Goal: Task Accomplishment & Management: Manage account settings

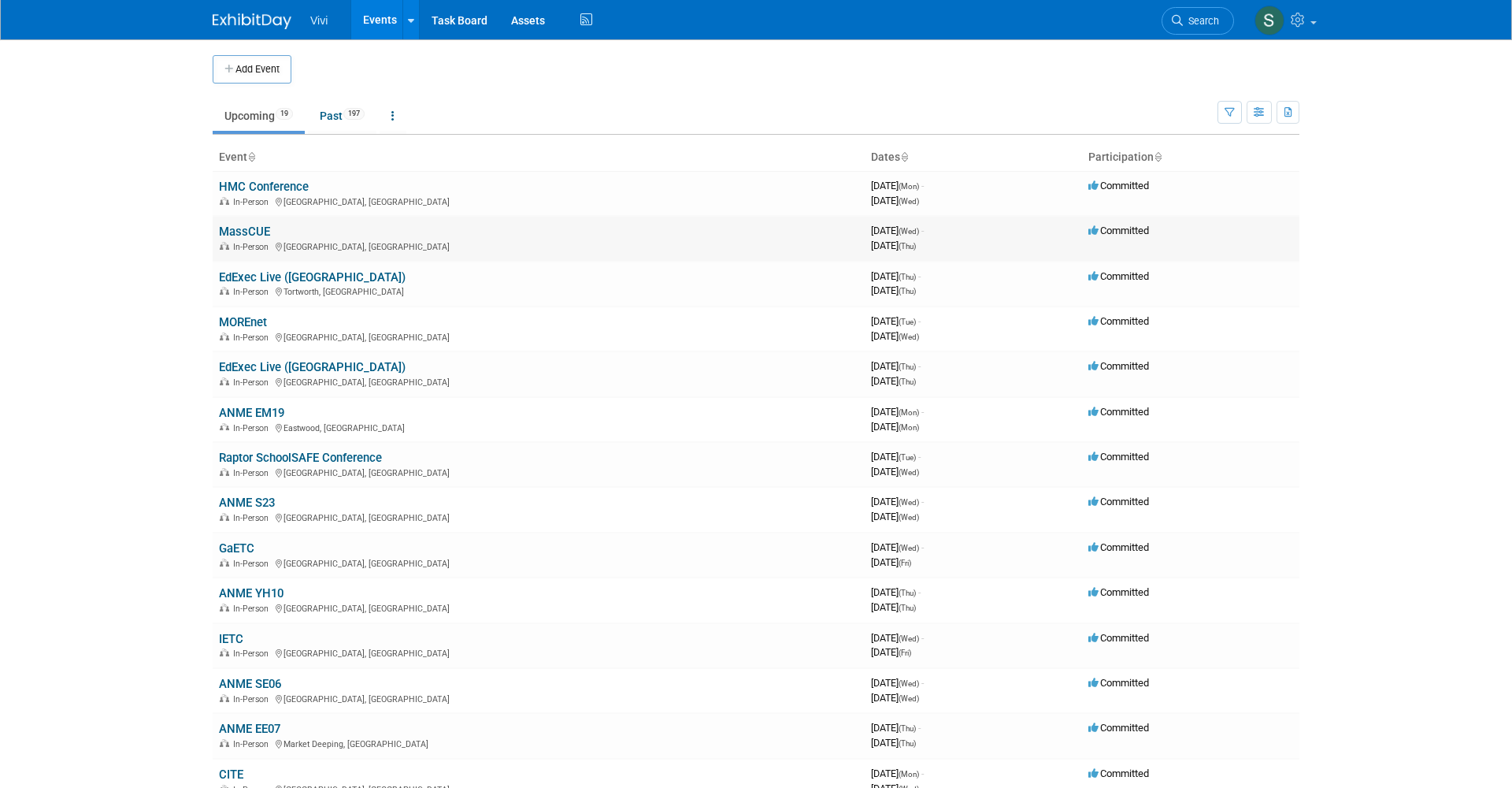
click at [251, 229] on link "MassCUE" at bounding box center [245, 231] width 52 height 15
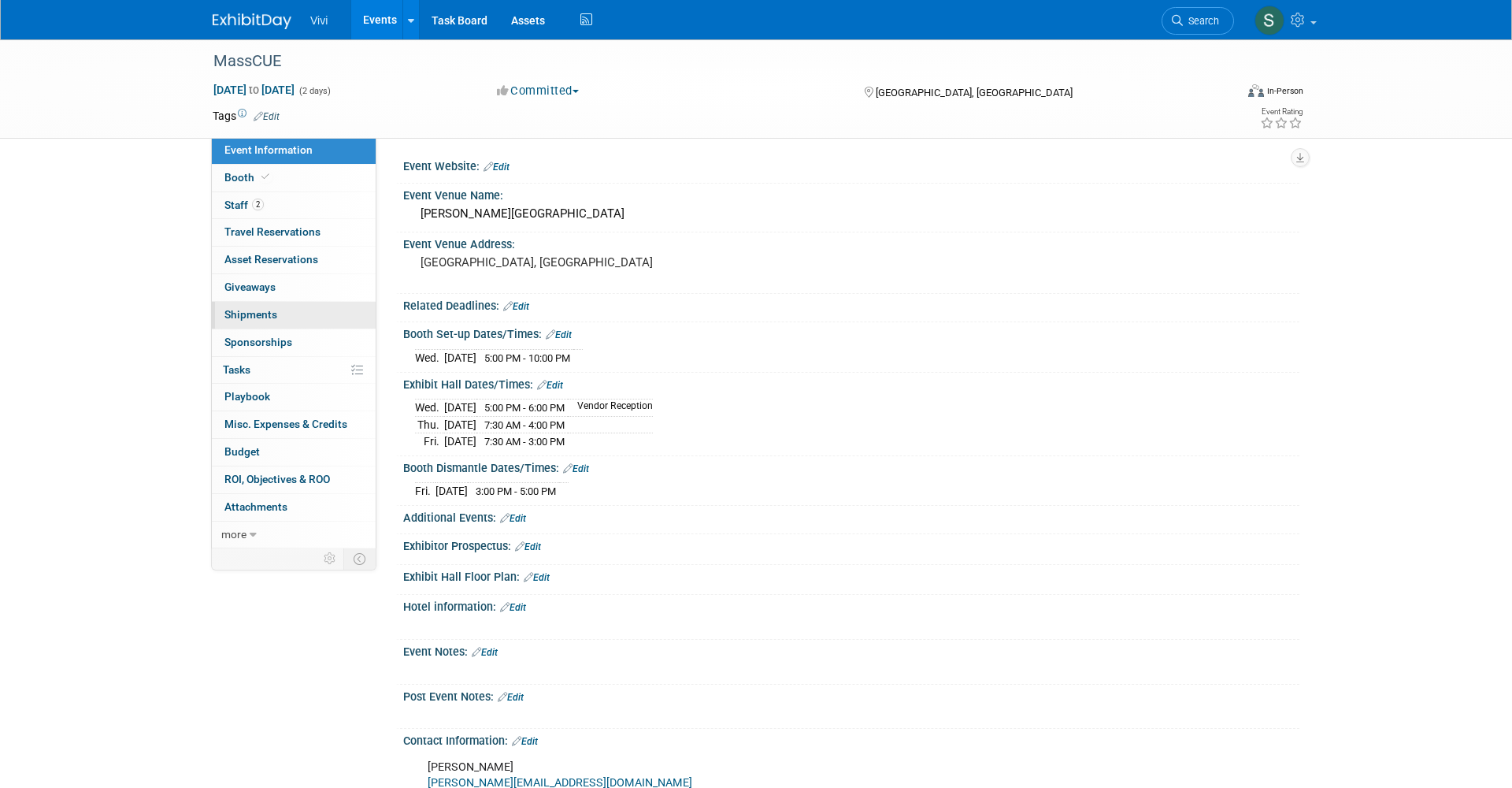
click at [242, 308] on span "Shipments 0" at bounding box center [251, 314] width 53 height 13
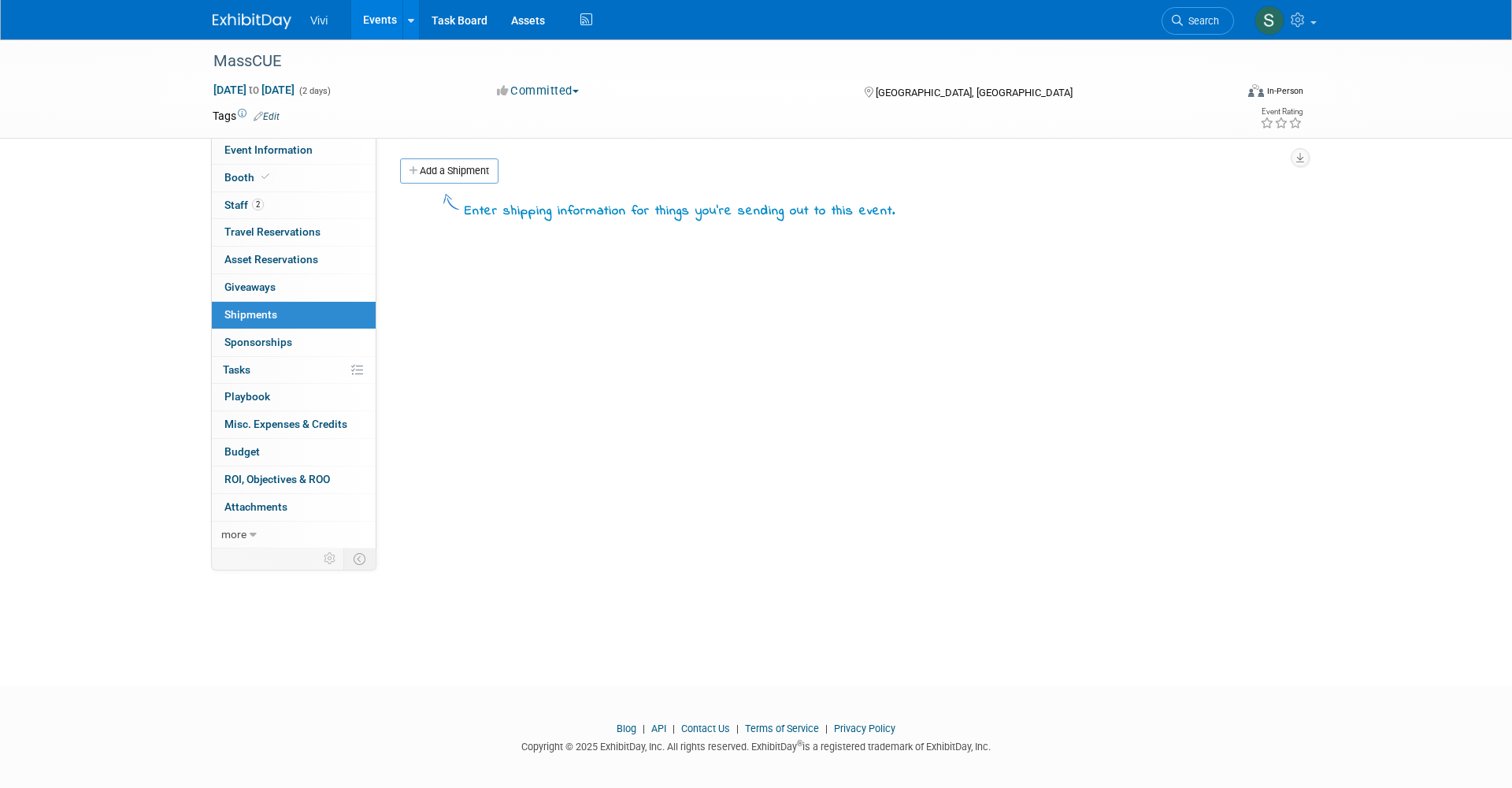
click at [240, 15] on img at bounding box center [252, 21] width 79 height 16
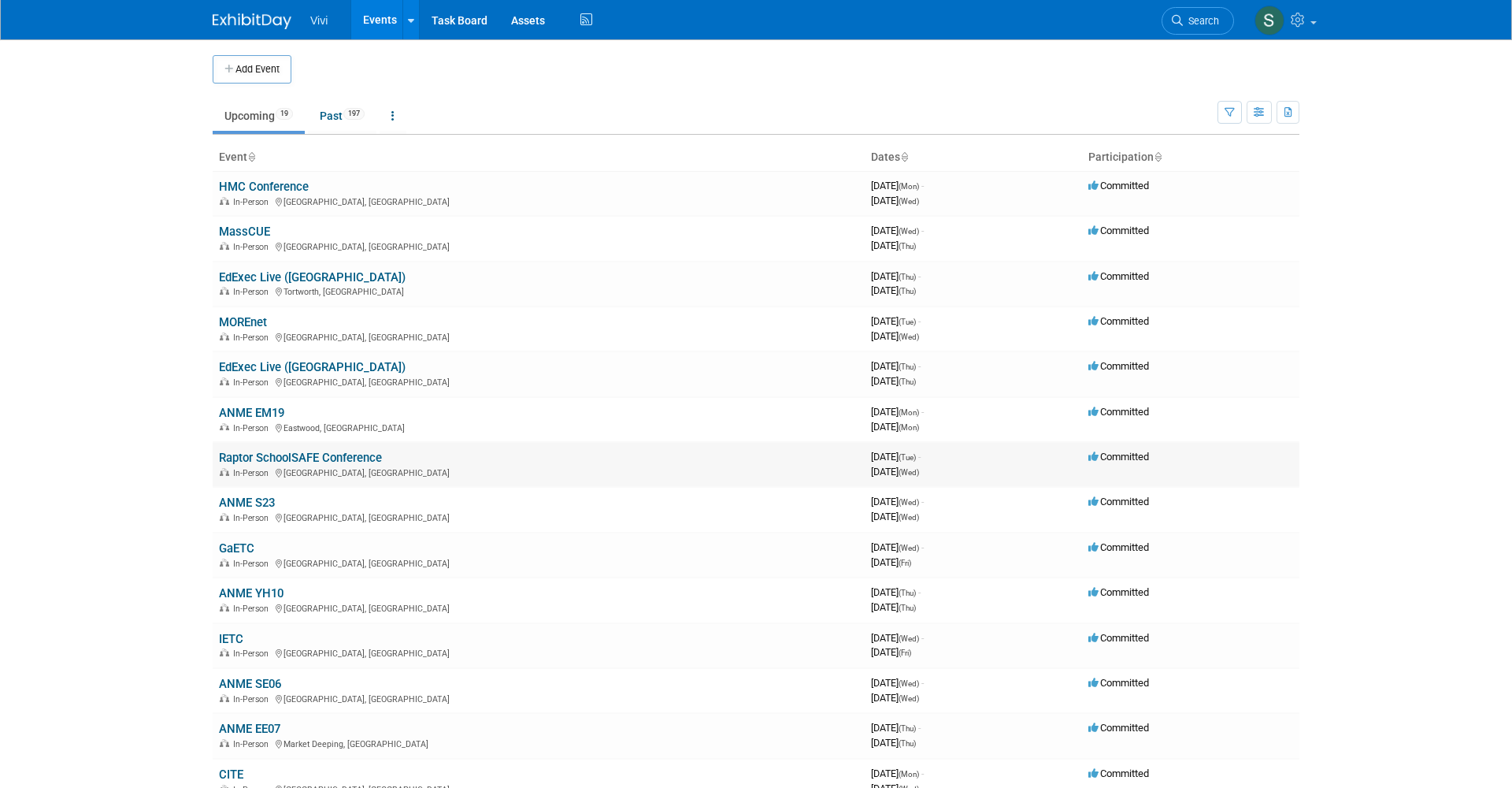
click at [262, 451] on link "Raptor SchoolSAFE Conference" at bounding box center [300, 457] width 163 height 15
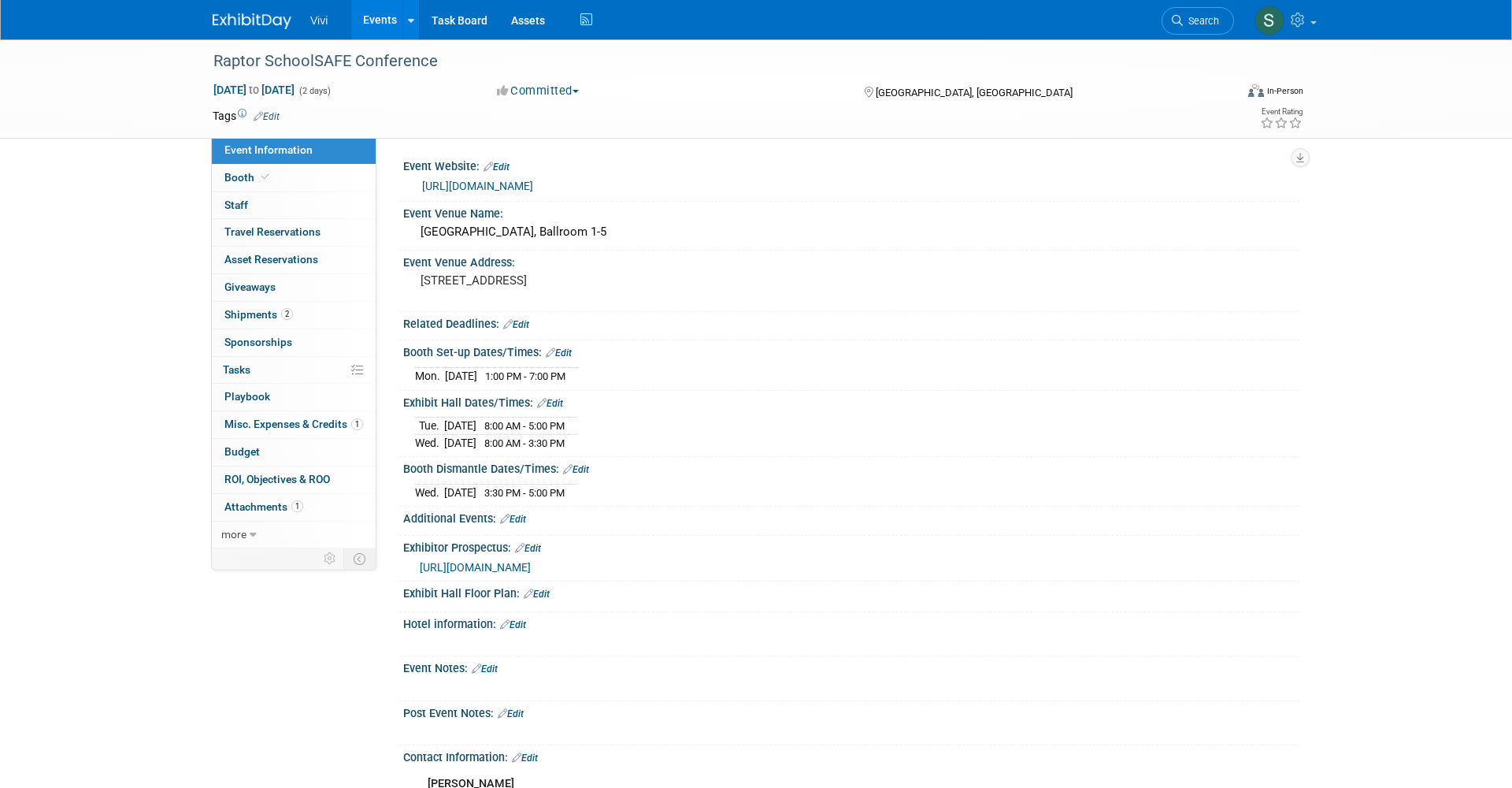
click at [235, 176] on span "Booth" at bounding box center [248, 177] width 48 height 13
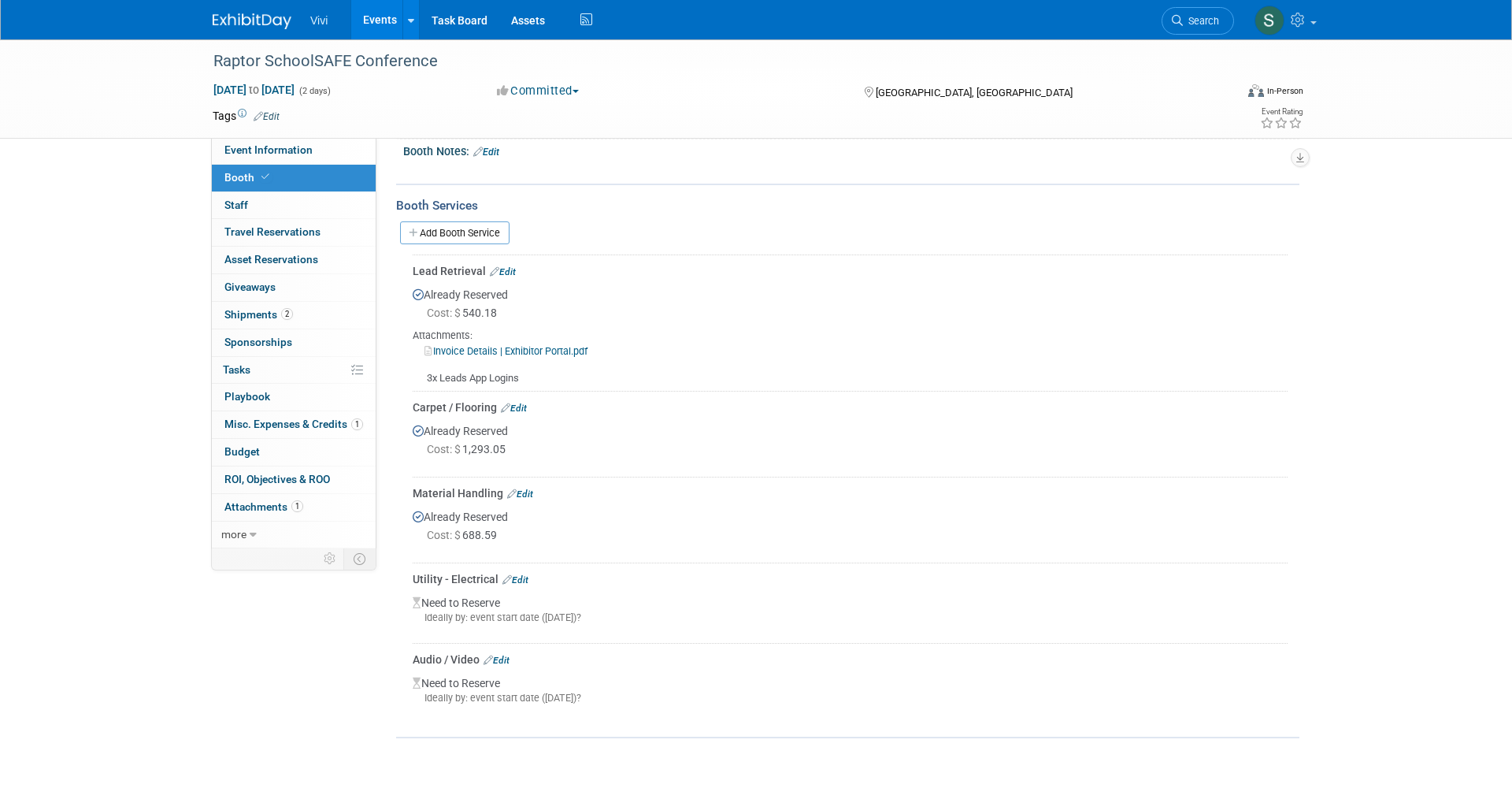
scroll to position [359, 0]
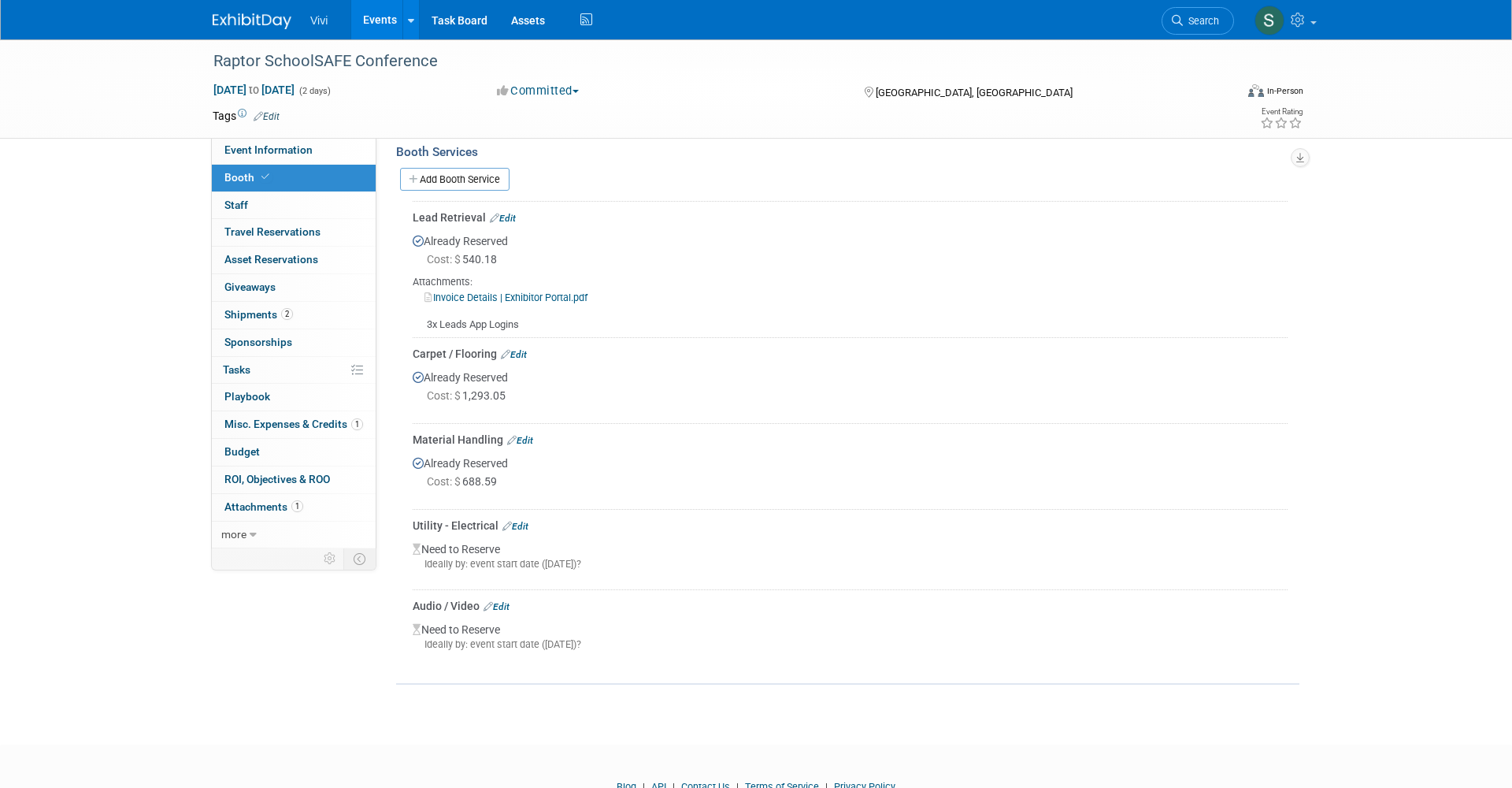
click at [518, 525] on link "Edit" at bounding box center [515, 526] width 26 height 11
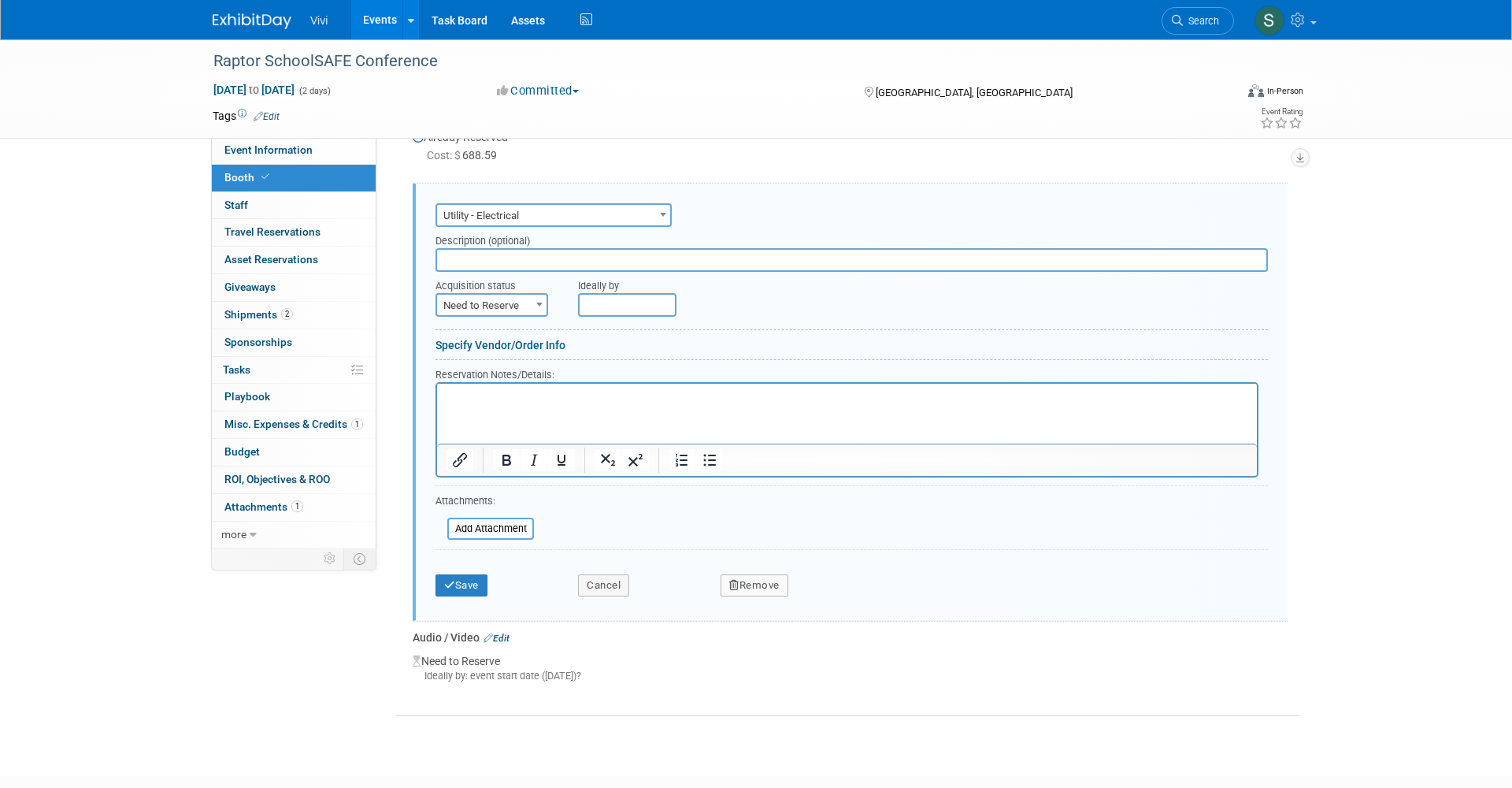
scroll to position [0, 0]
click at [476, 217] on span "Utility - Electrical" at bounding box center [553, 216] width 233 height 22
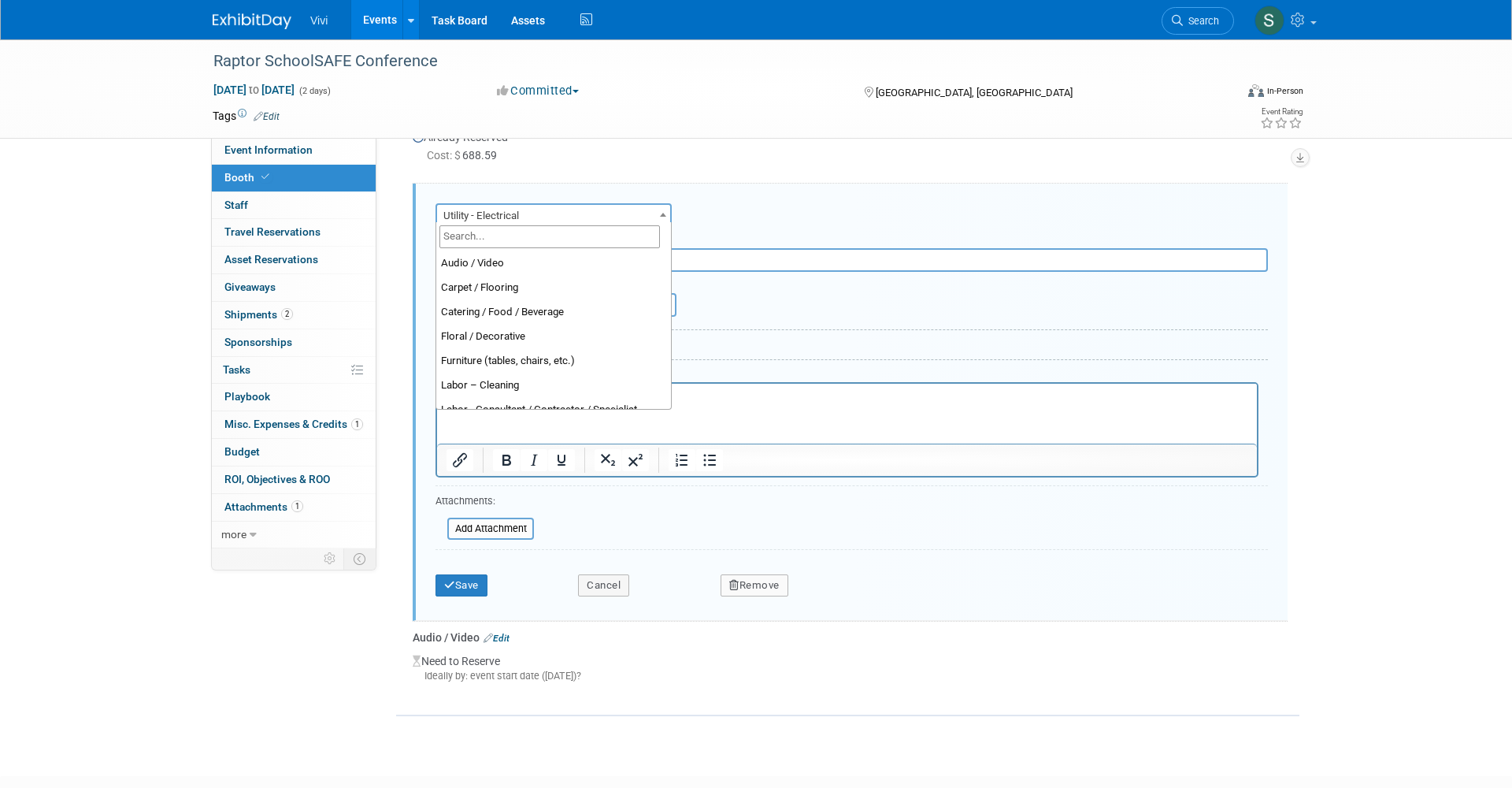
scroll to position [386, 0]
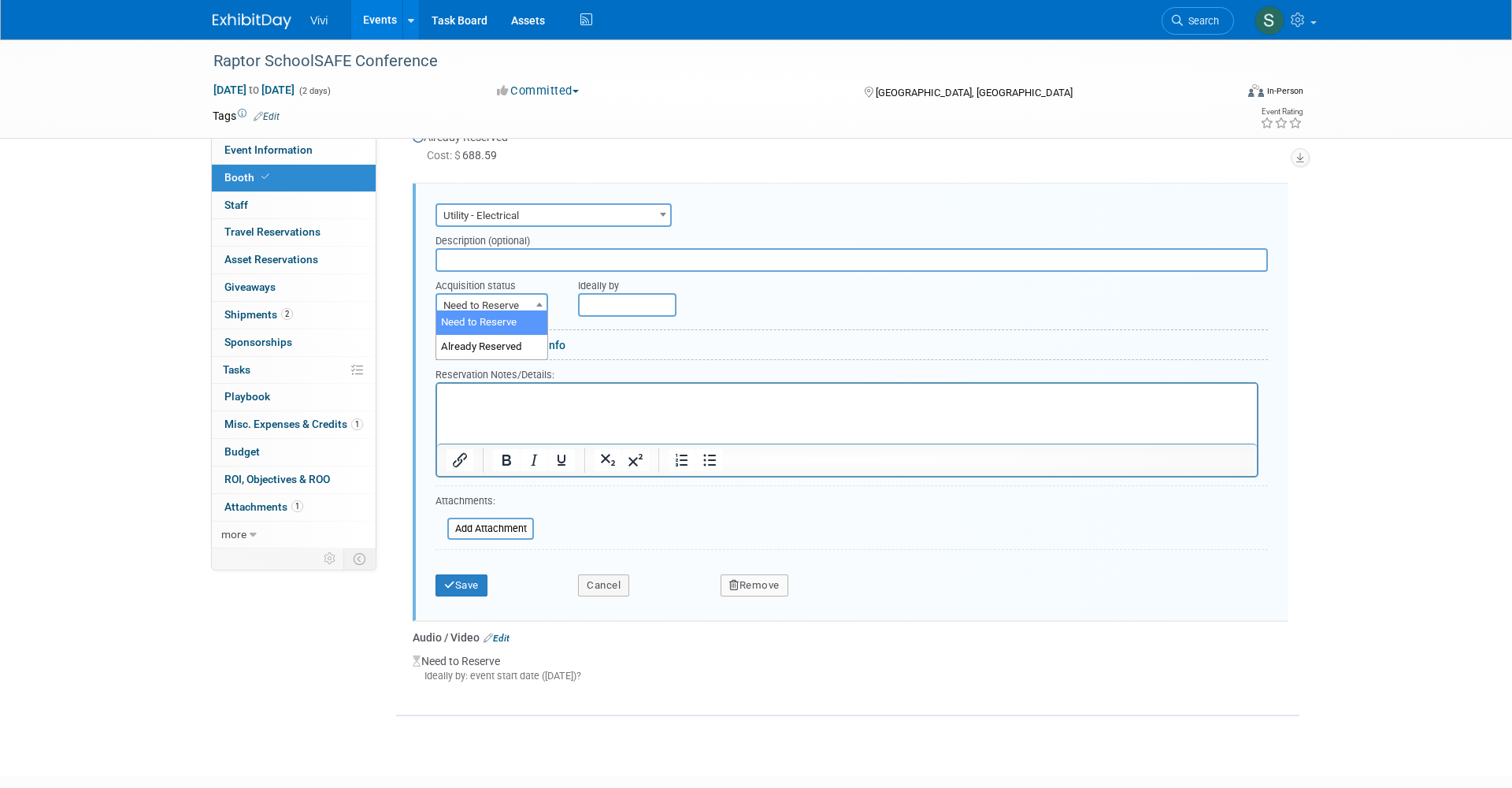
click at [475, 303] on span "Need to Reserve" at bounding box center [491, 305] width 109 height 22
select select "2"
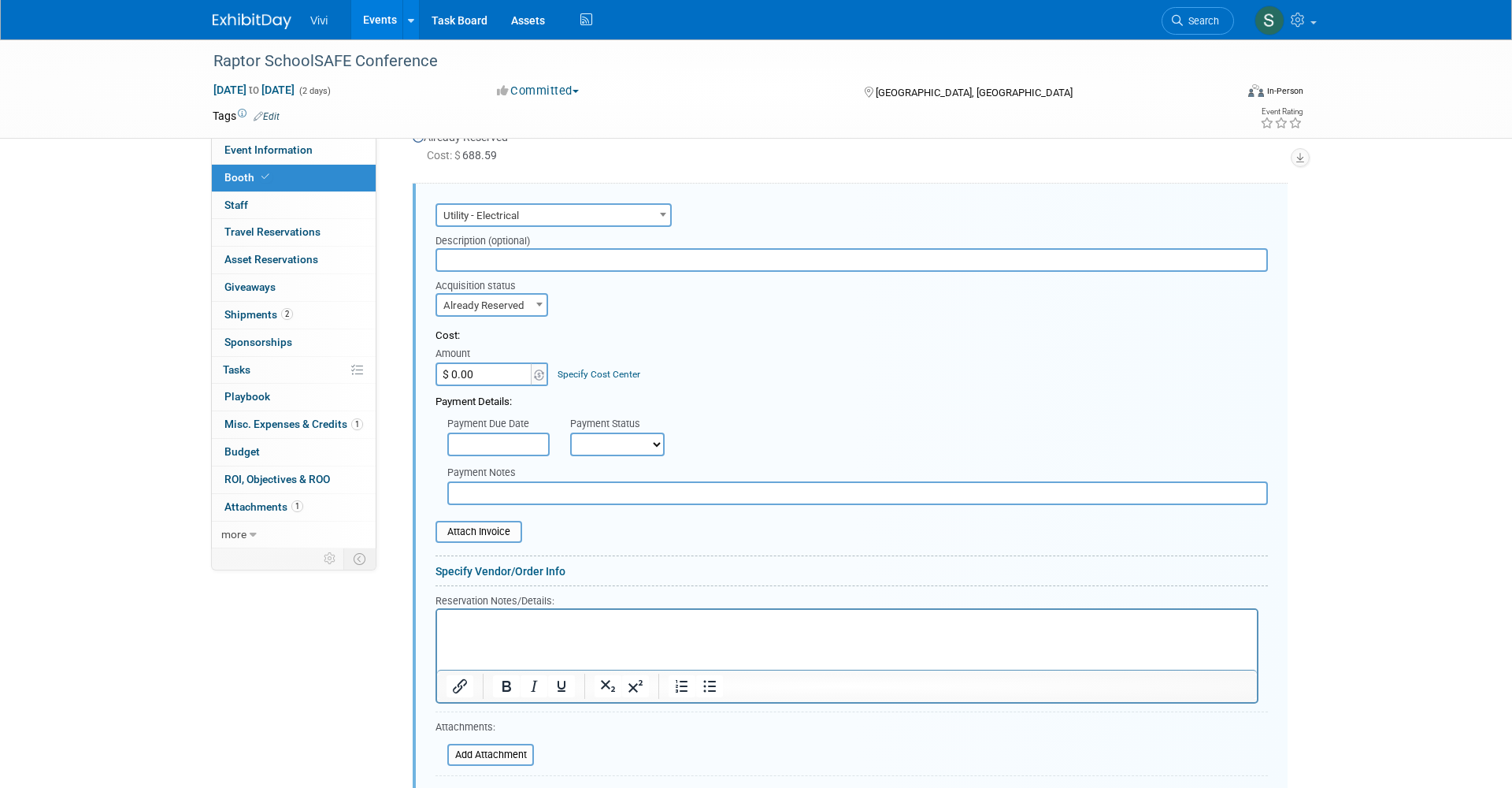
click at [473, 369] on input "$ 0.00" at bounding box center [485, 374] width 98 height 23
type input "$ 440.00"
click at [516, 631] on html at bounding box center [846, 620] width 820 height 21
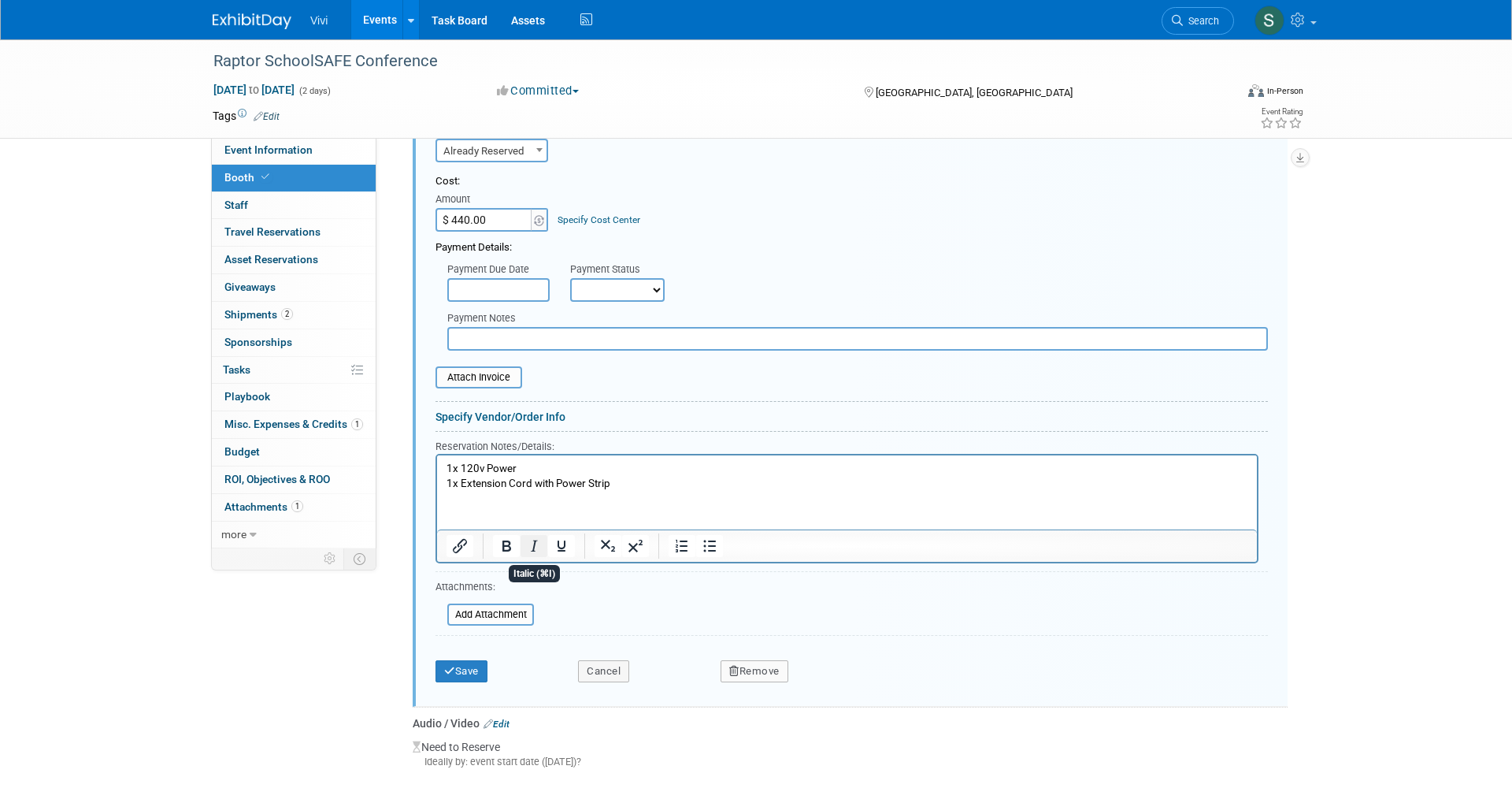
scroll to position [902, 0]
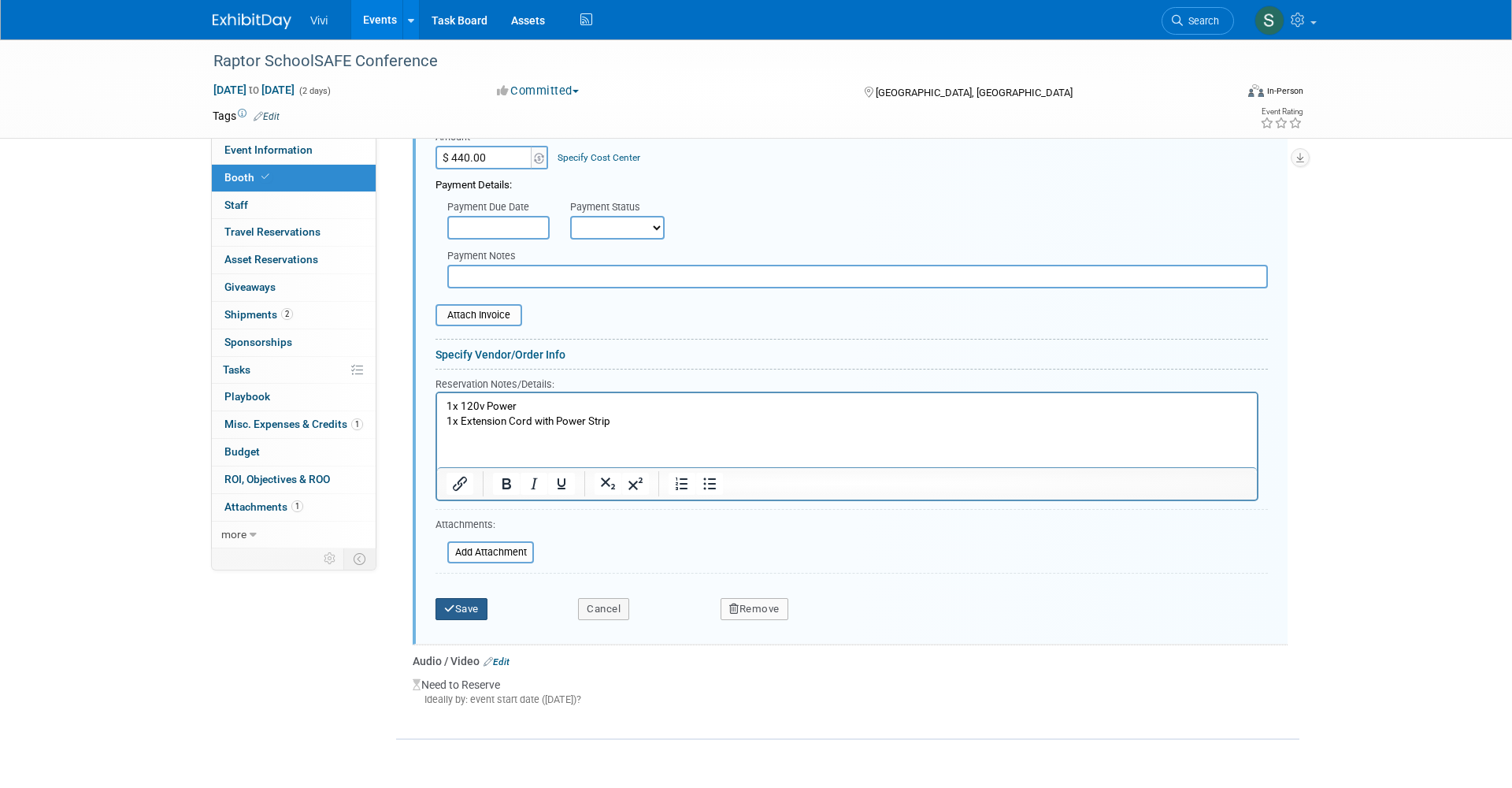
click at [445, 598] on button "Save" at bounding box center [461, 609] width 52 height 22
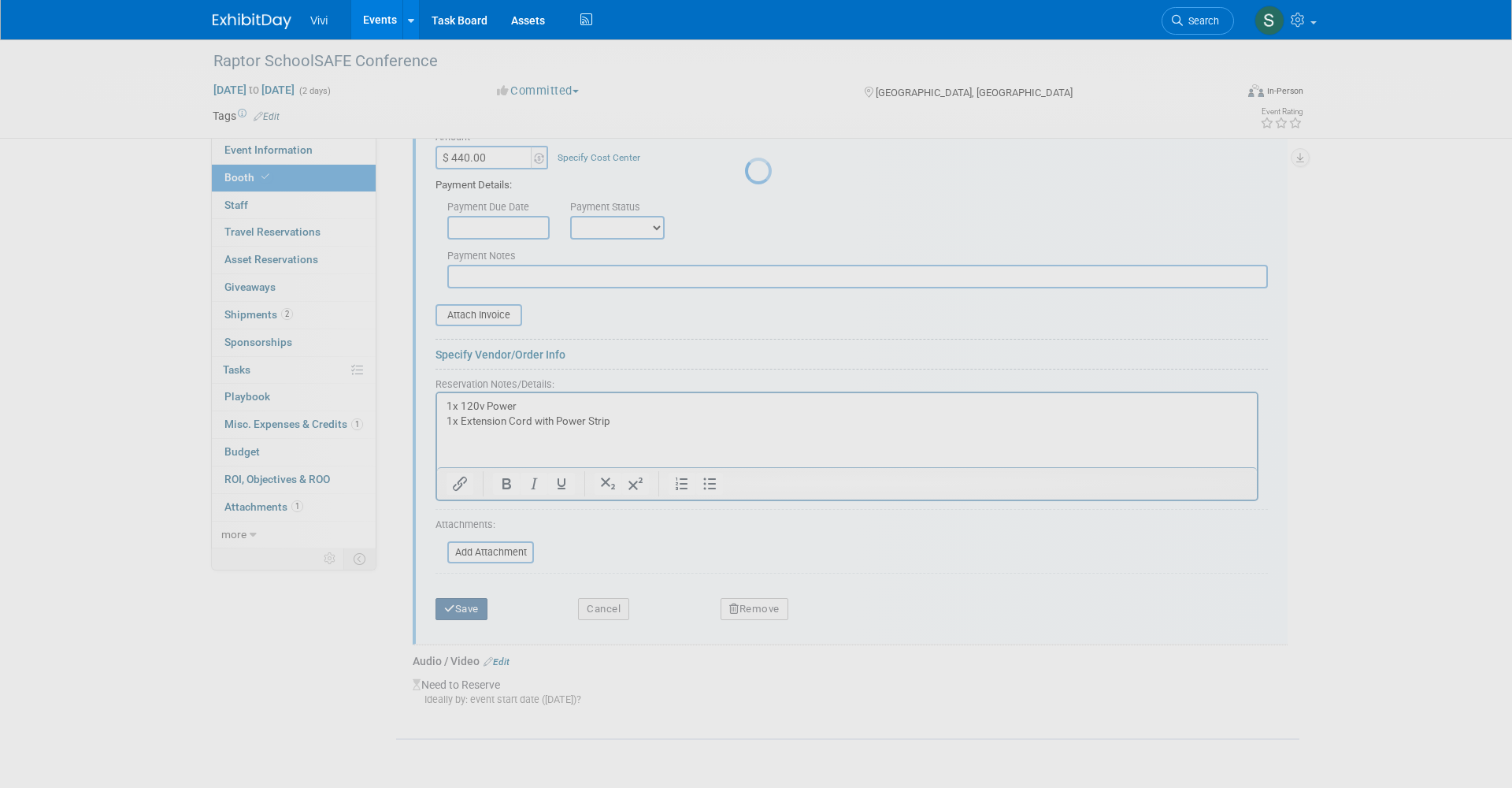
scroll to position [454, 0]
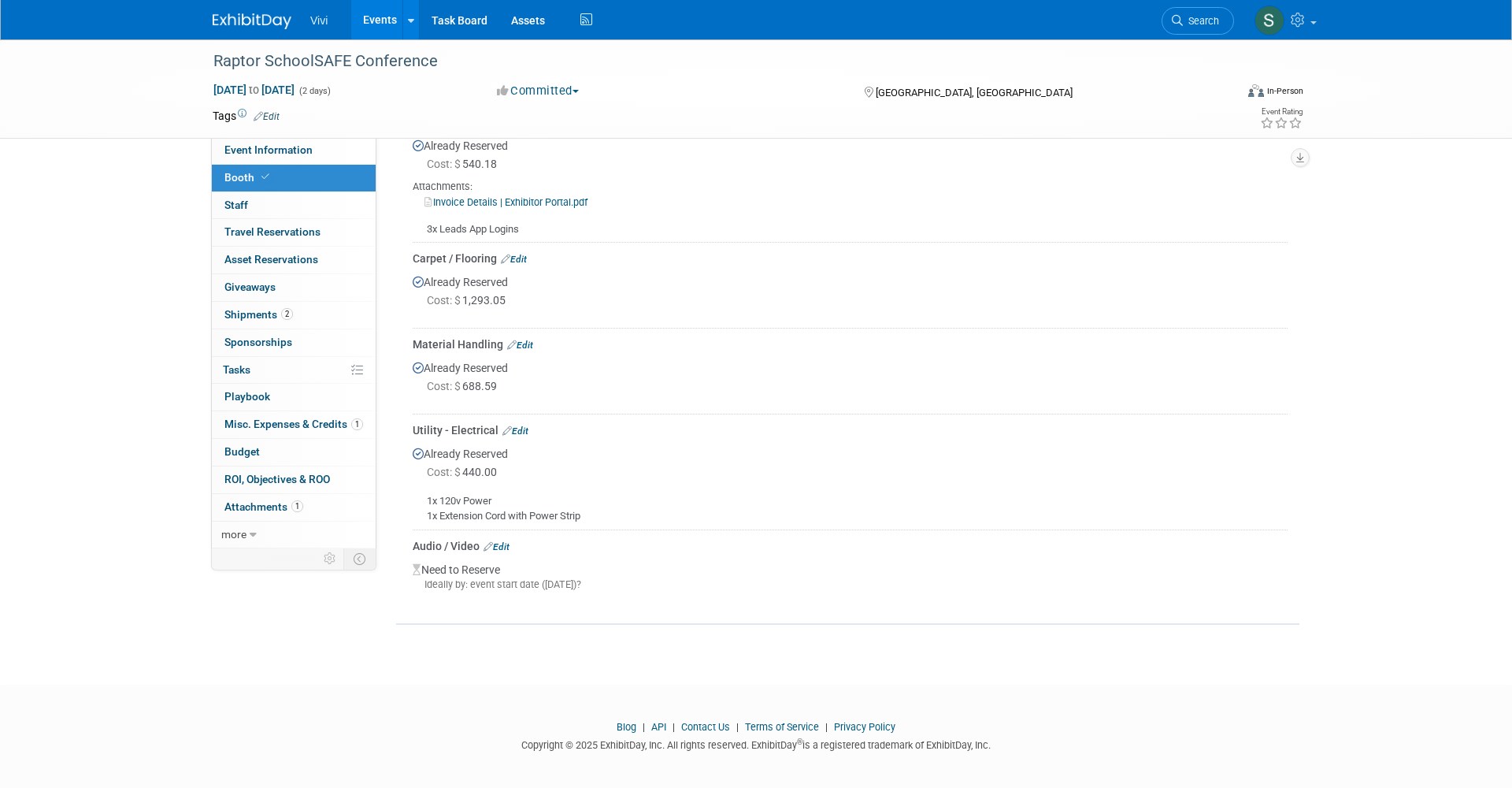
click at [507, 541] on link "Edit" at bounding box center [496, 546] width 26 height 11
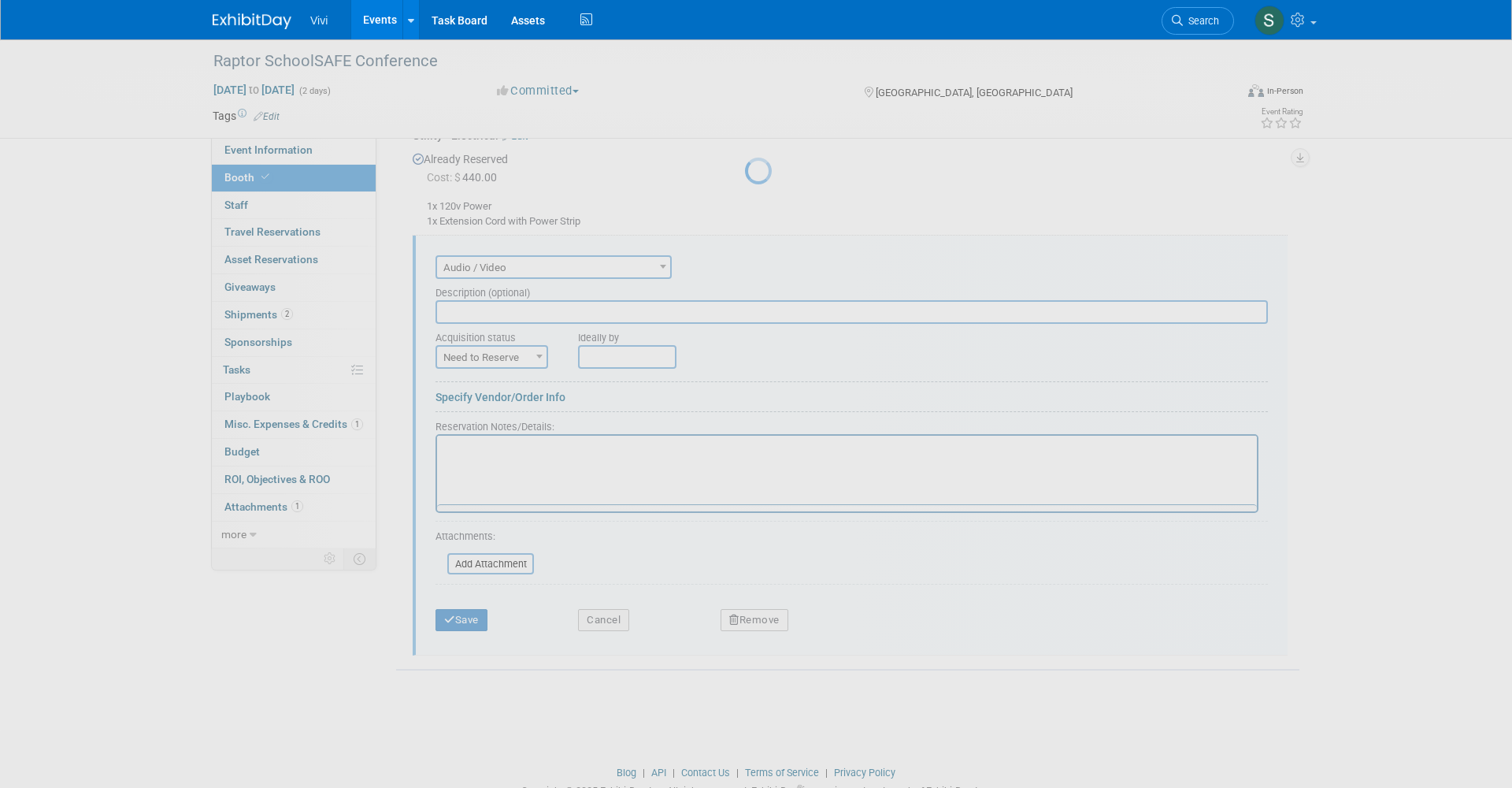
scroll to position [792, 0]
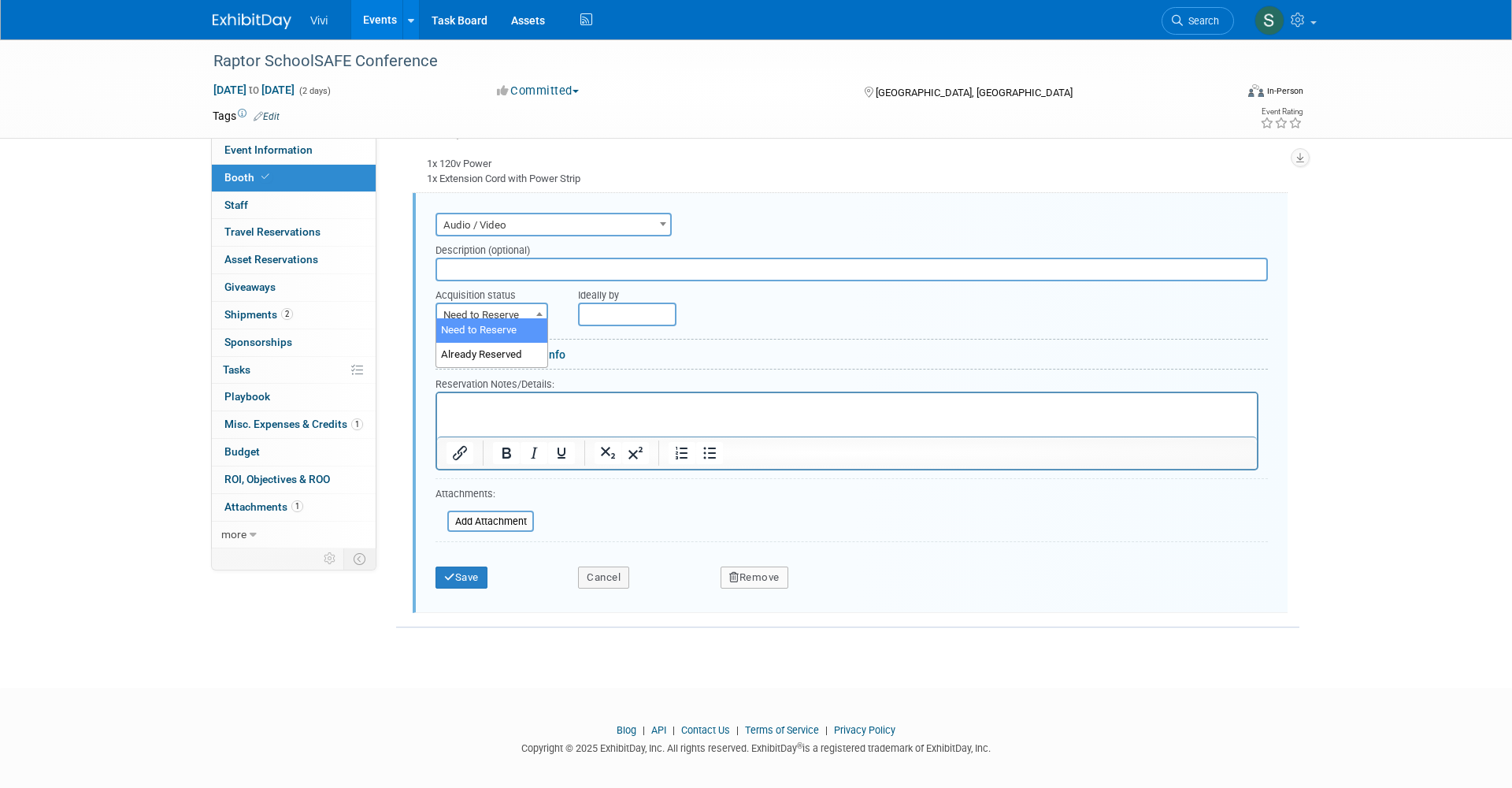
click at [461, 311] on span "Need to Reserve" at bounding box center [491, 315] width 109 height 22
select select "2"
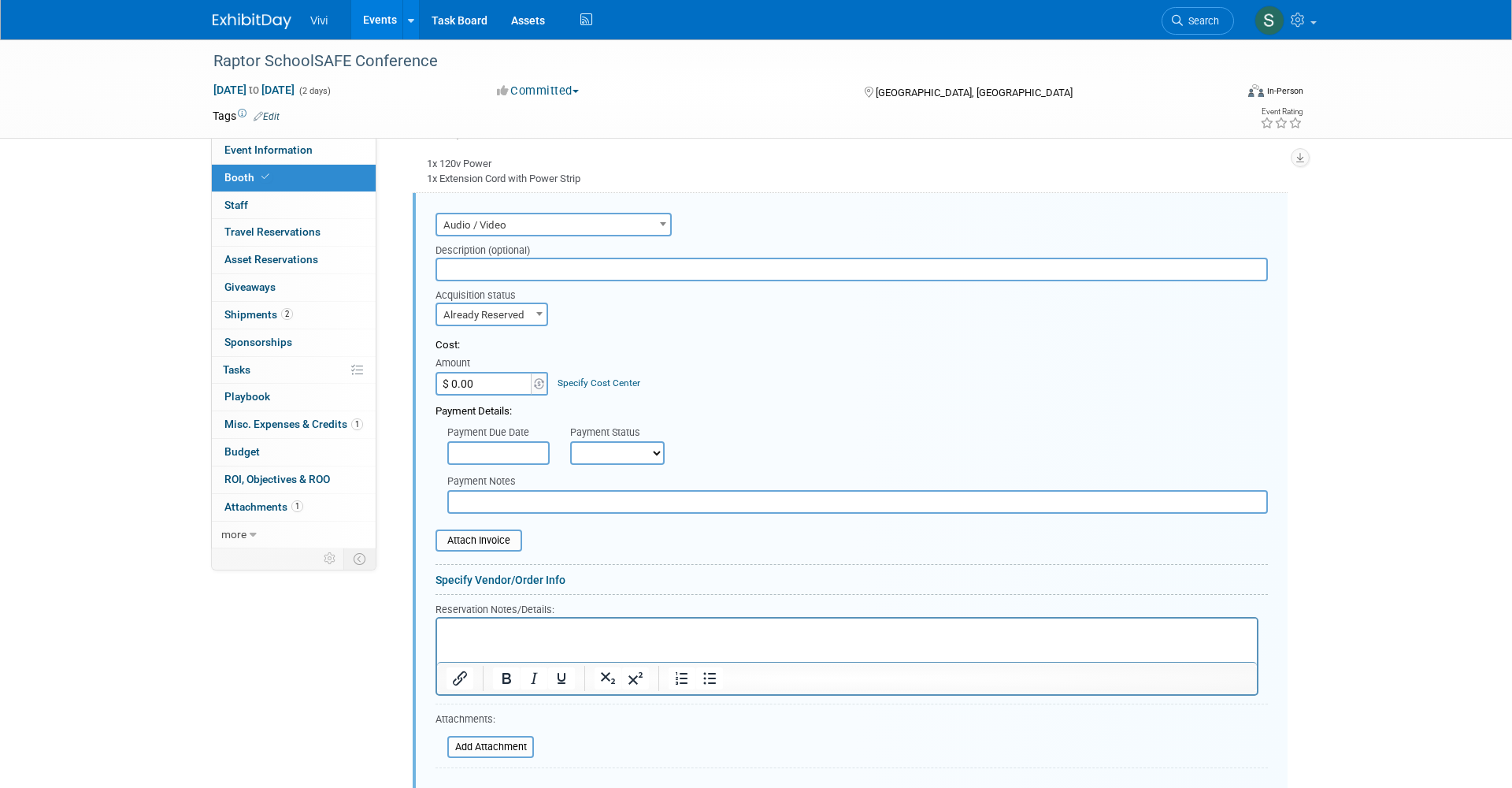
click at [463, 372] on input "$ 0.00" at bounding box center [485, 383] width 98 height 23
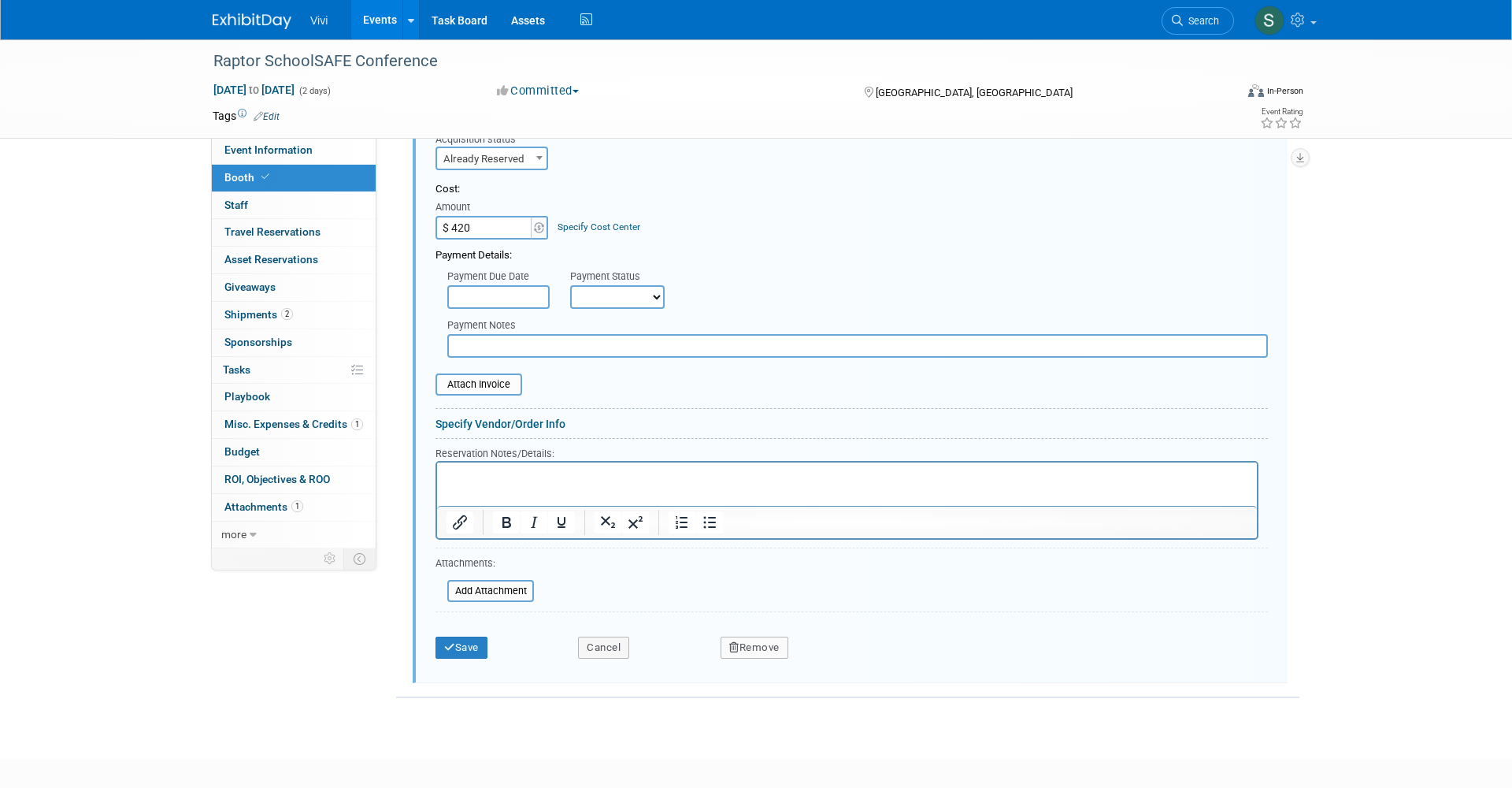
scroll to position [948, 0]
type input "$ 420.00"
click at [446, 640] on button "Save" at bounding box center [461, 648] width 52 height 22
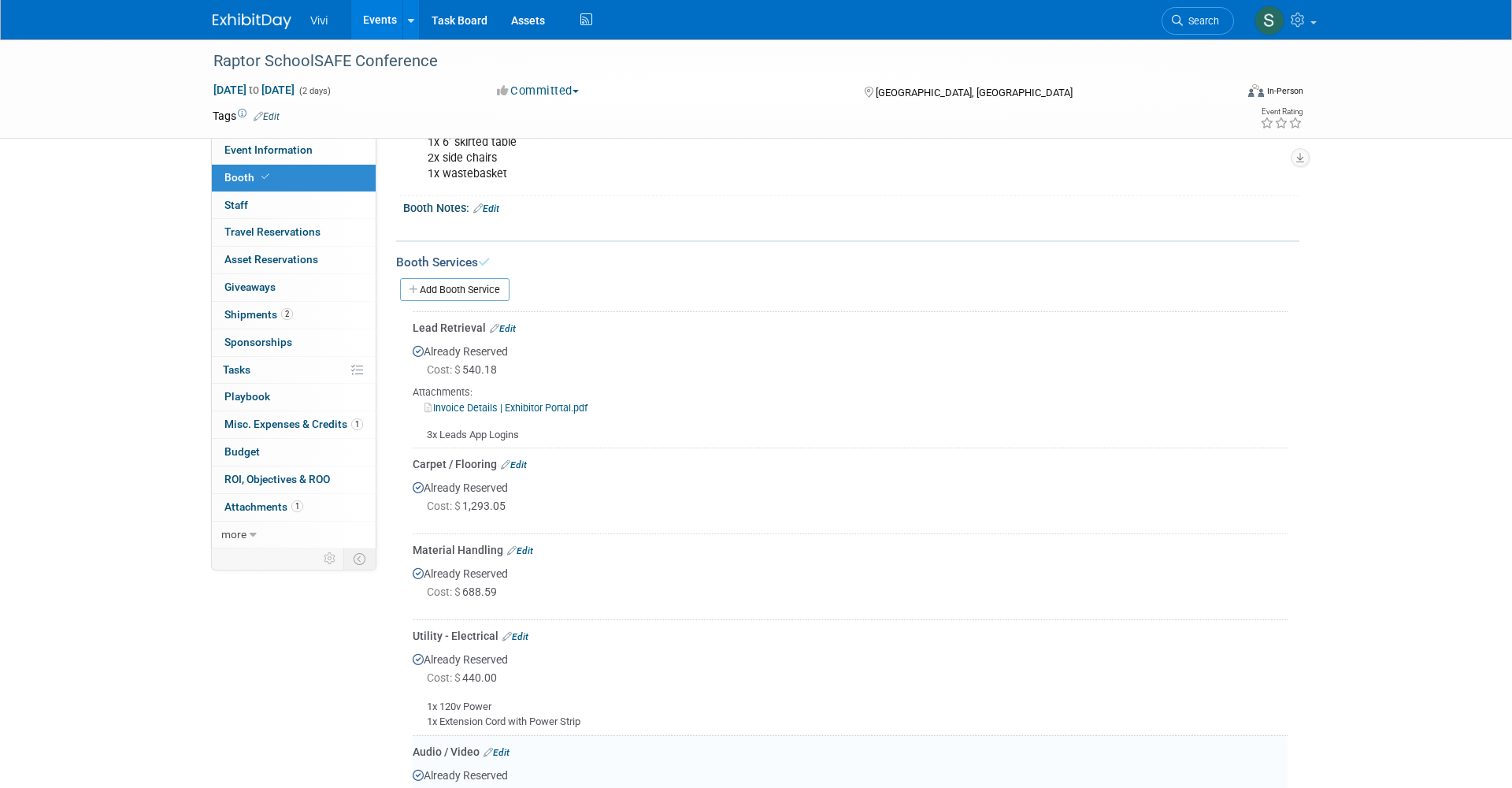
scroll to position [256, 0]
click at [474, 276] on link "Add Booth Service" at bounding box center [454, 283] width 109 height 22
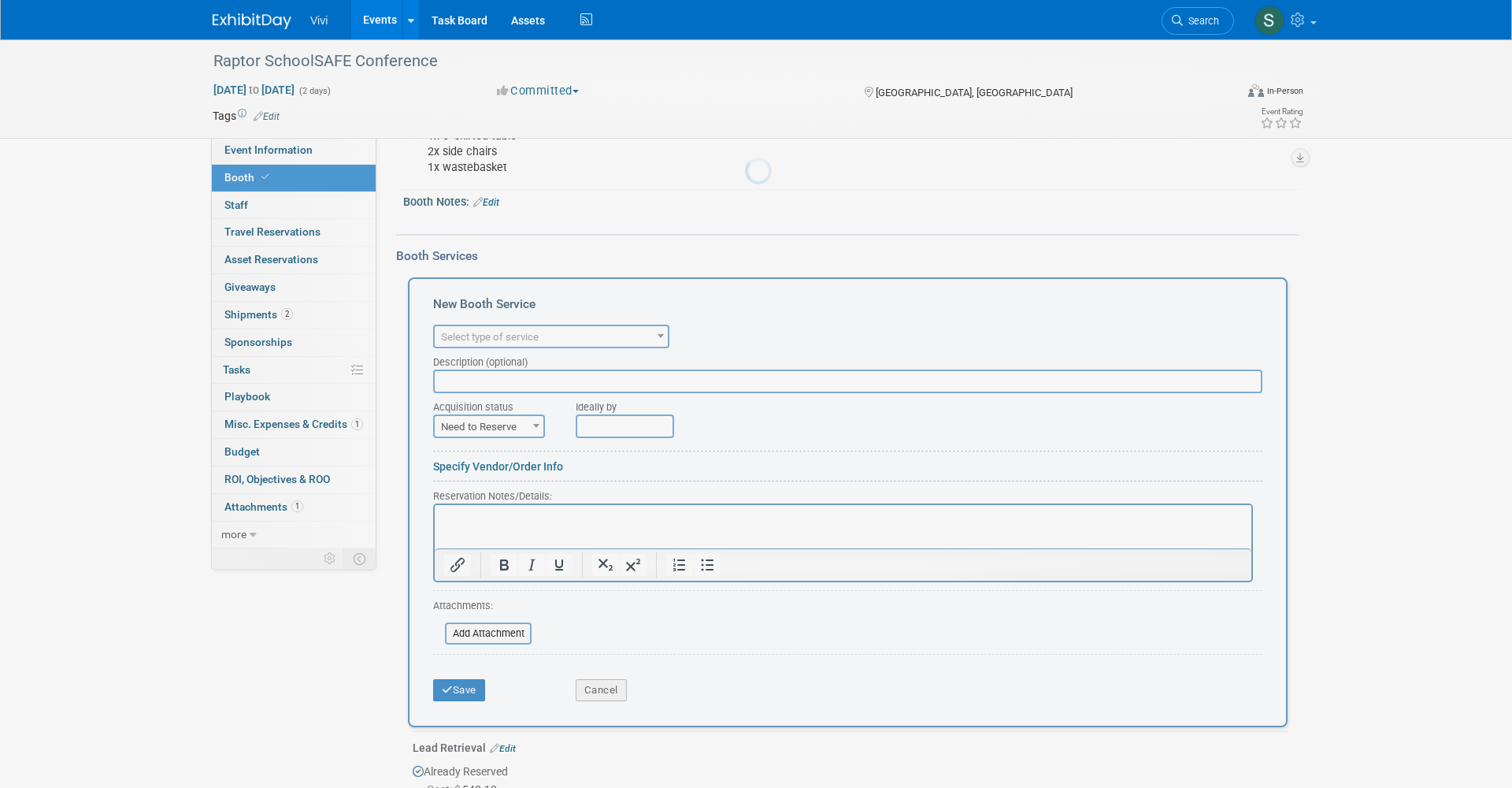
scroll to position [0, 0]
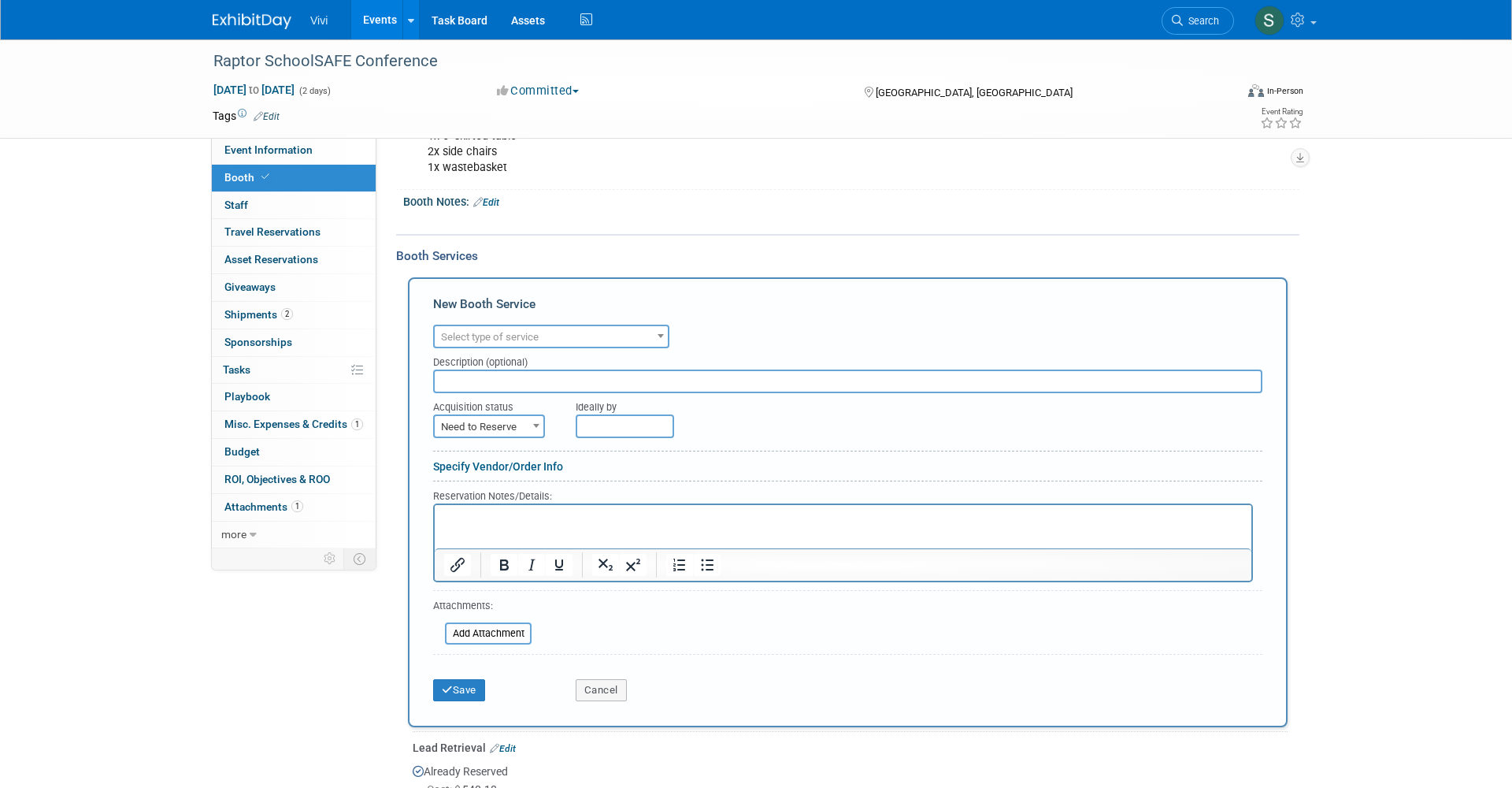
click at [472, 331] on span "Select type of service" at bounding box center [489, 336] width 97 height 12
click at [486, 309] on div "New Booth Service" at bounding box center [847, 308] width 830 height 25
click at [482, 326] on span "Labor – Cleaning" at bounding box center [551, 336] width 233 height 22
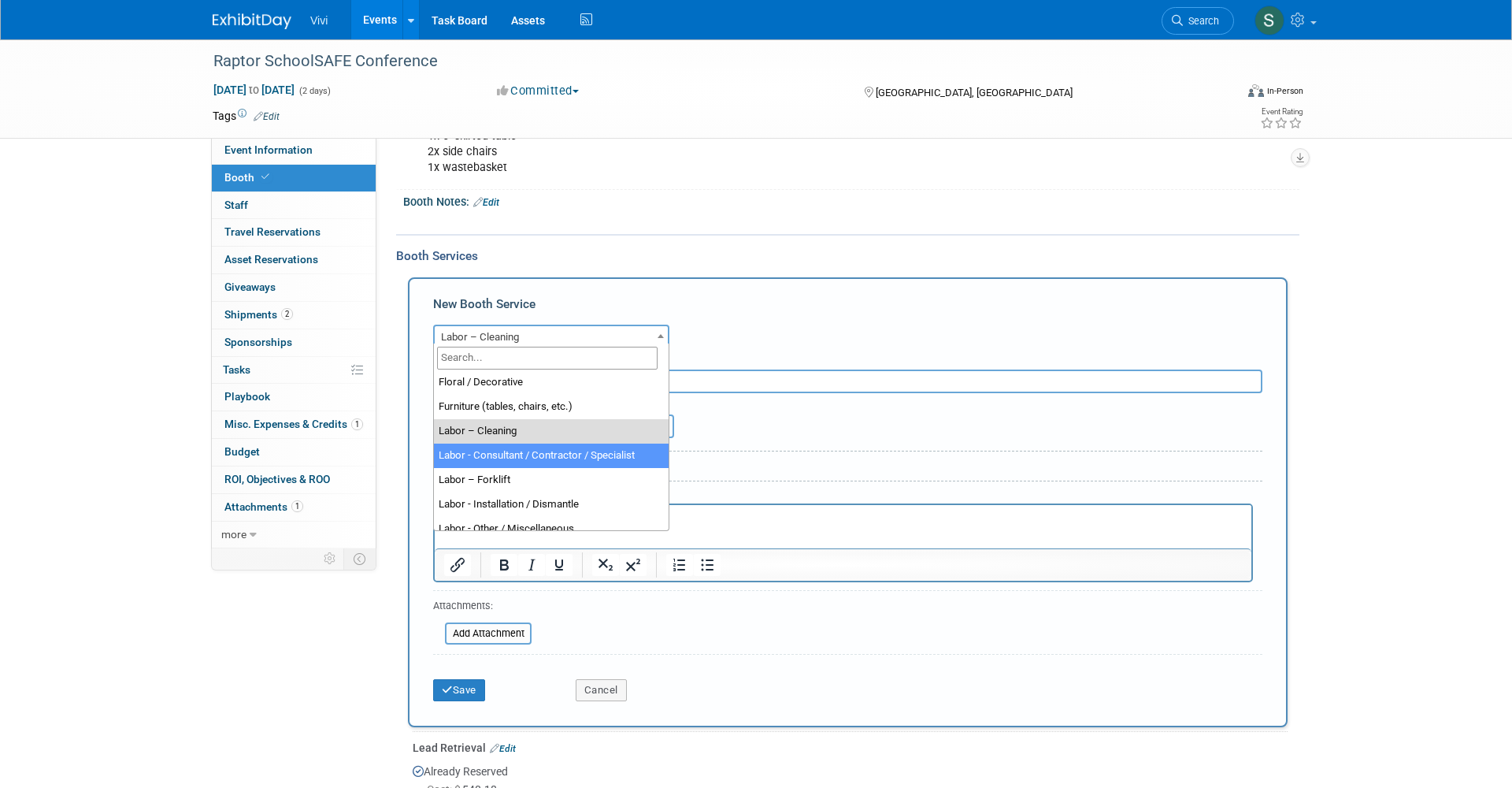
scroll to position [131, 0]
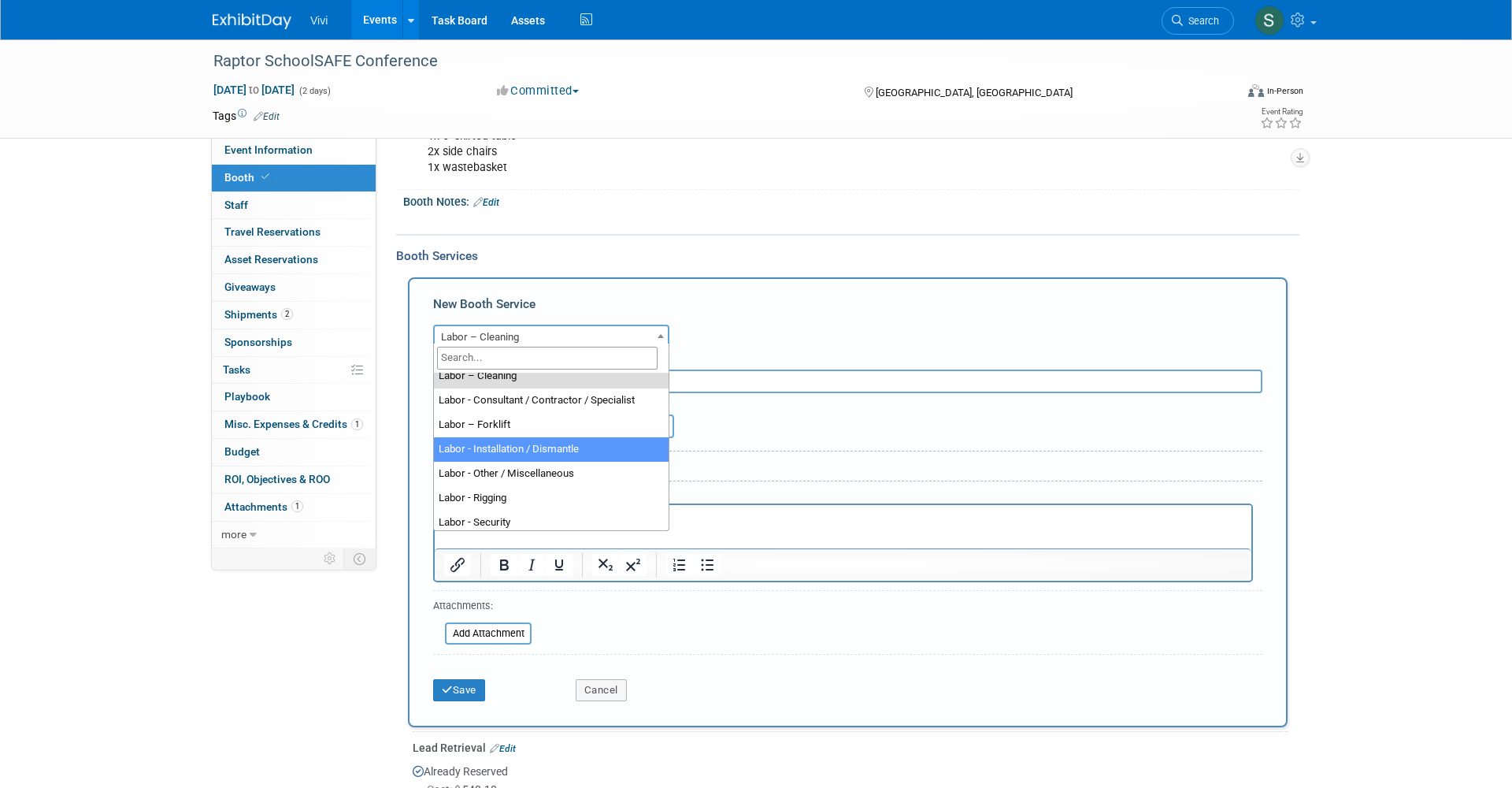
select select "11"
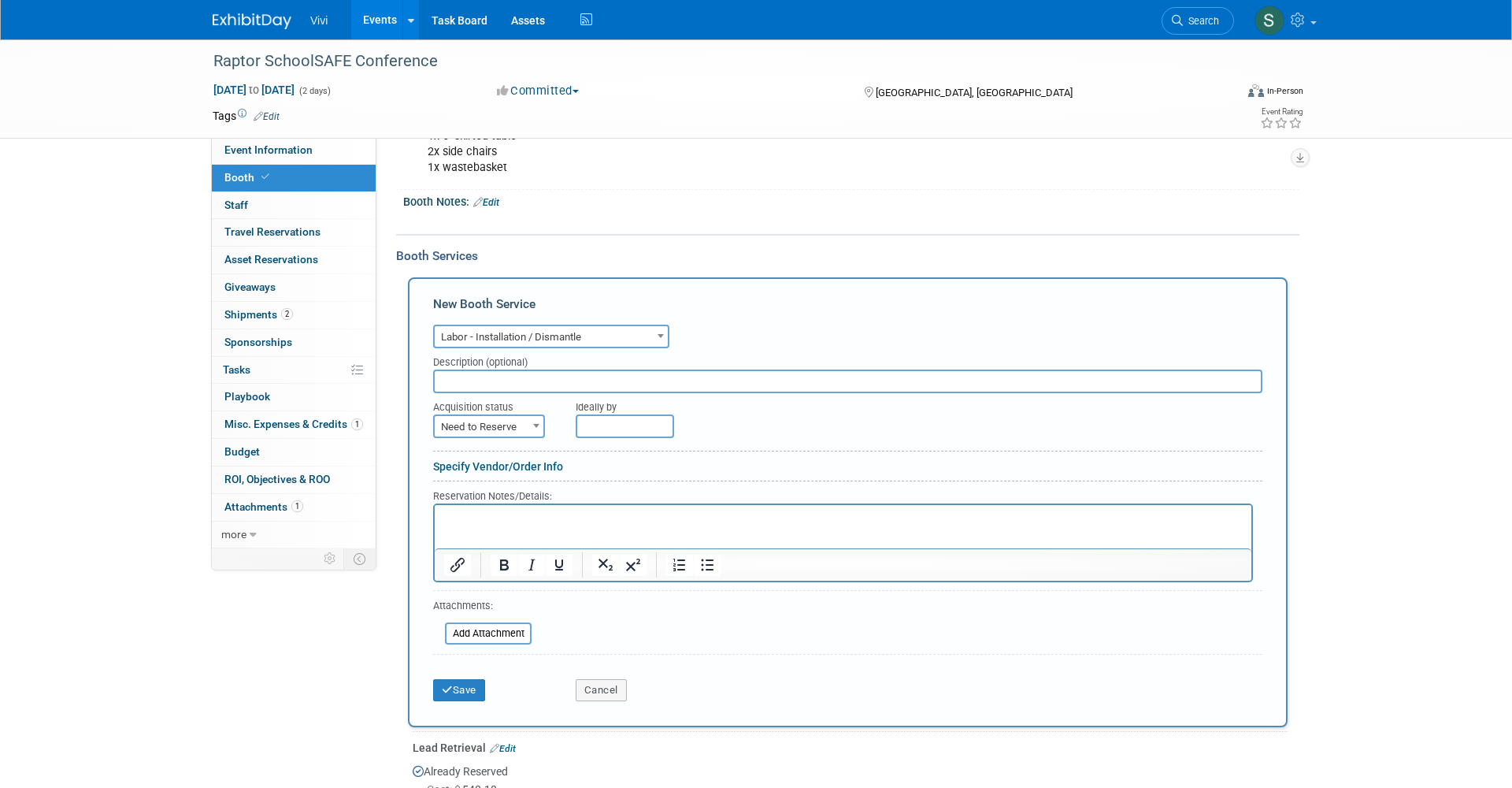
click at [469, 421] on span "Need to Reserve" at bounding box center [488, 427] width 108 height 22
select select "2"
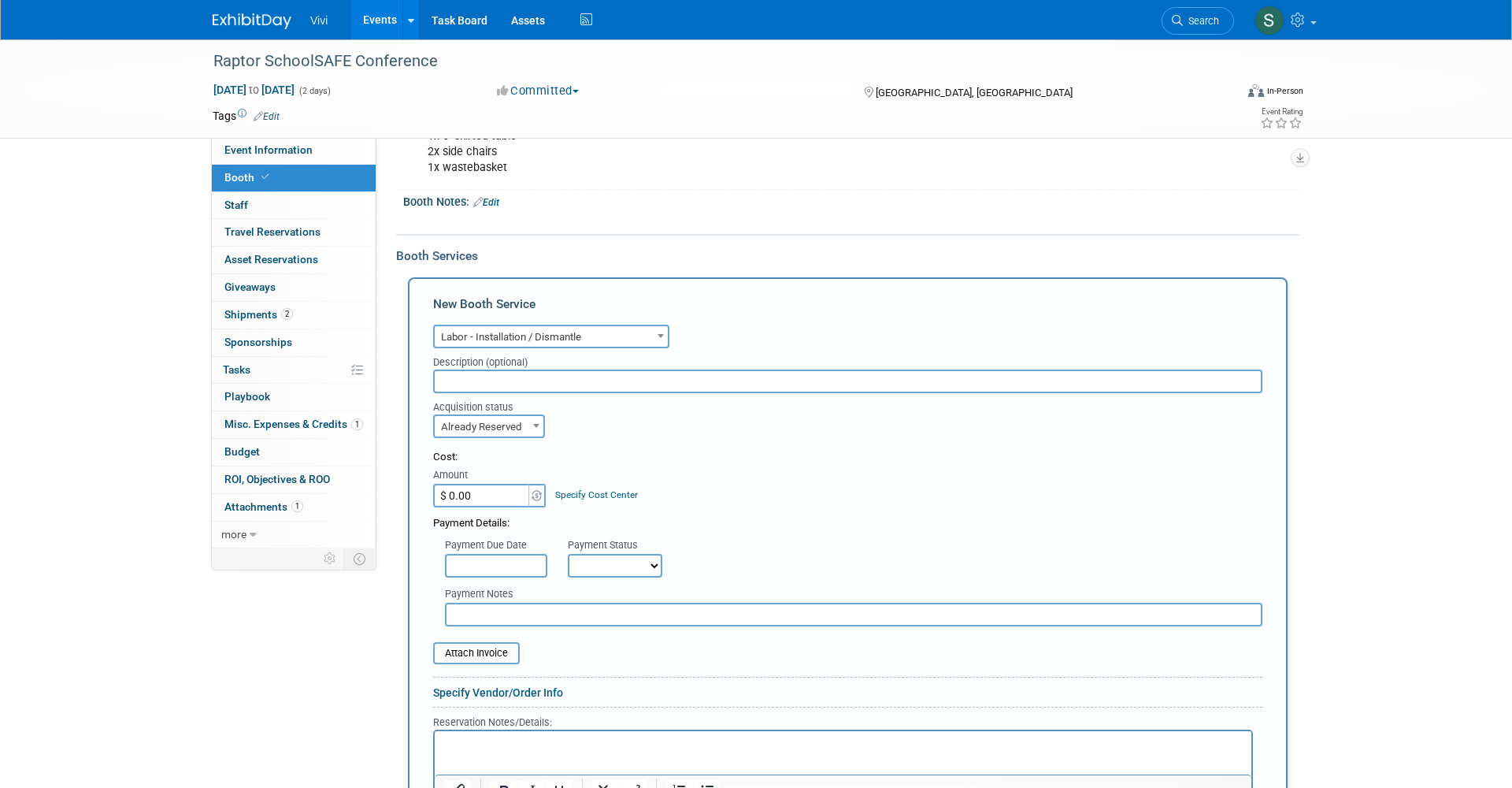
click at [473, 486] on input "$ 0.00" at bounding box center [482, 495] width 98 height 23
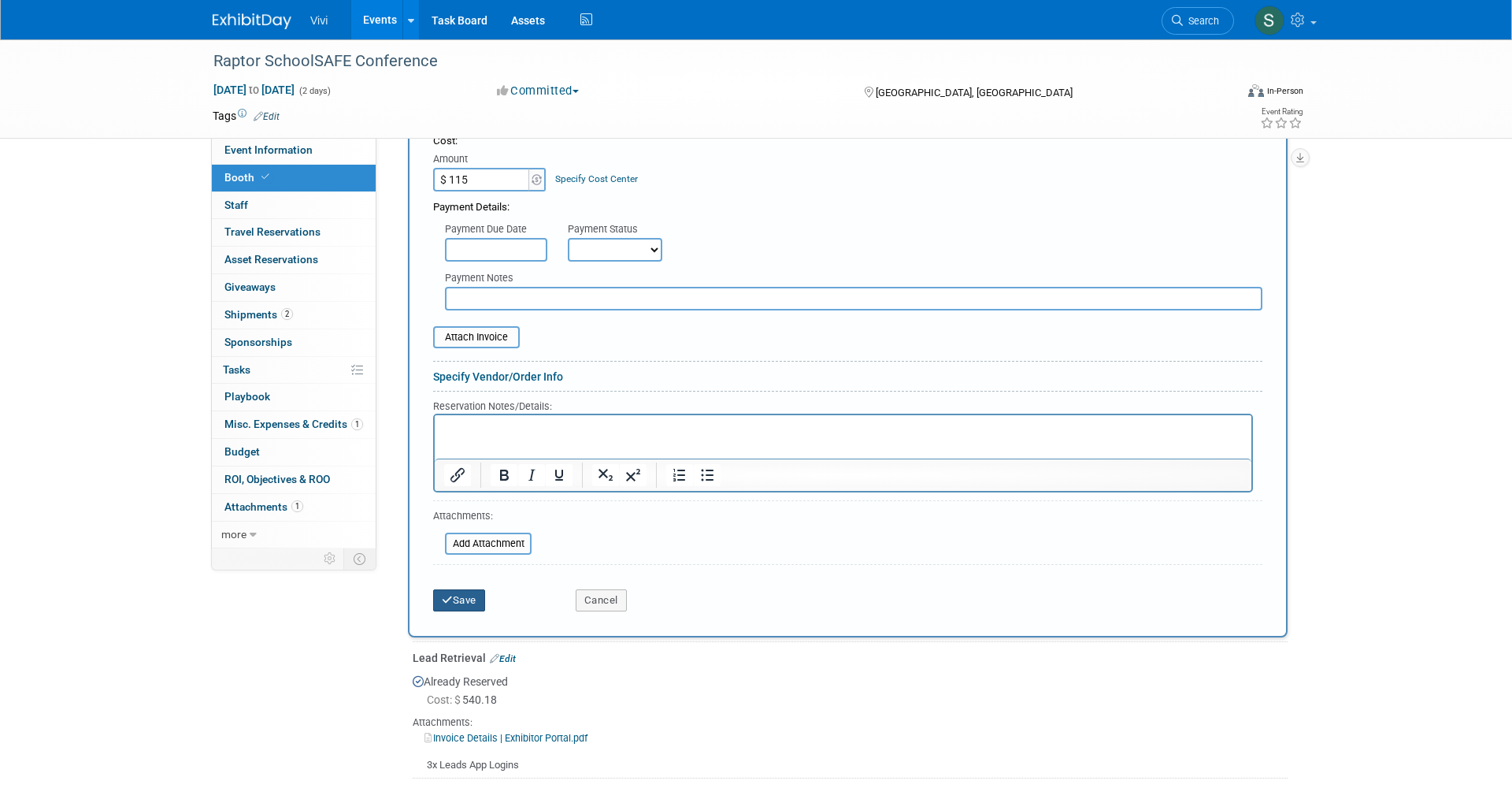
type input "$ 115.00"
click at [448, 595] on icon "submit" at bounding box center [446, 600] width 11 height 11
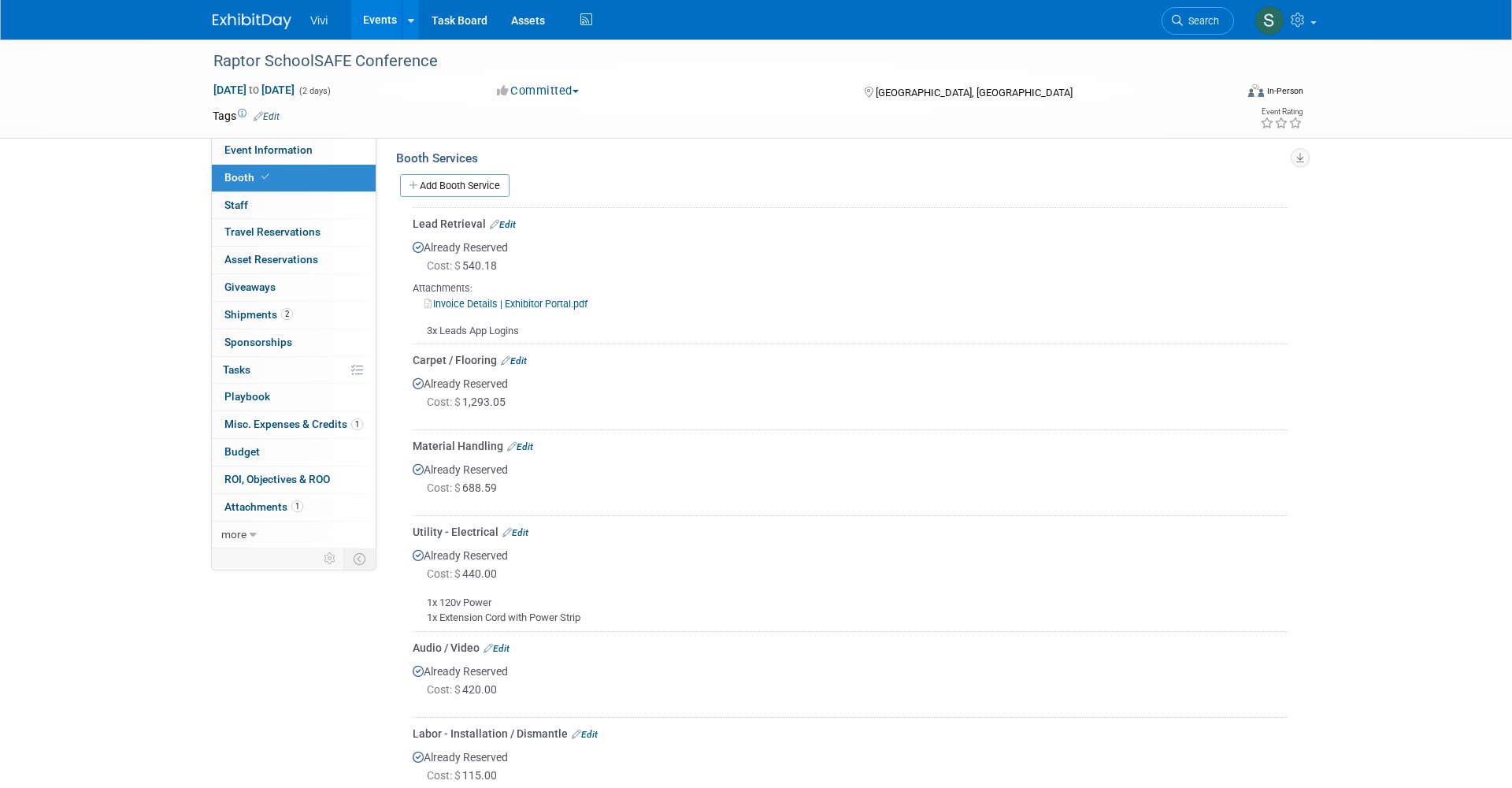
scroll to position [350, 0]
click at [264, 417] on span "Misc. Expenses & Credits 1" at bounding box center [293, 423] width 138 height 13
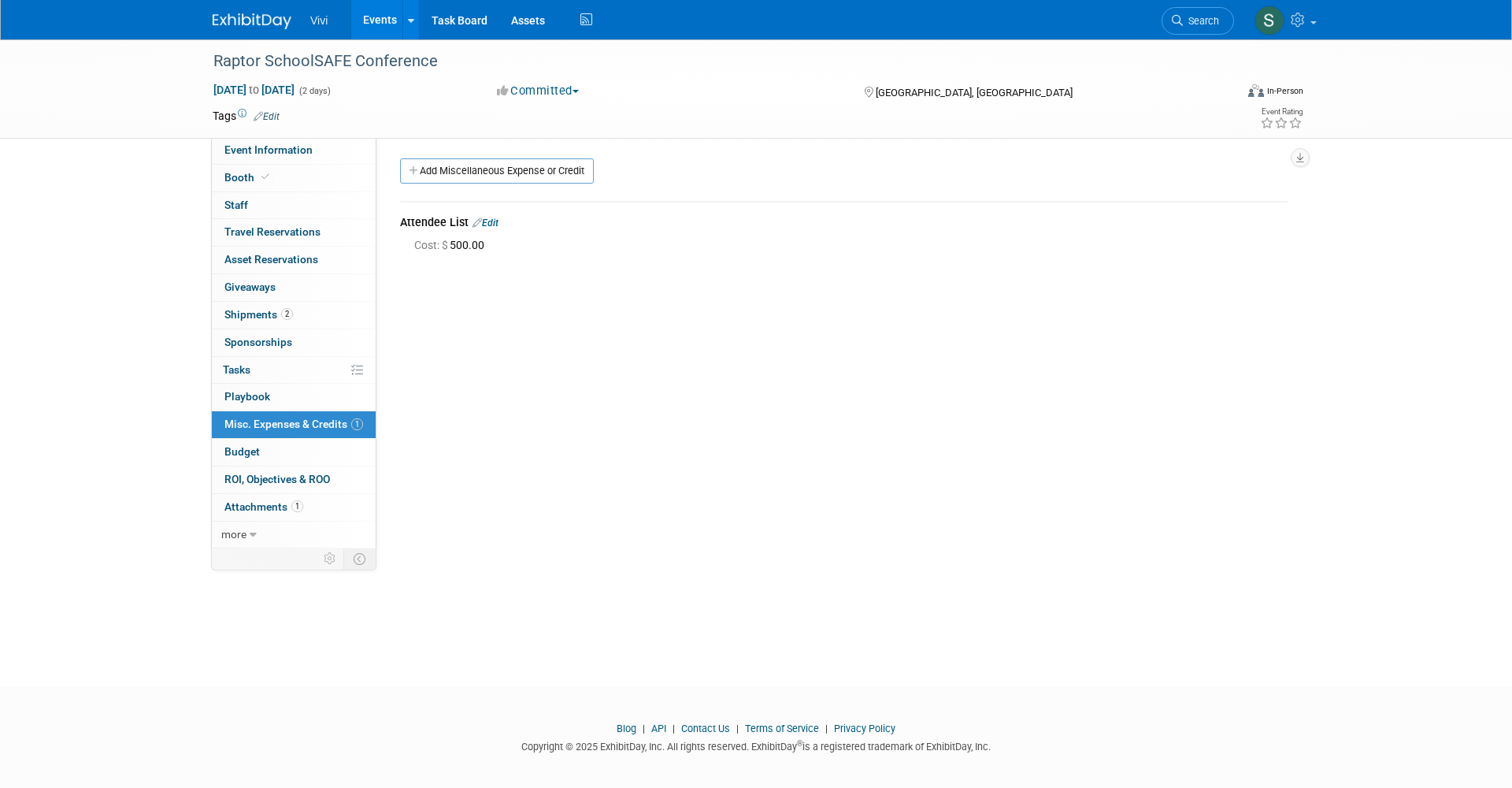
click at [497, 183] on div "Add Miscellaneous Expense or Credit" at bounding box center [847, 173] width 904 height 29
click at [489, 175] on link "Add Miscellaneous Expense or Credit" at bounding box center [496, 171] width 194 height 25
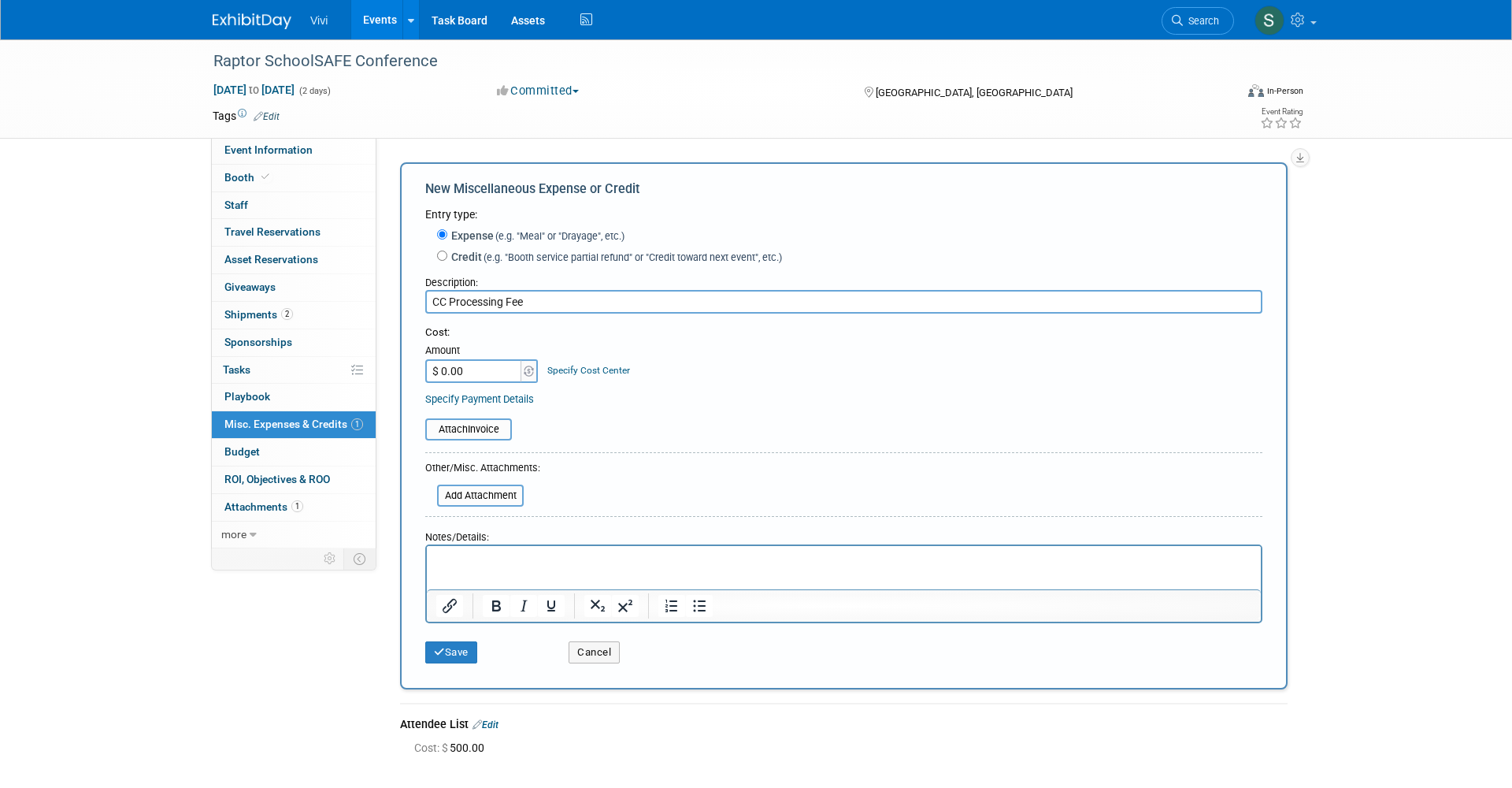
type input "CC Processing Fee"
click at [478, 364] on input "$ 0.00" at bounding box center [474, 371] width 98 height 23
type input "$ 51.52"
click at [438, 647] on icon "submit" at bounding box center [439, 651] width 11 height 11
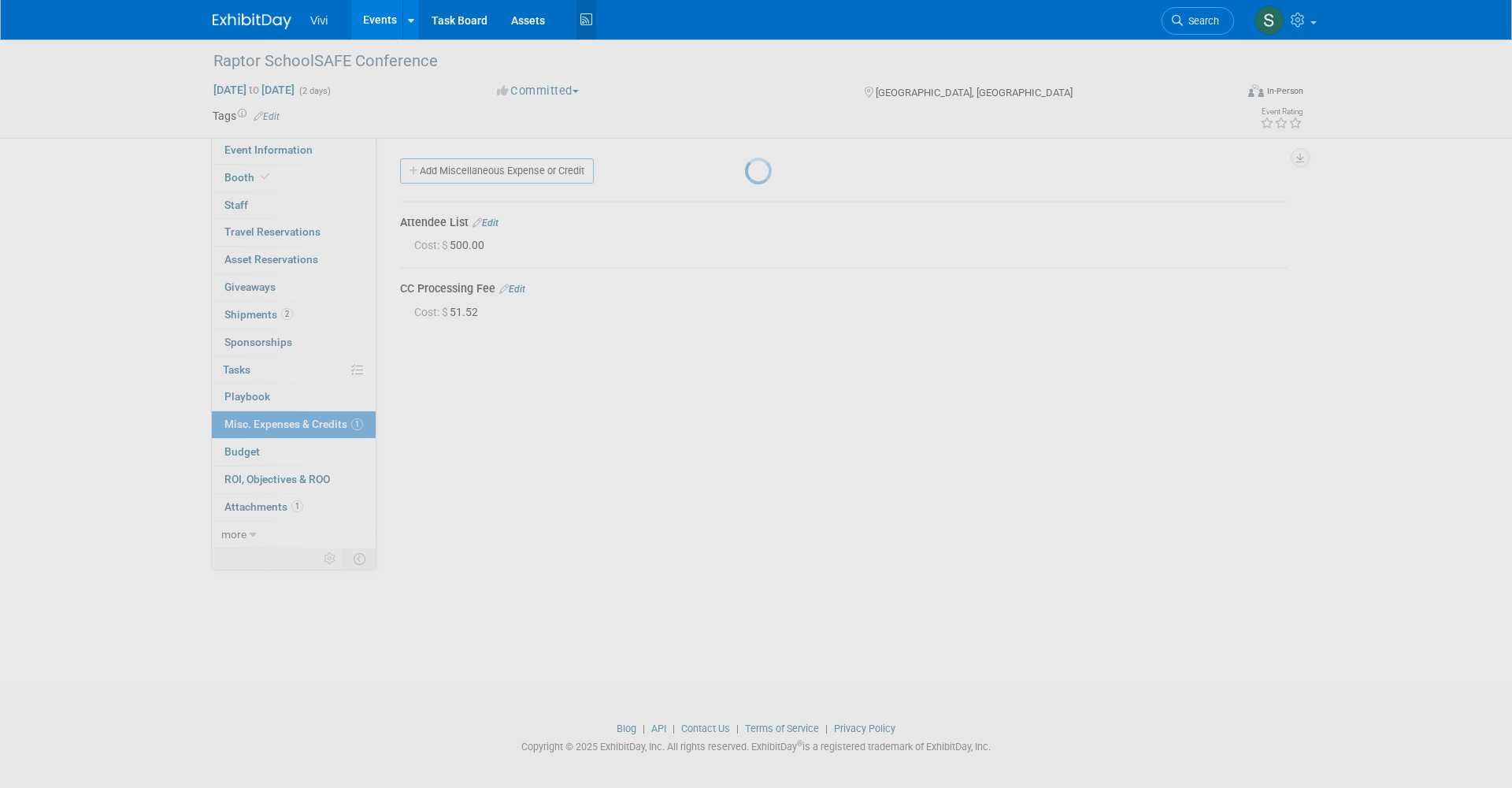
scroll to position [9, 0]
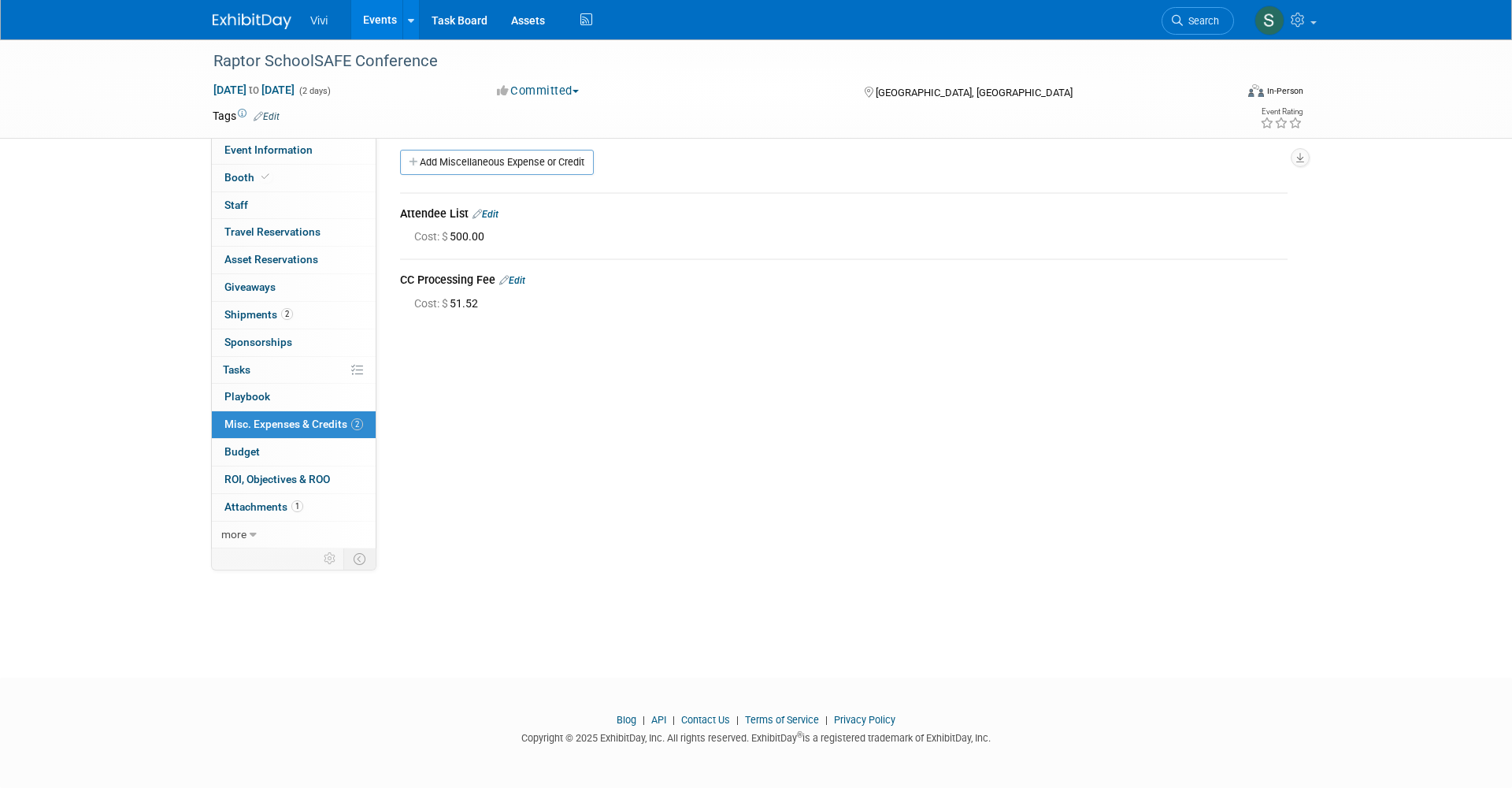
click at [235, 29] on img at bounding box center [252, 21] width 79 height 16
drag, startPoint x: 72, startPoint y: 80, endPoint x: 242, endPoint y: 27, distance: 178.1
click at [236, 29] on img at bounding box center [252, 21] width 79 height 16
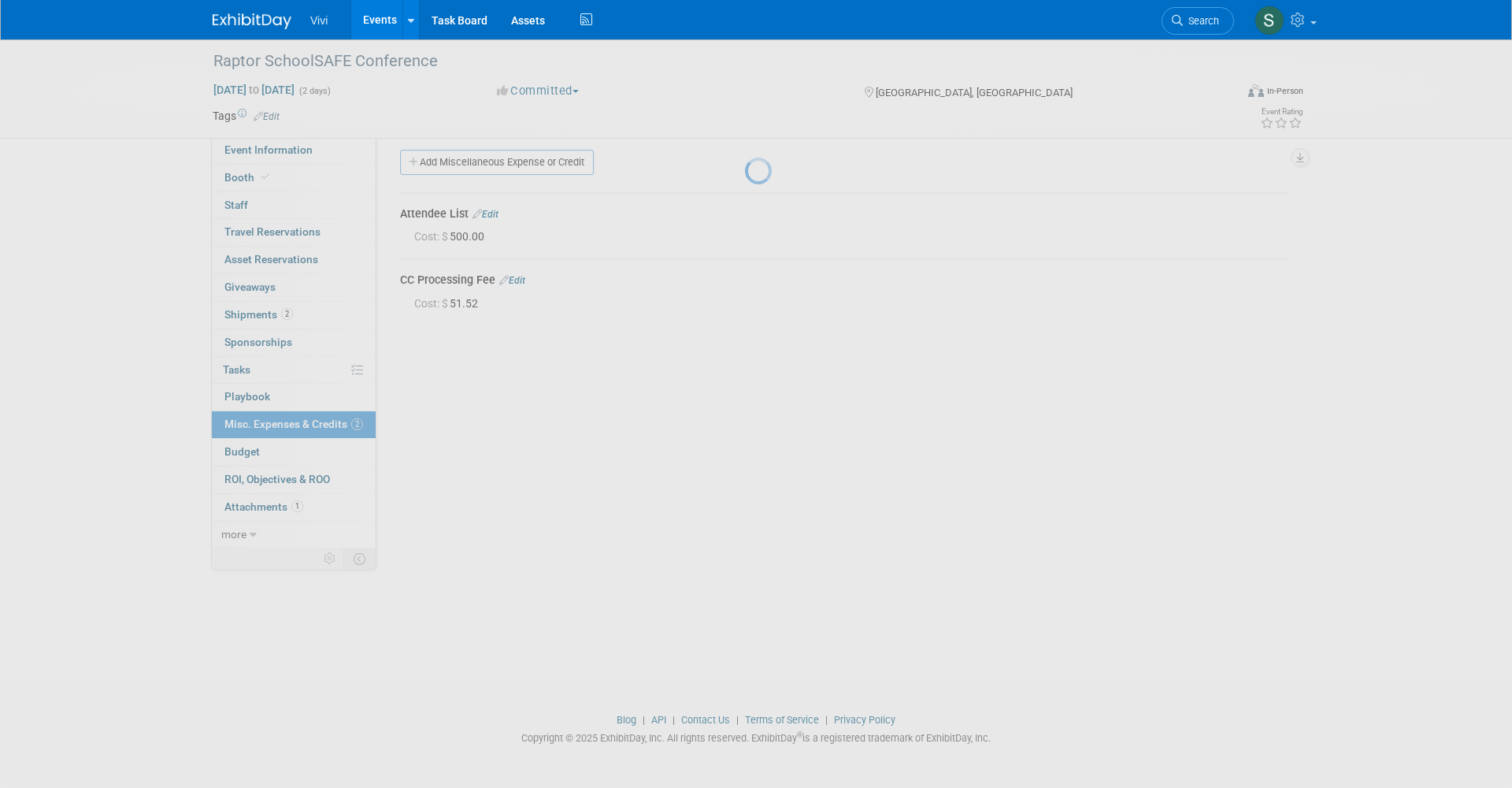
click at [242, 27] on img at bounding box center [252, 21] width 79 height 16
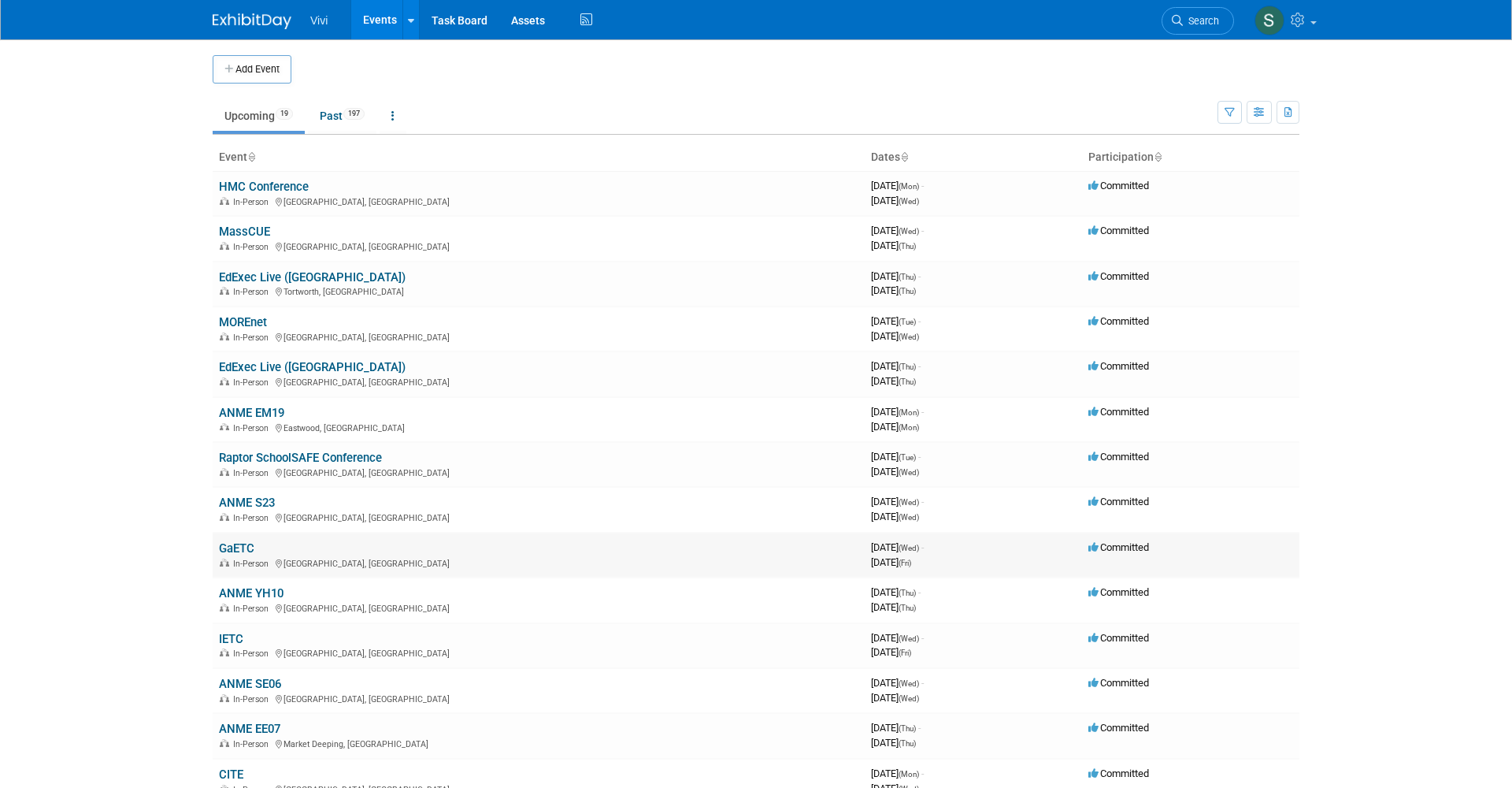
click at [238, 541] on link "GaETC" at bounding box center [237, 548] width 35 height 15
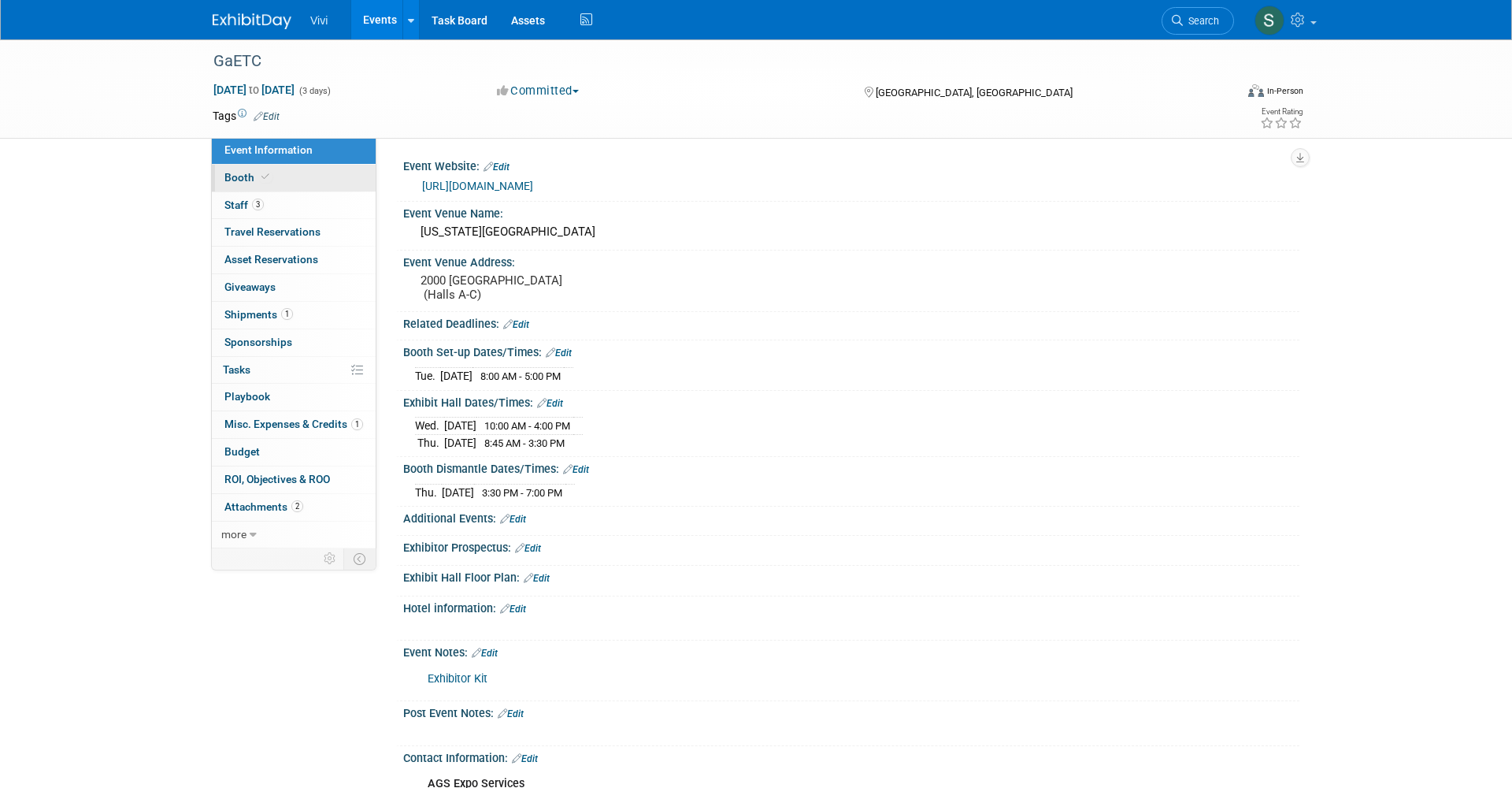
click at [246, 172] on span "Booth" at bounding box center [248, 177] width 48 height 13
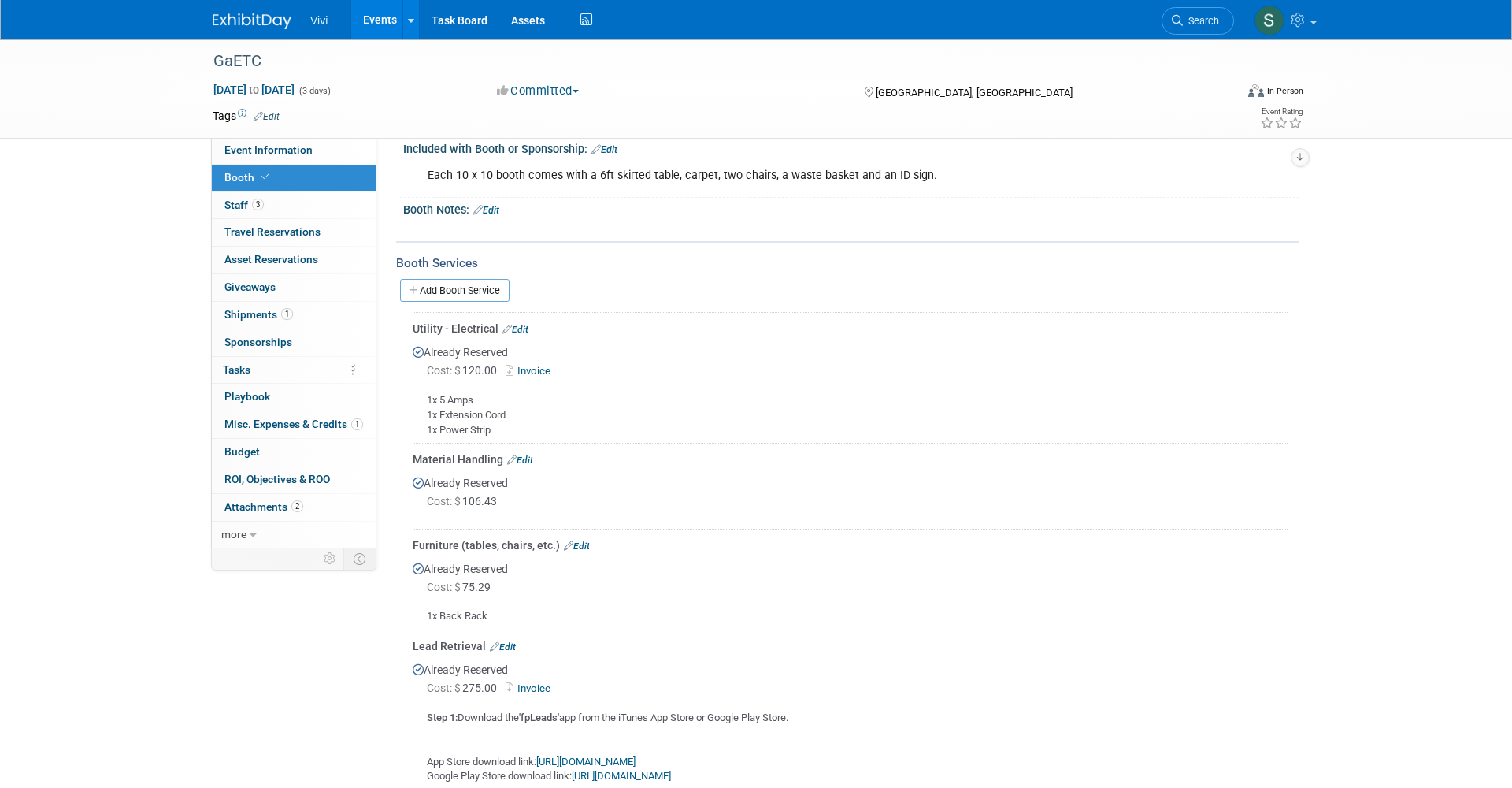
scroll to position [183, 0]
click at [248, 33] on div "Vivi Events Add Event Bulk Upload Events Shareable Event Boards Recently Viewed…" at bounding box center [756, 20] width 1087 height 39
click at [248, 23] on img at bounding box center [252, 21] width 79 height 16
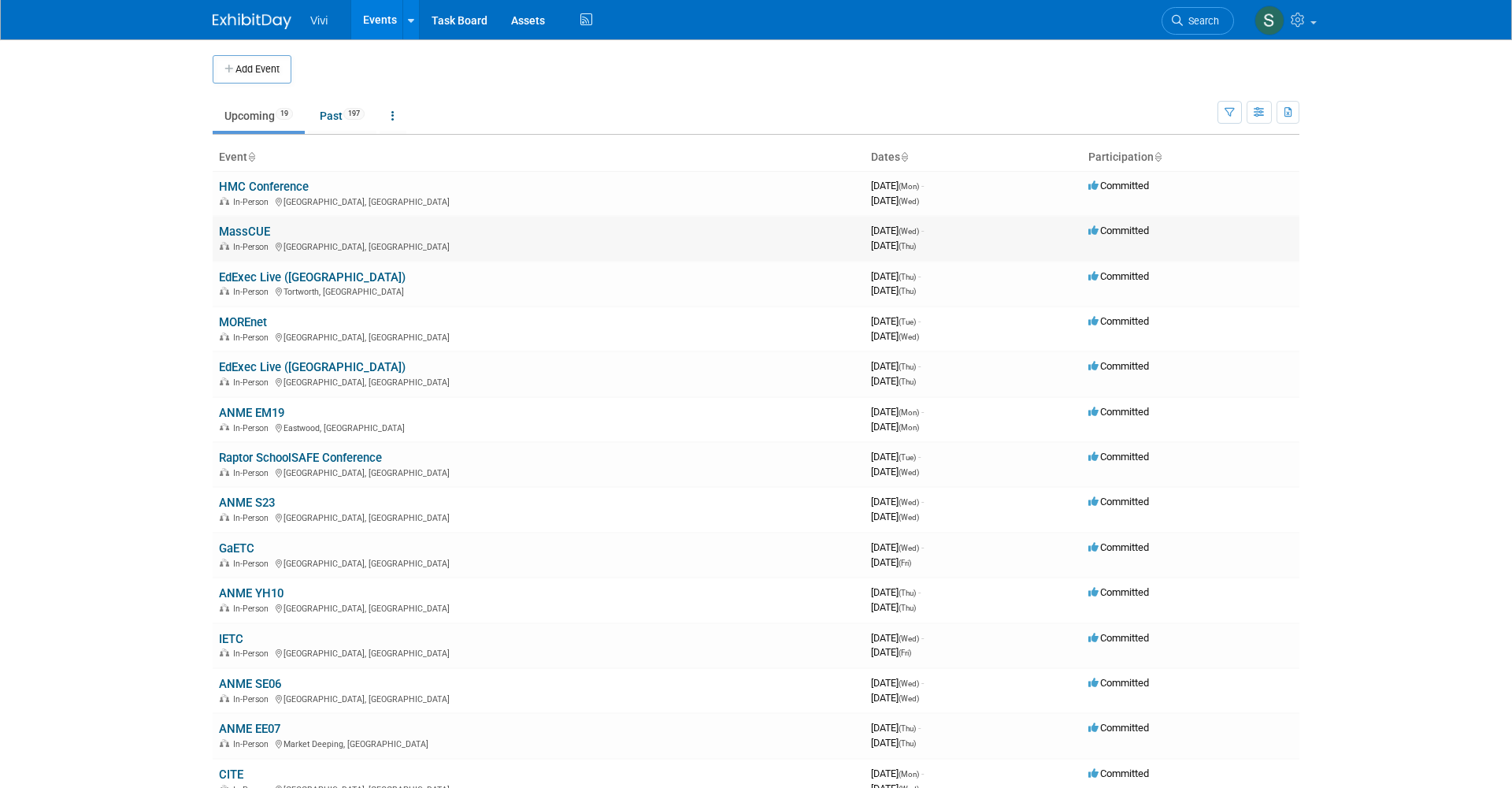
click at [243, 219] on td "MassCUE In-Person [GEOGRAPHIC_DATA], [GEOGRAPHIC_DATA]" at bounding box center [538, 238] width 652 height 45
click at [243, 224] on link "MassCUE" at bounding box center [245, 231] width 52 height 15
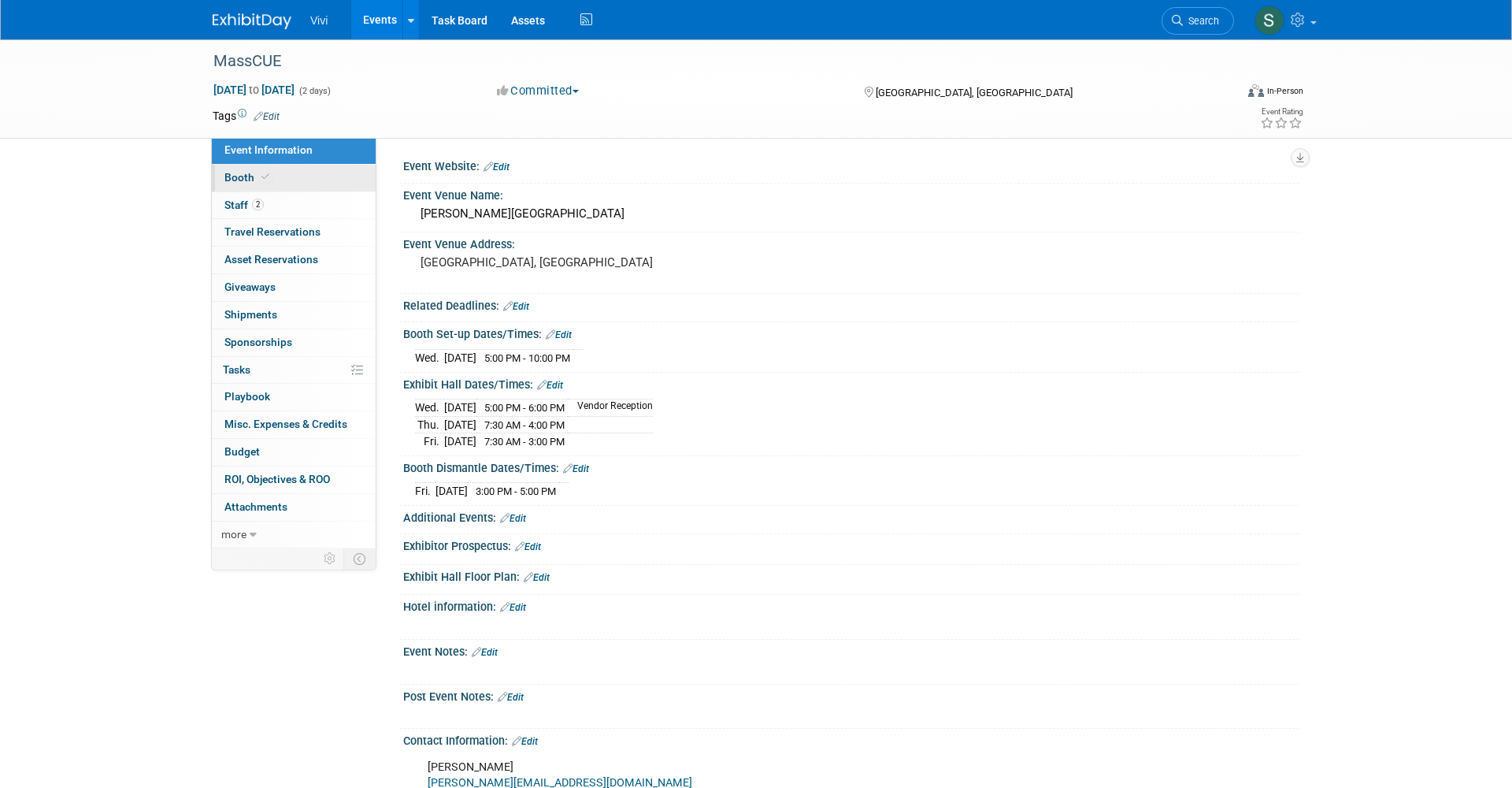
click at [277, 182] on link "Booth" at bounding box center [293, 177] width 164 height 26
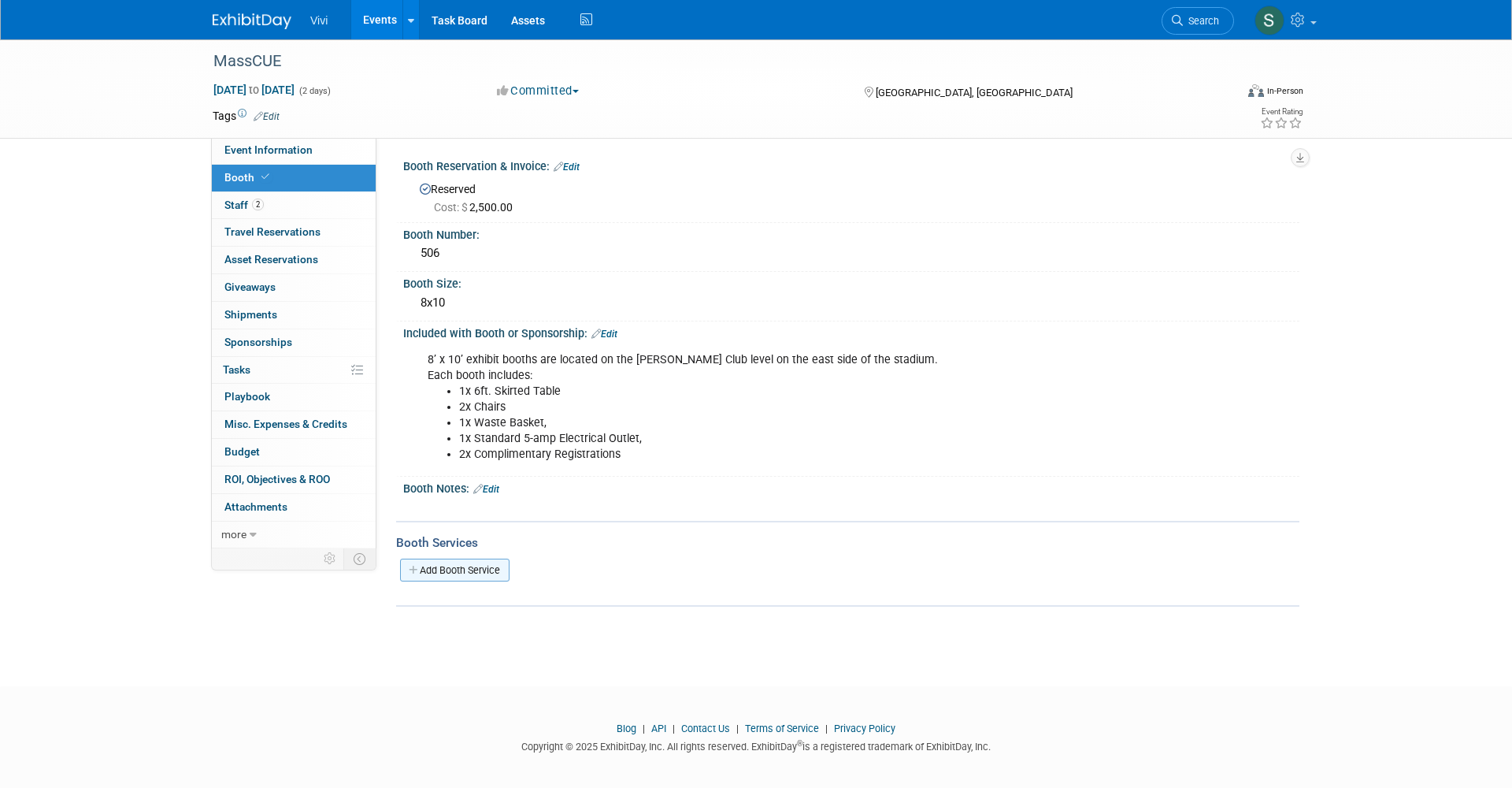
click at [473, 575] on link "Add Booth Service" at bounding box center [454, 570] width 109 height 22
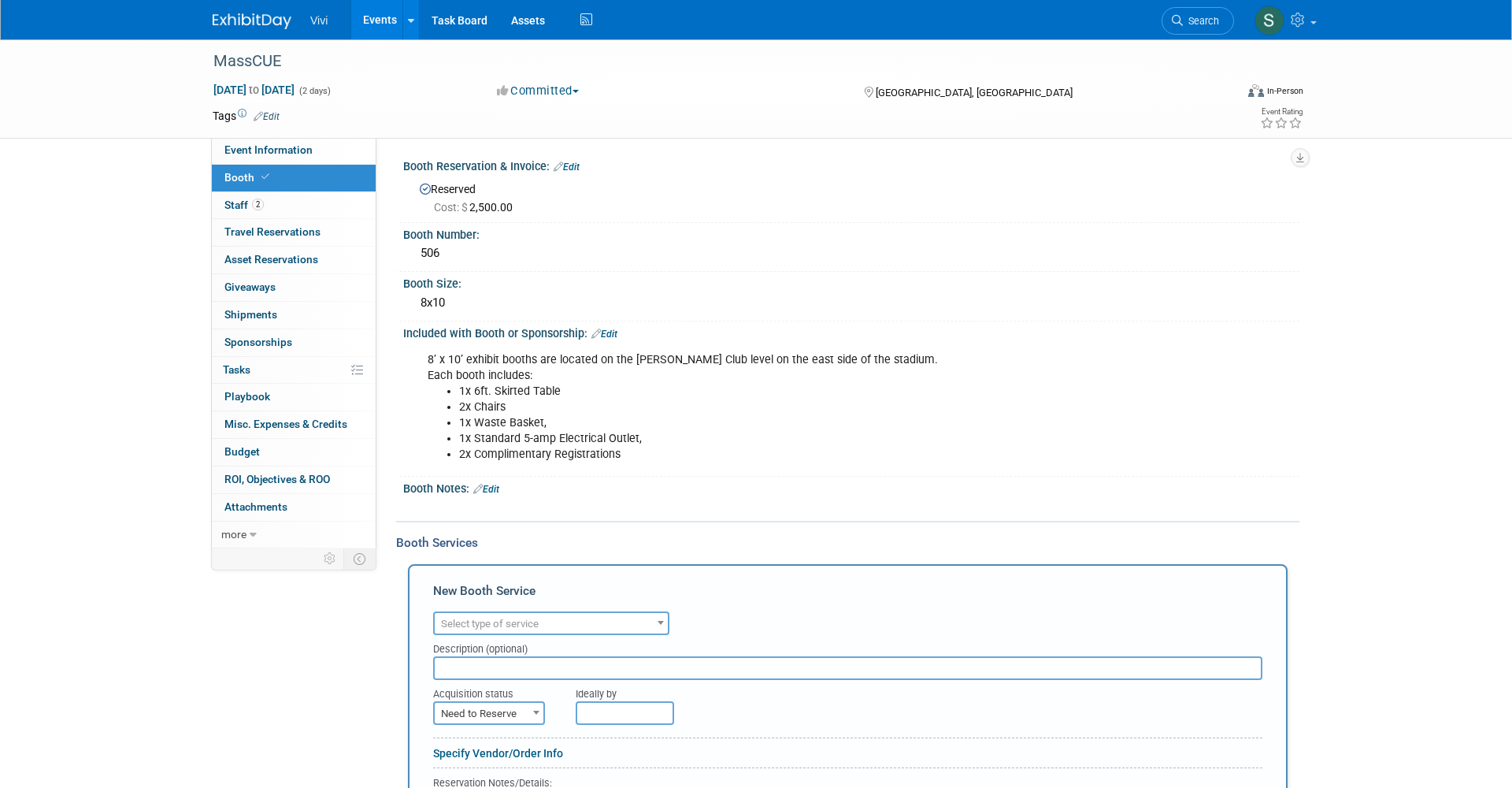
click at [578, 447] on li "2x Complimentary Registrations" at bounding box center [788, 454] width 657 height 16
click at [594, 424] on li "1x Waste Basket," at bounding box center [788, 423] width 657 height 16
click at [612, 332] on link "Edit" at bounding box center [604, 334] width 26 height 11
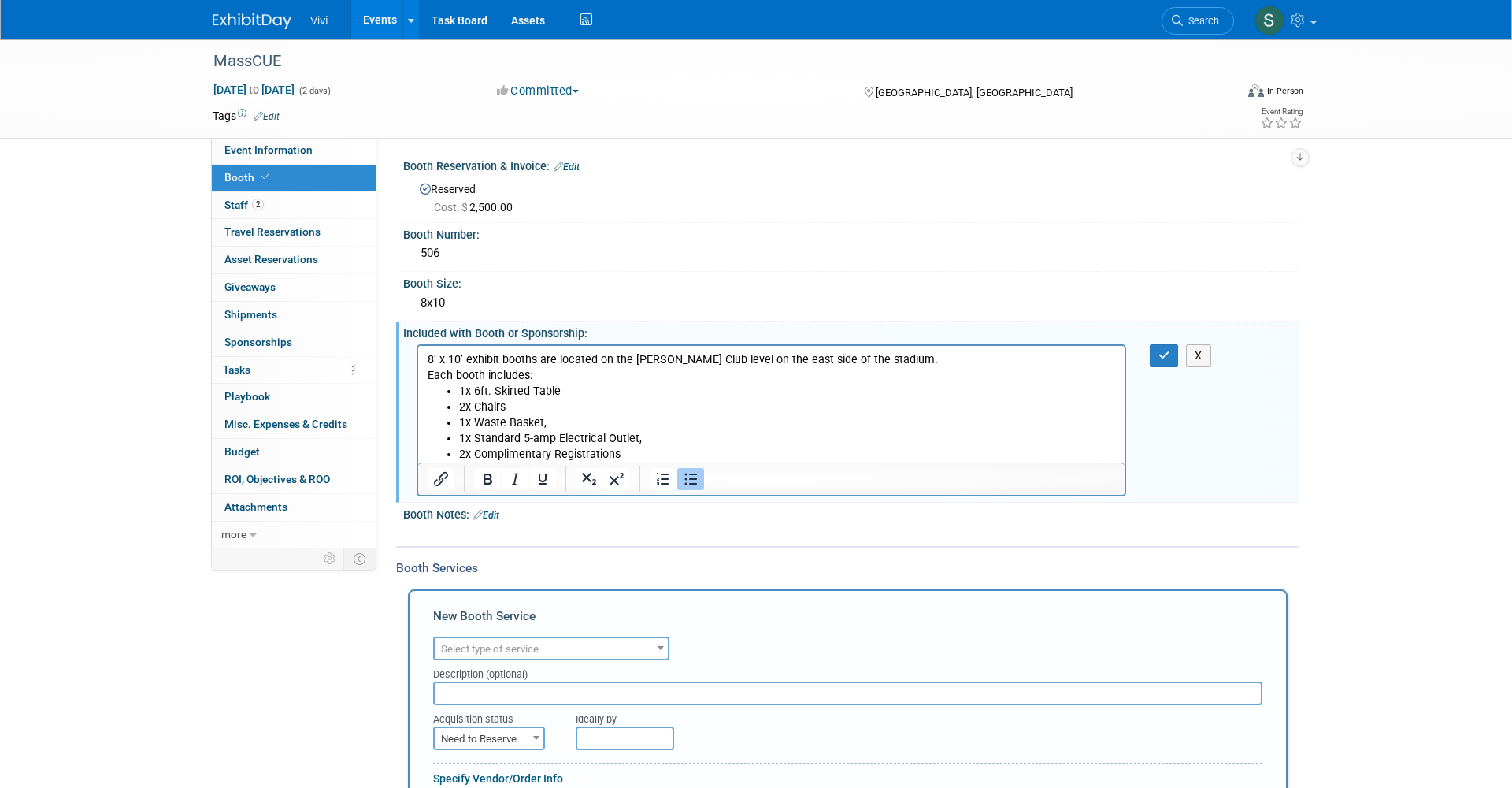
click at [656, 443] on li "1x Standard 5-amp Electrical Outlet," at bounding box center [788, 438] width 657 height 16
click at [1164, 355] on icon "button" at bounding box center [1164, 355] width 12 height 11
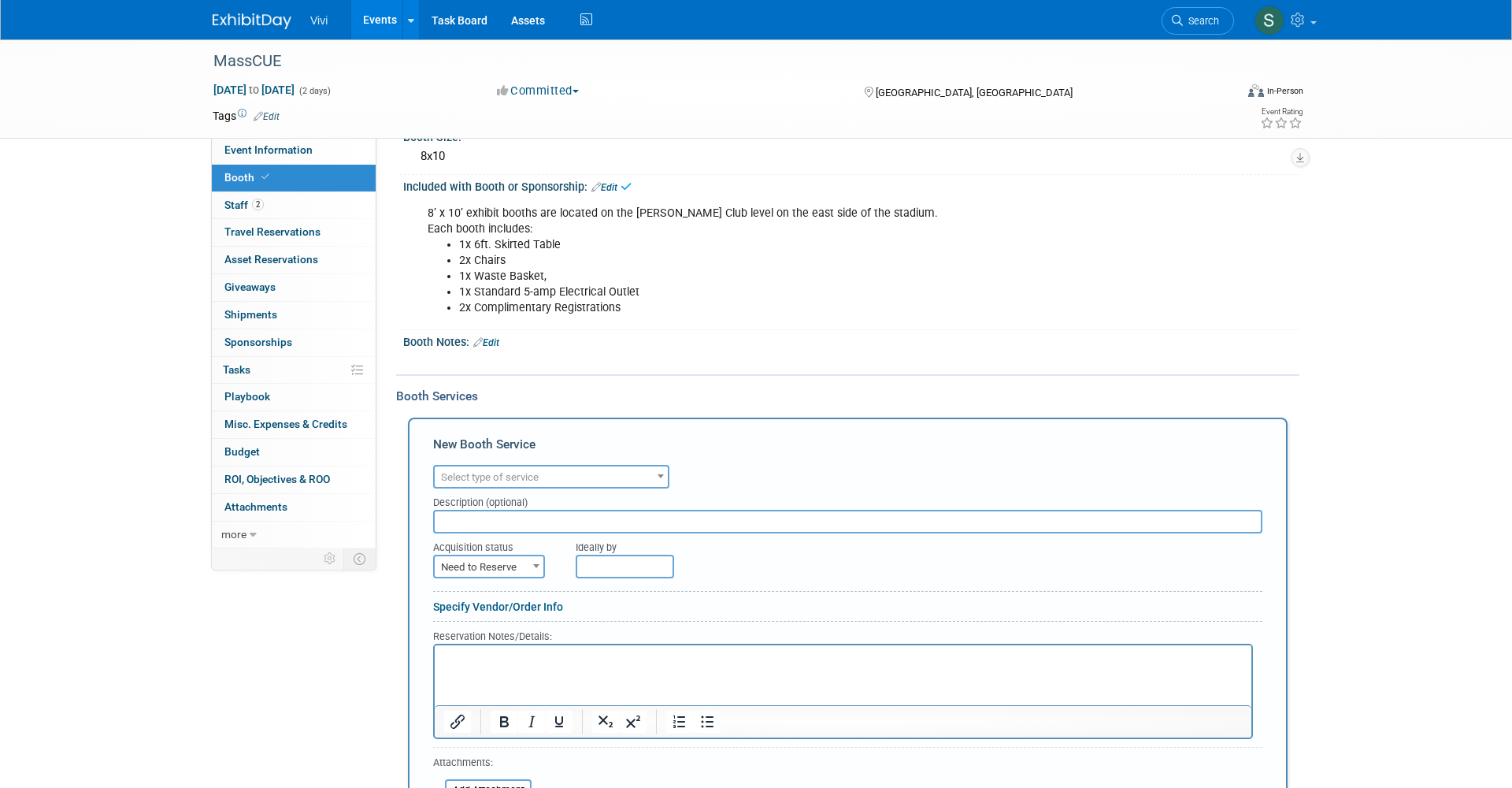
scroll to position [147, 0]
click at [562, 469] on span "Select type of service" at bounding box center [551, 476] width 233 height 22
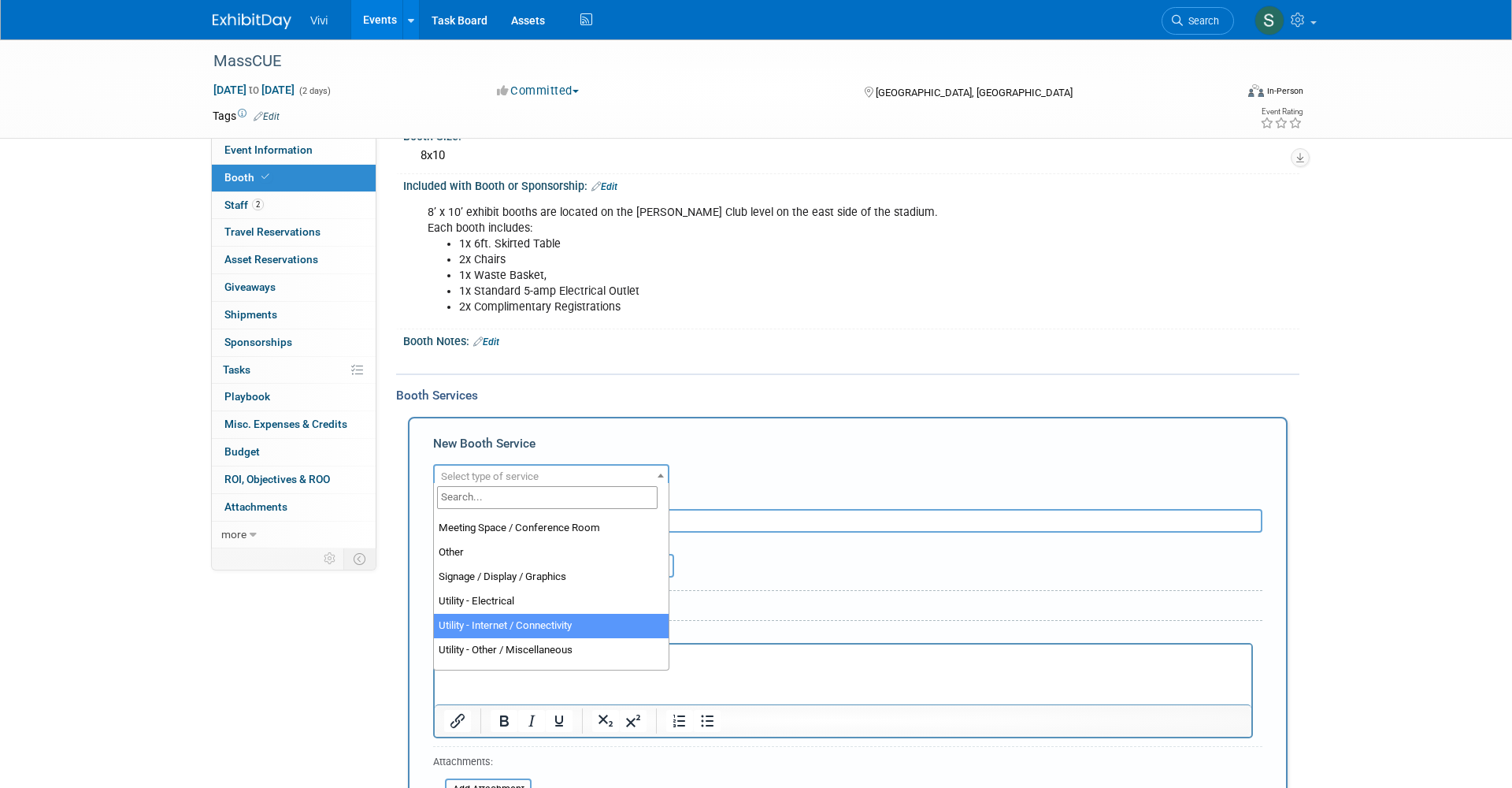
scroll to position [386, 0]
select select "8"
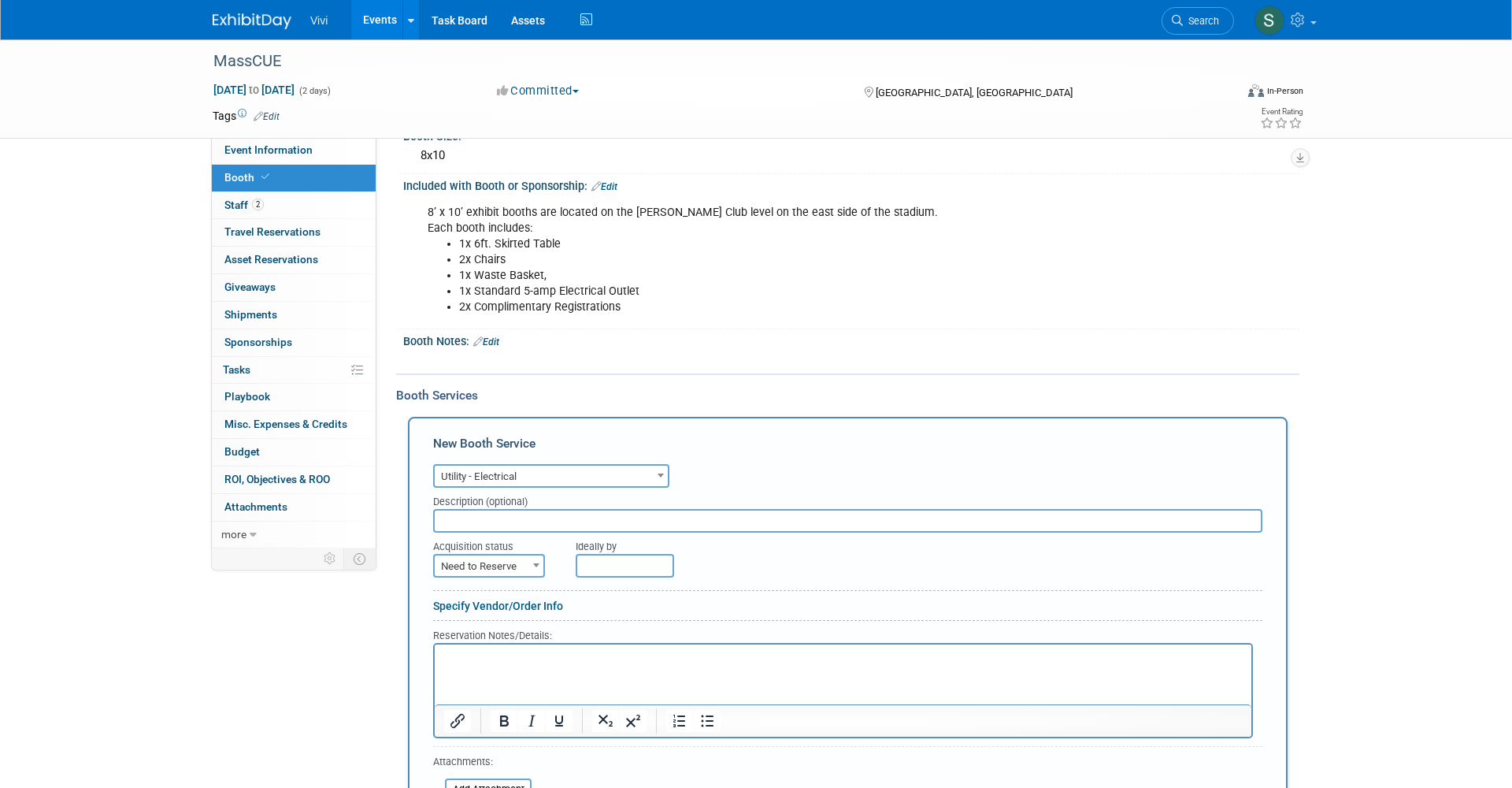
click at [453, 557] on span "Need to Reserve" at bounding box center [488, 566] width 108 height 22
select select "2"
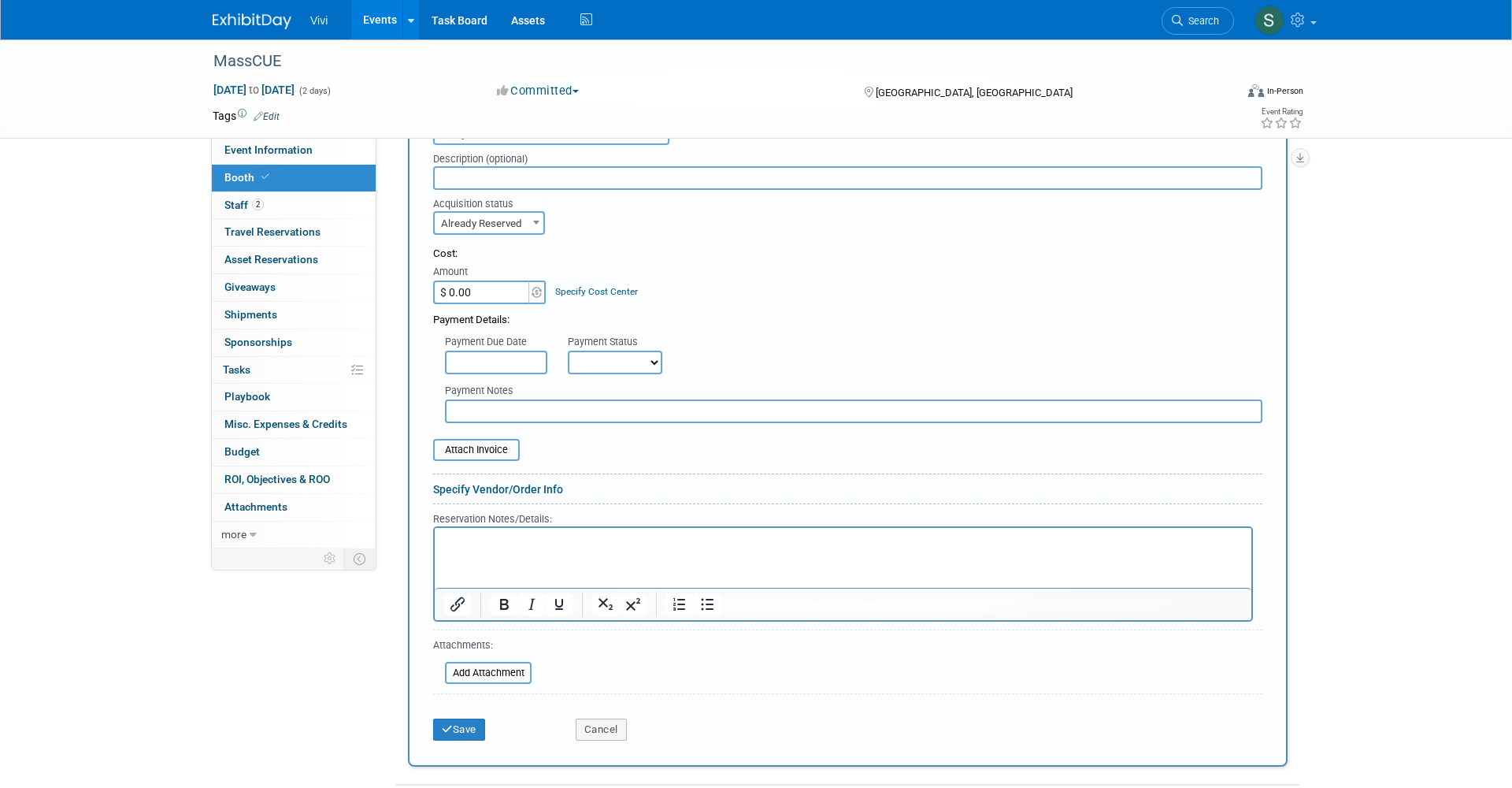
scroll to position [491, 0]
click at [452, 718] on button "Save" at bounding box center [458, 729] width 52 height 22
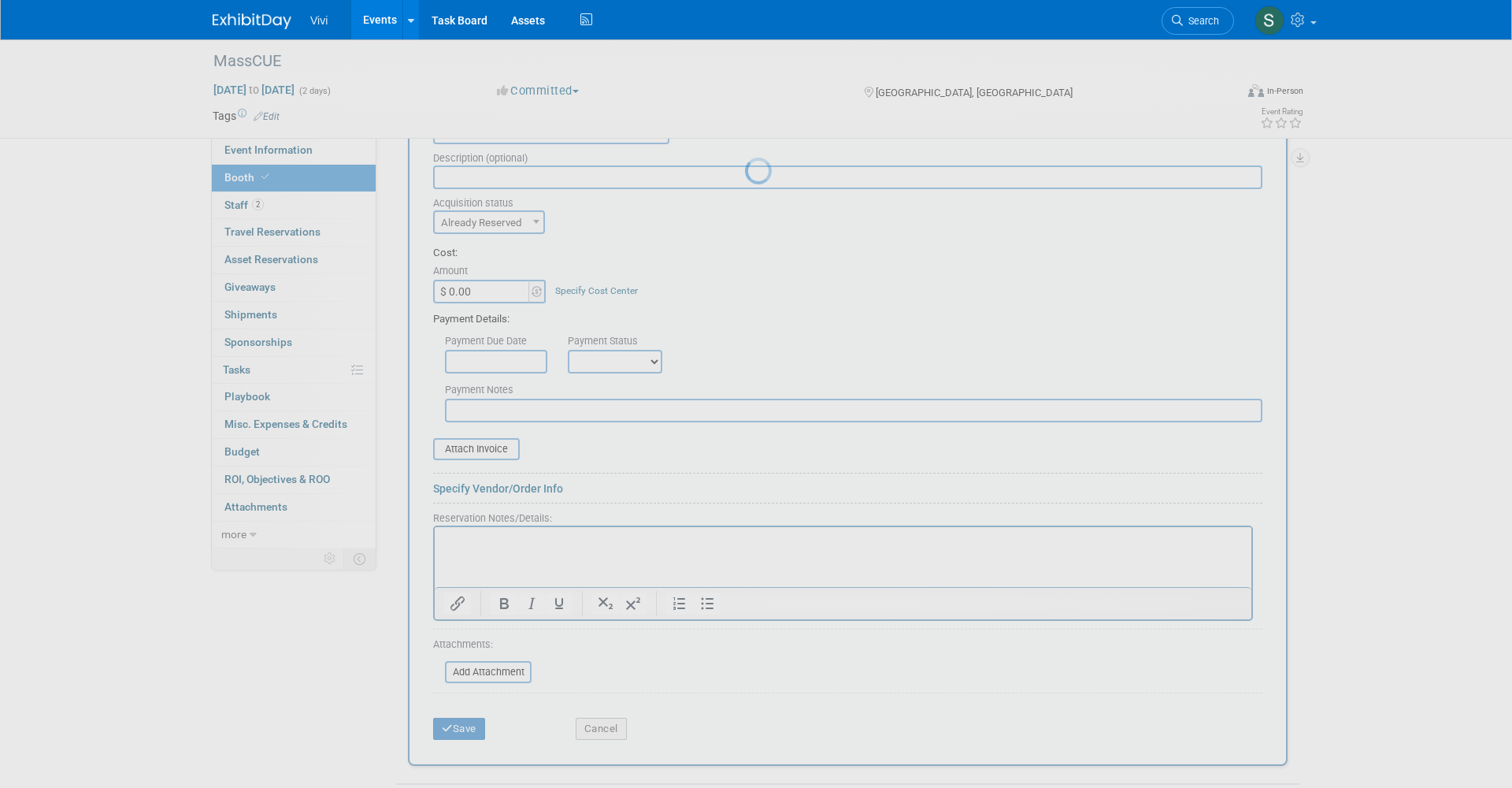
scroll to position [71, 0]
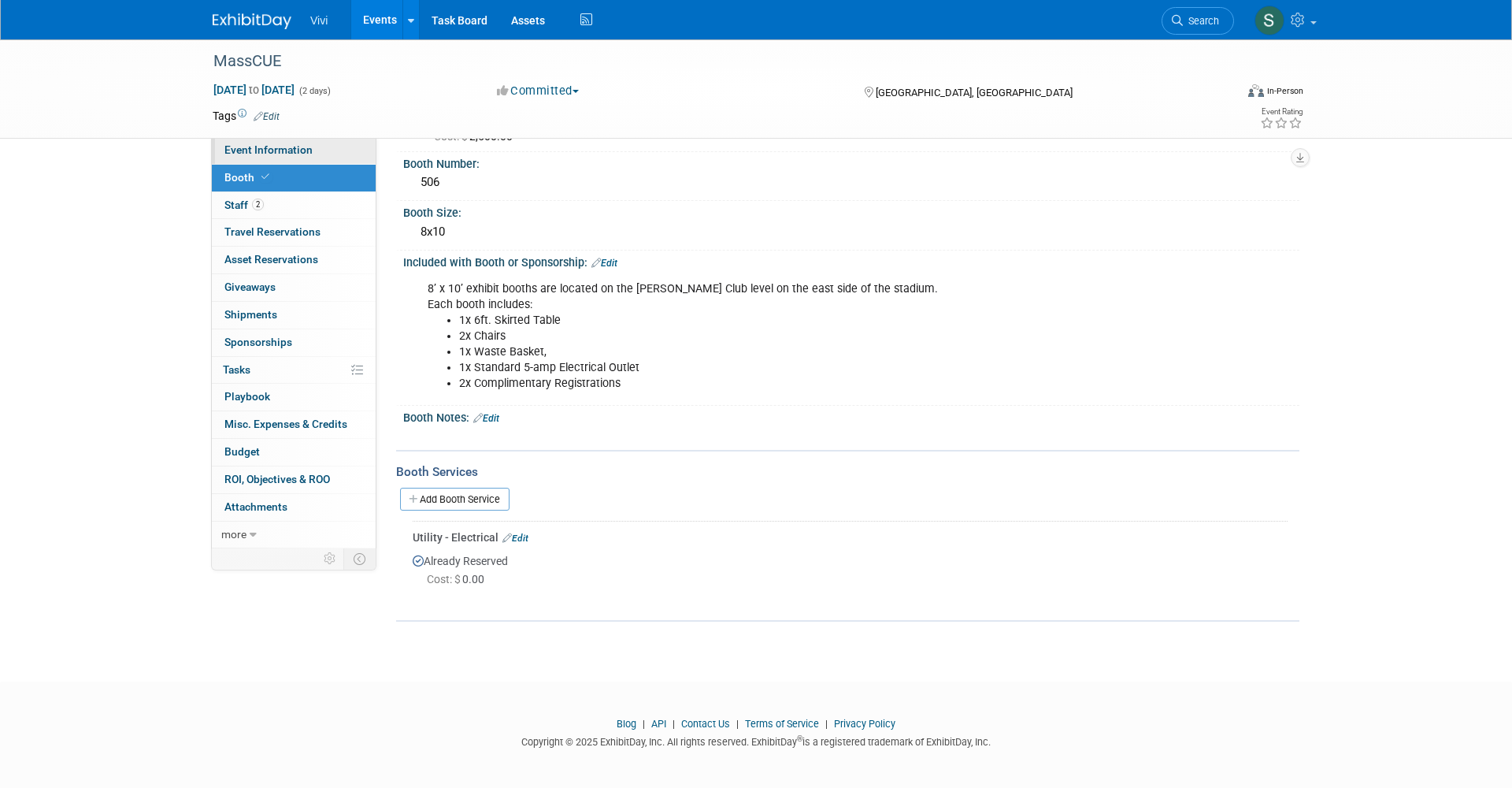
click at [257, 158] on link "Event Information" at bounding box center [293, 150] width 164 height 26
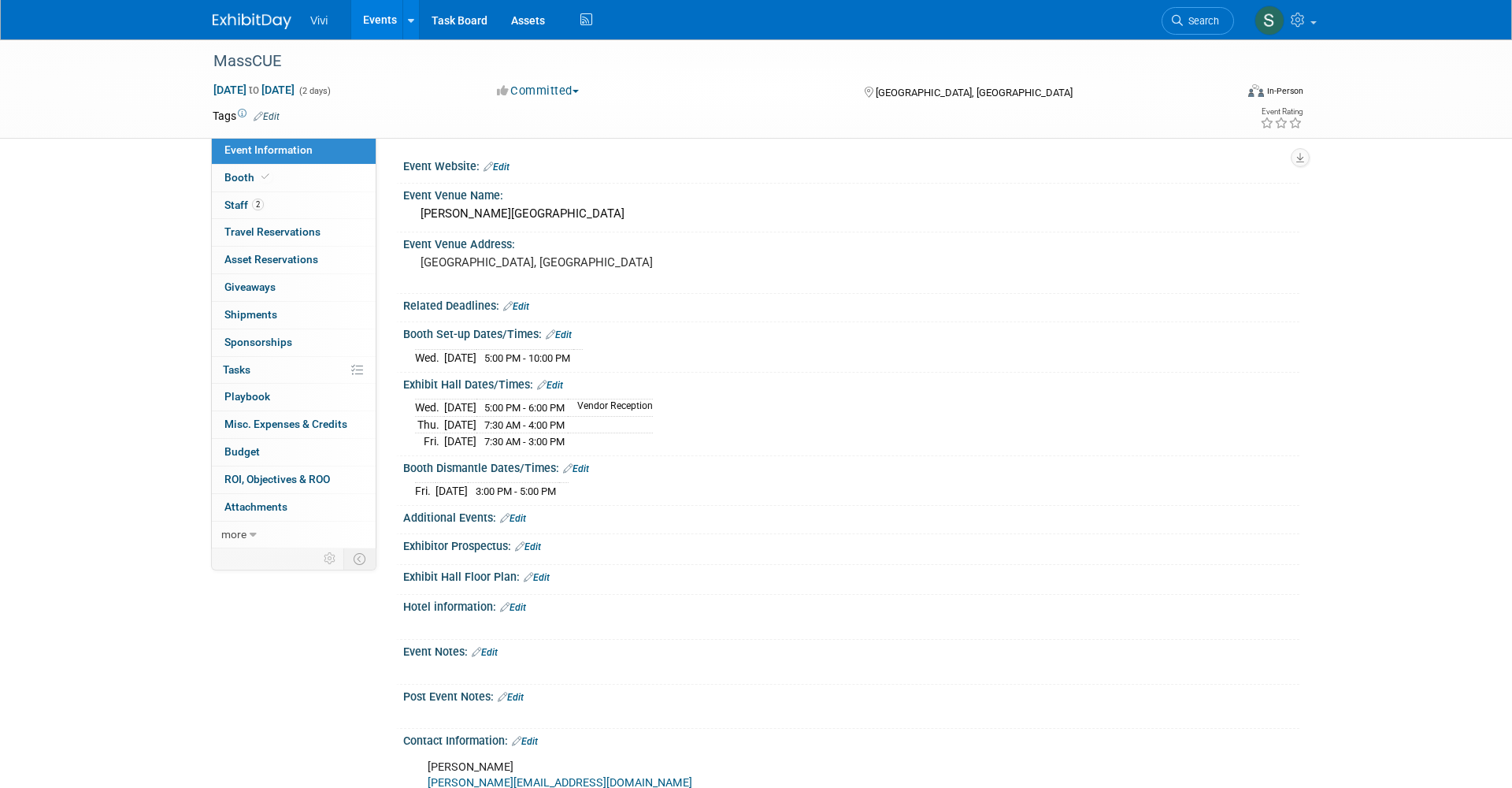
scroll to position [0, 0]
click at [560, 331] on link "Edit" at bounding box center [559, 335] width 26 height 11
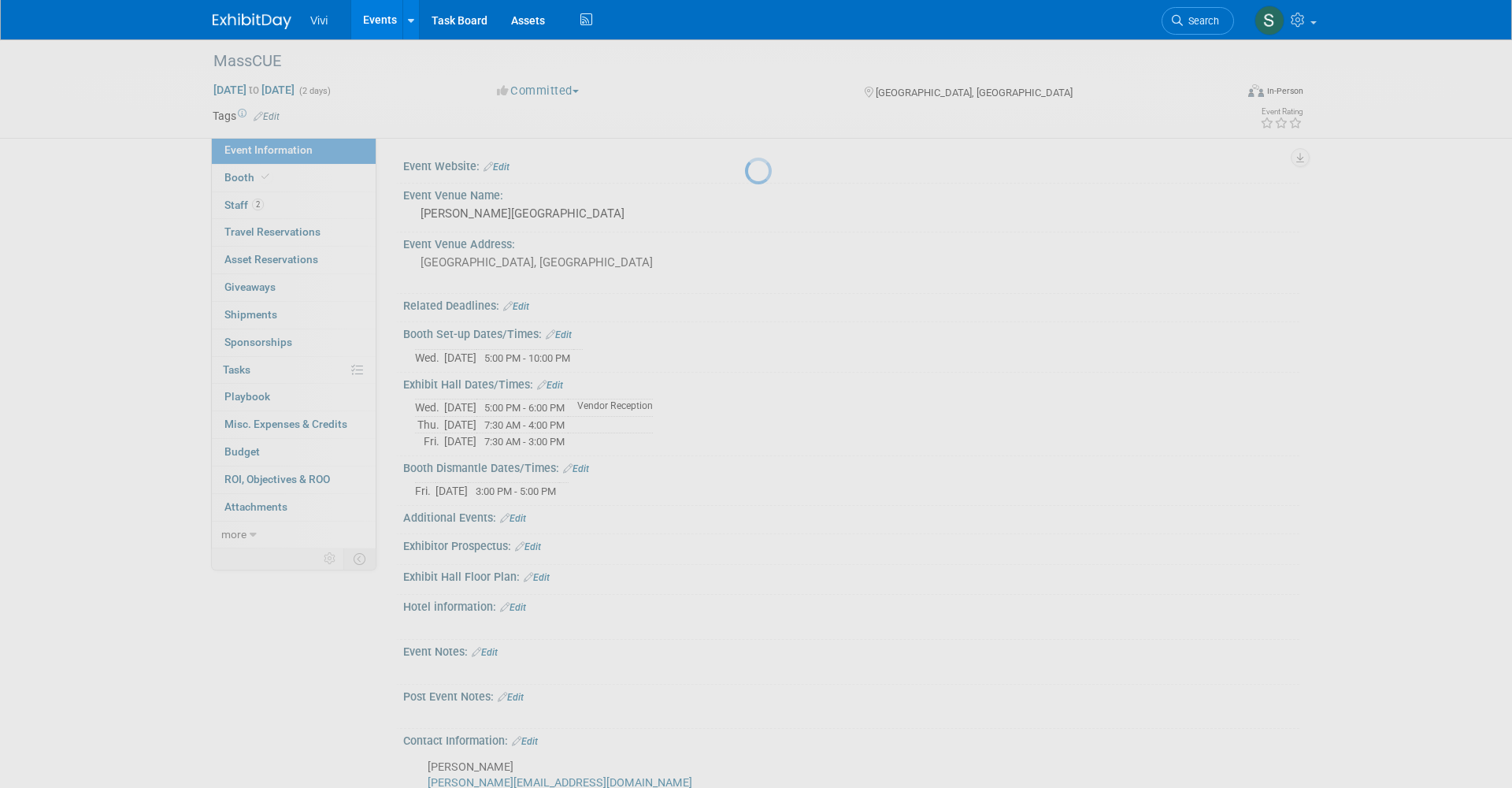
select select "9"
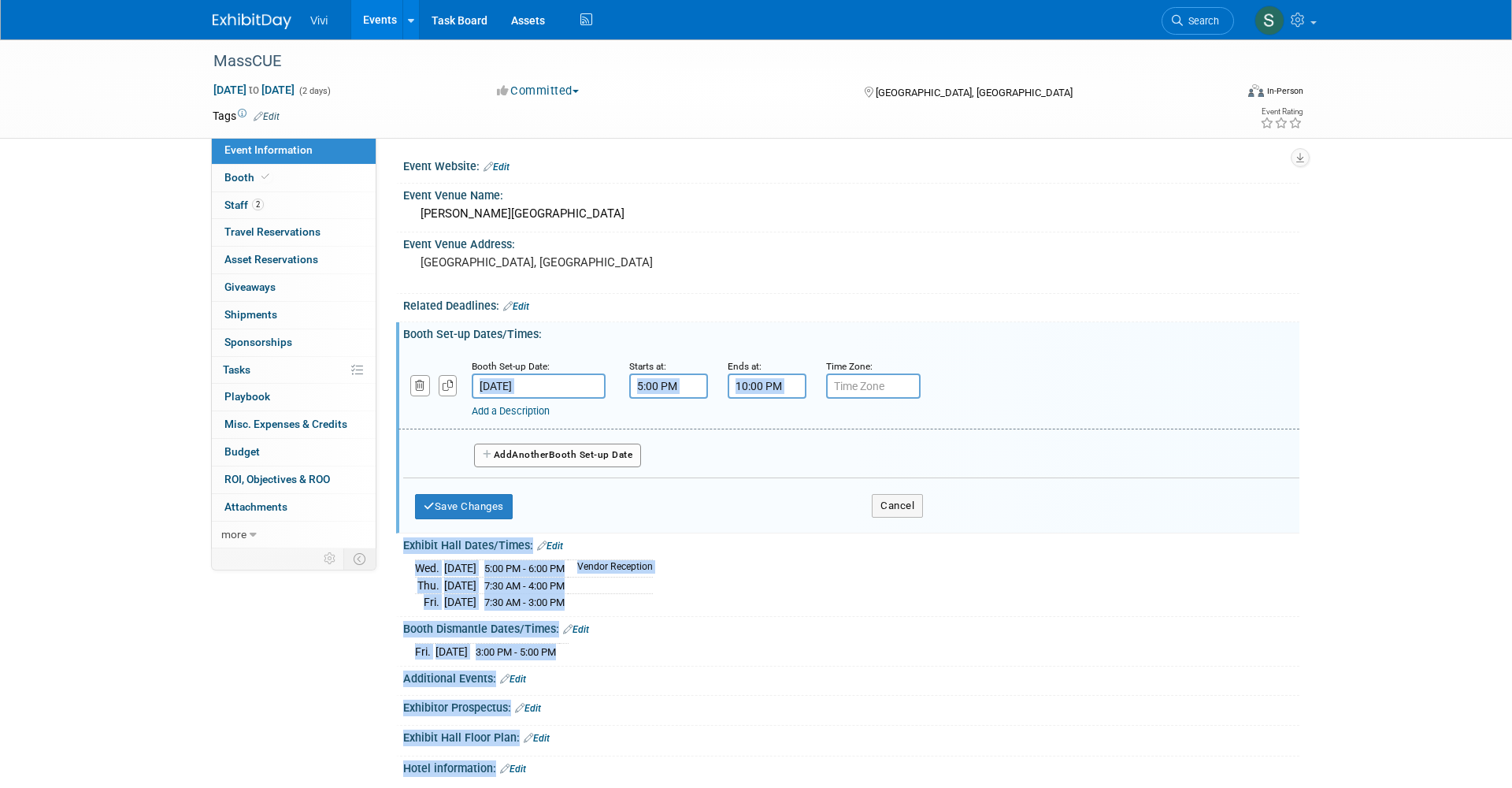
click at [526, 390] on input "[DATE]" at bounding box center [538, 386] width 134 height 25
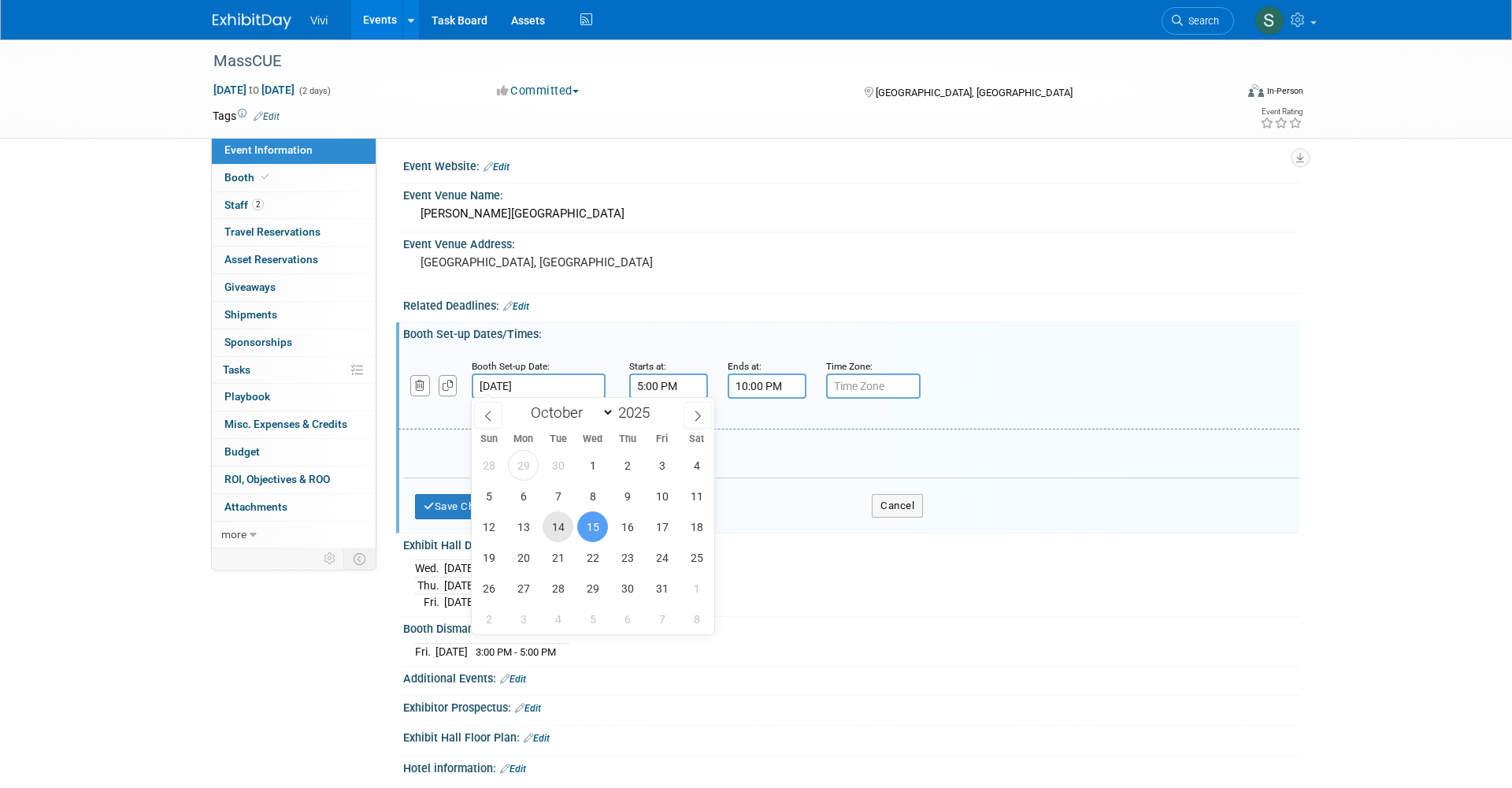
click at [553, 523] on span "14" at bounding box center [559, 527] width 31 height 31
type input "[DATE]"
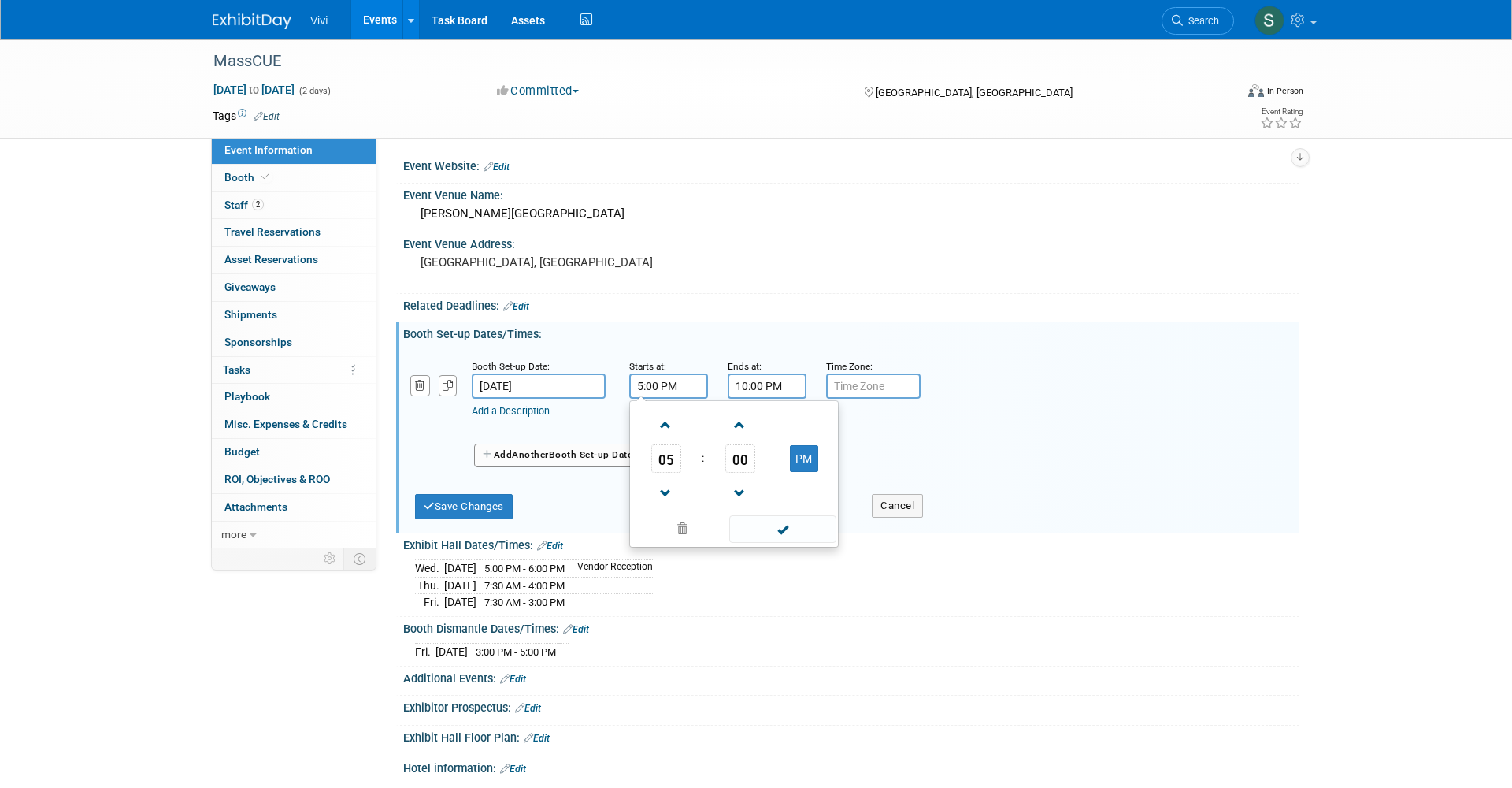
click at [654, 379] on input "5:00 PM" at bounding box center [668, 386] width 79 height 25
click at [669, 457] on span "05" at bounding box center [666, 458] width 30 height 28
click at [756, 512] on td "10" at bounding box center [759, 511] width 51 height 43
click at [801, 461] on button "PM" at bounding box center [803, 457] width 28 height 26
type input "10:00 AM"
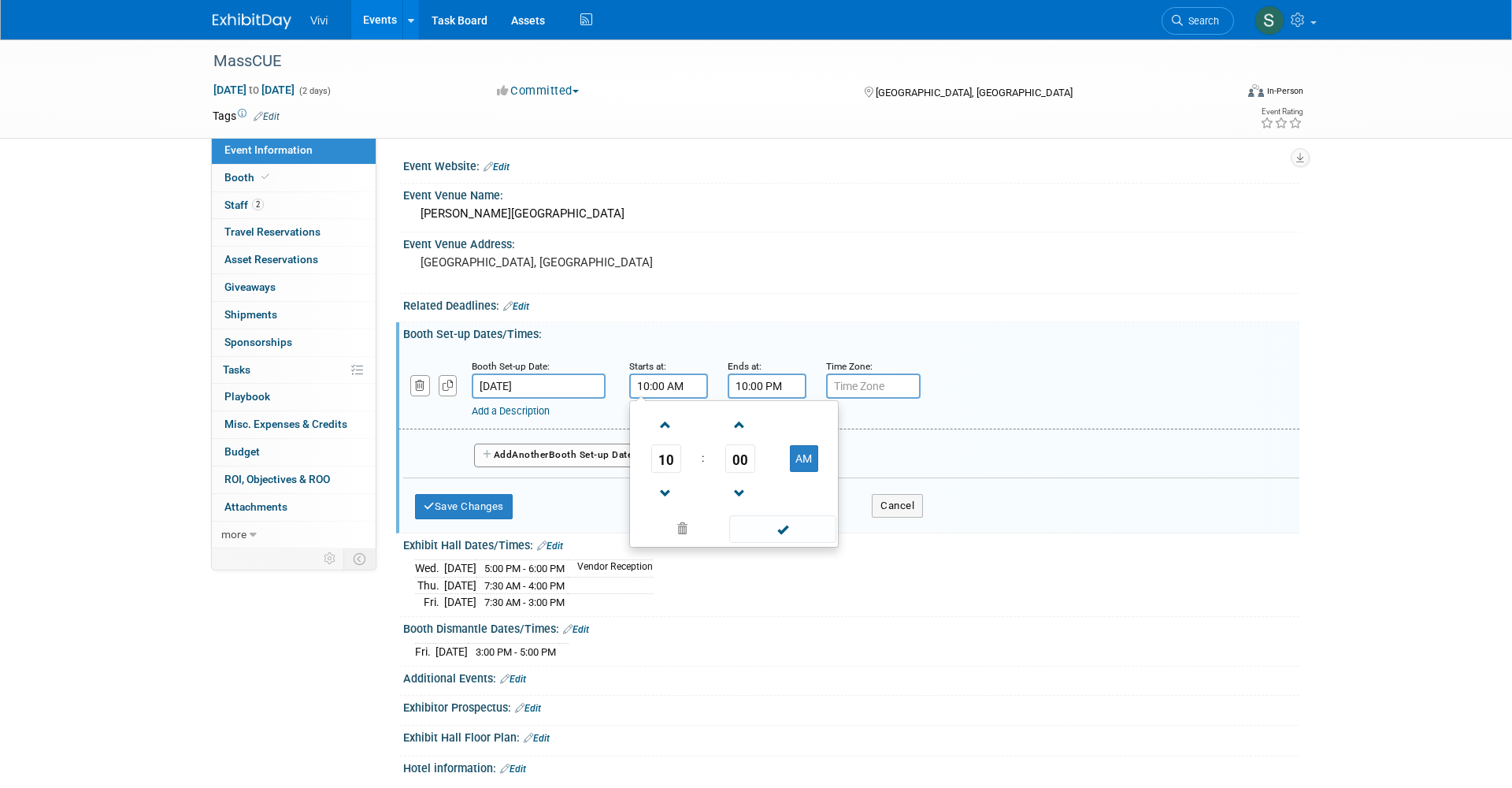
click at [760, 390] on input "10:00 PM" at bounding box center [766, 386] width 79 height 25
click at [769, 466] on span "10" at bounding box center [764, 458] width 30 height 28
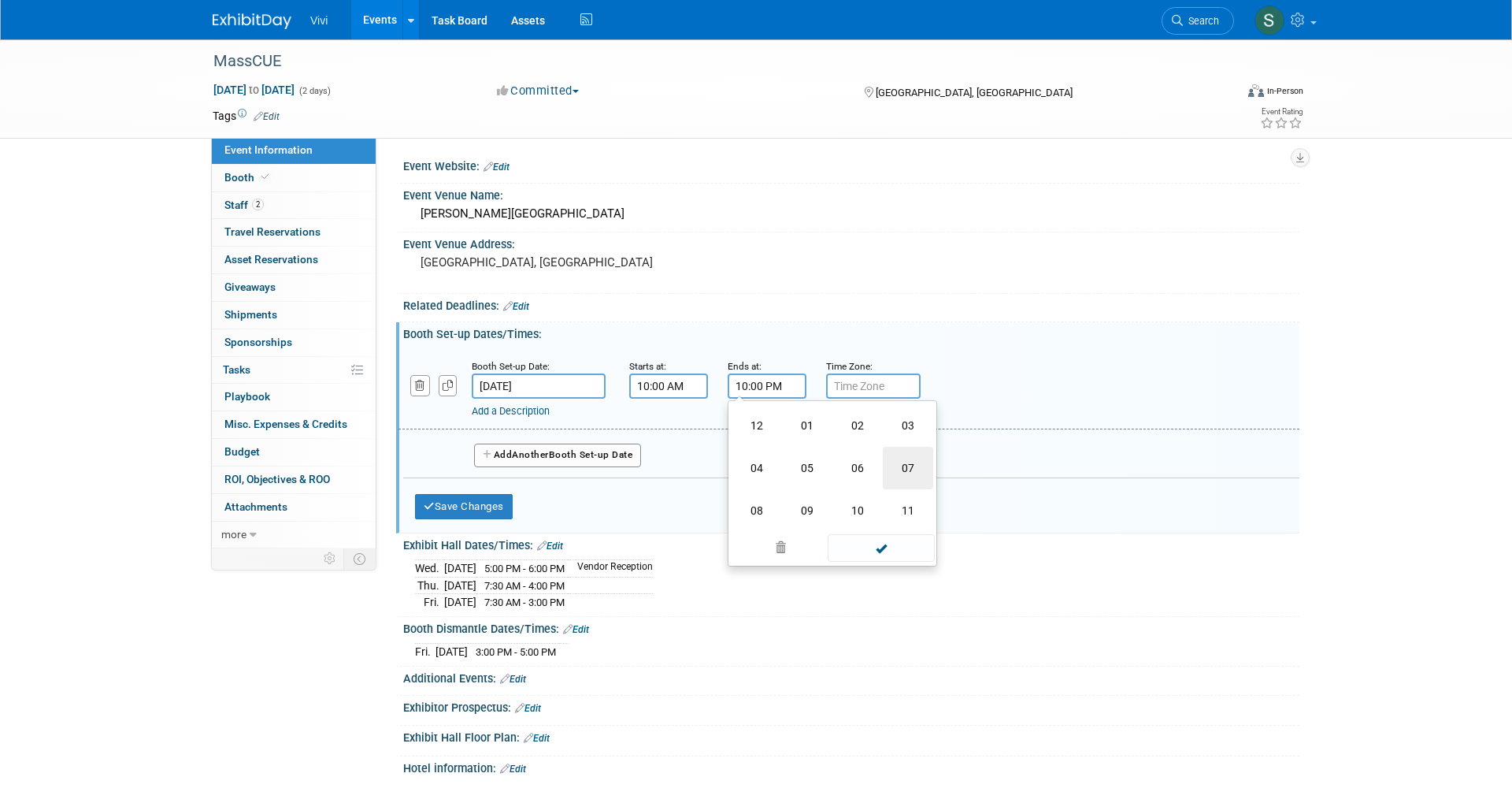
click at [903, 478] on td "07" at bounding box center [909, 468] width 51 height 43
type input "7:00 PM"
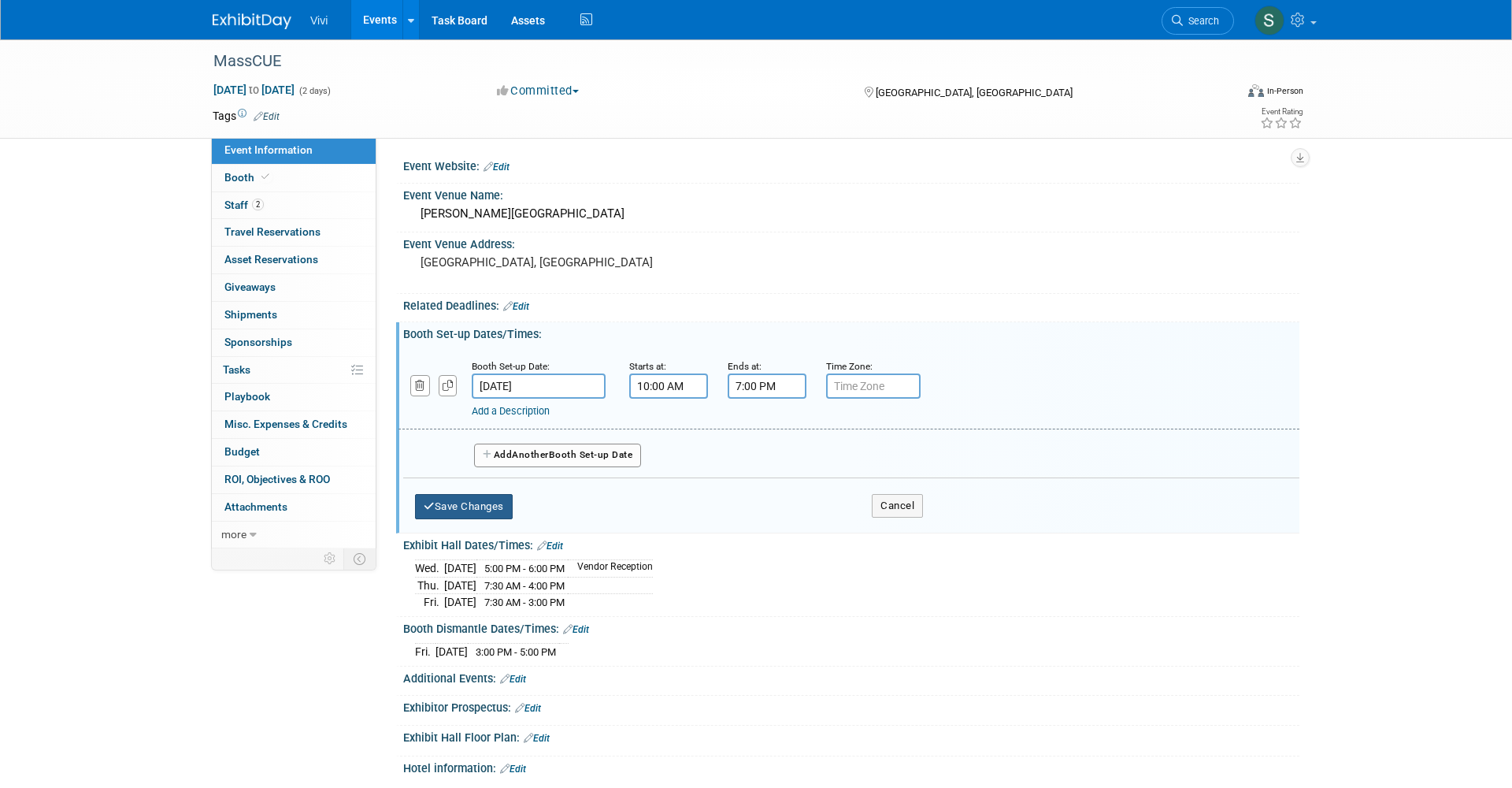
click at [459, 498] on button "Save Changes" at bounding box center [464, 506] width 97 height 25
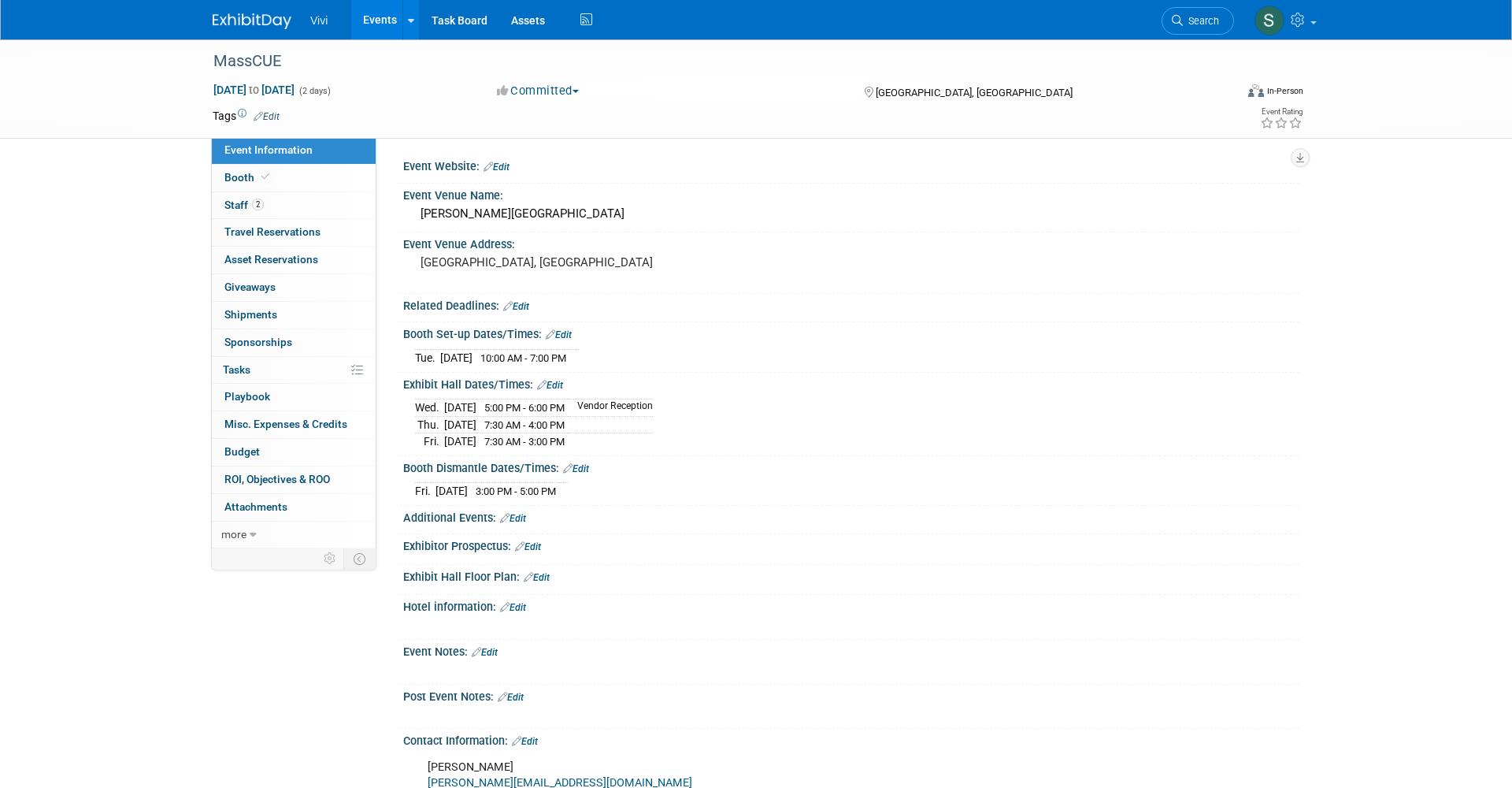
click at [563, 335] on link "Edit" at bounding box center [559, 335] width 26 height 11
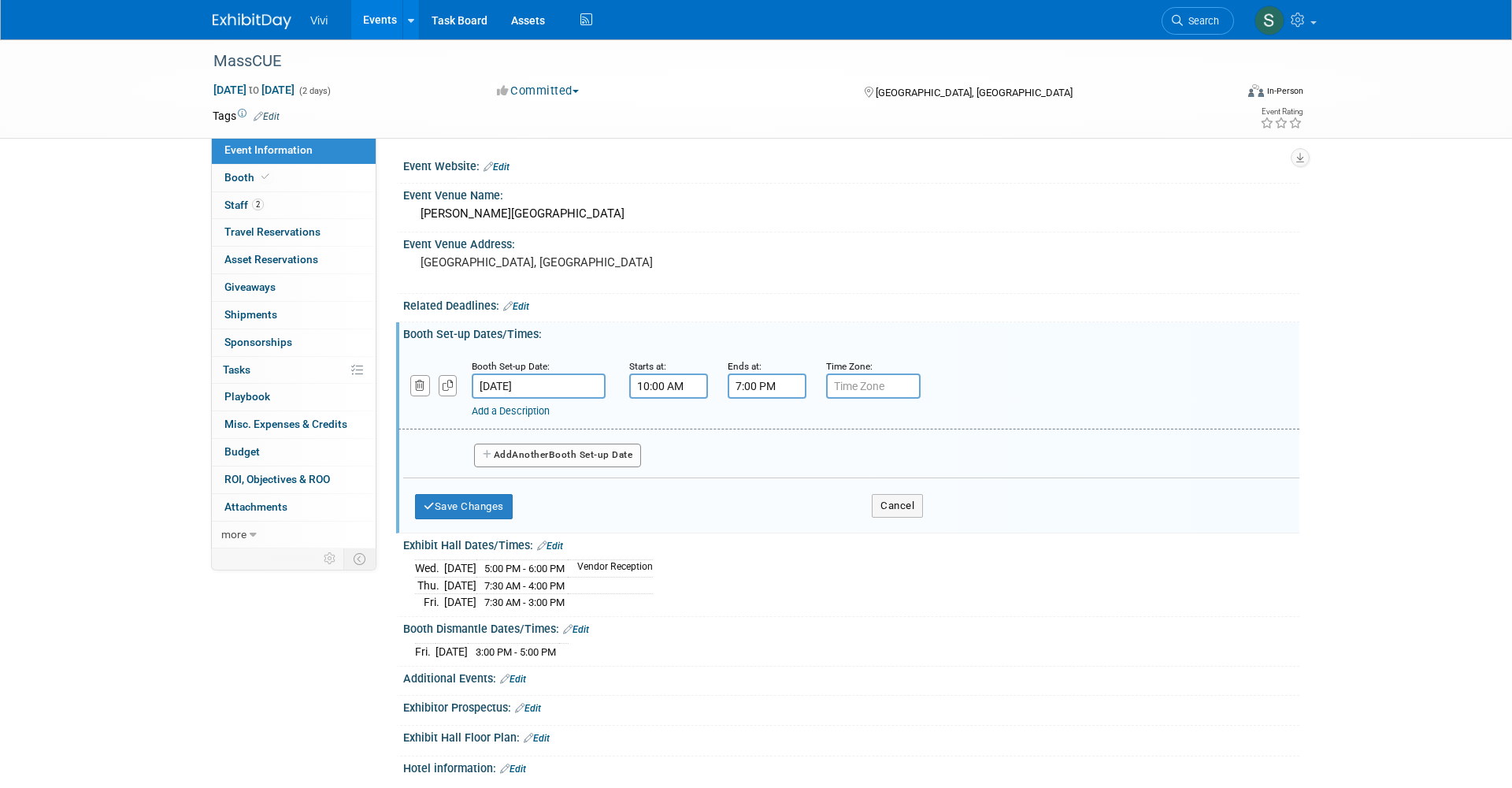
click at [501, 449] on button "Add Another Booth Set-up Date" at bounding box center [557, 455] width 167 height 23
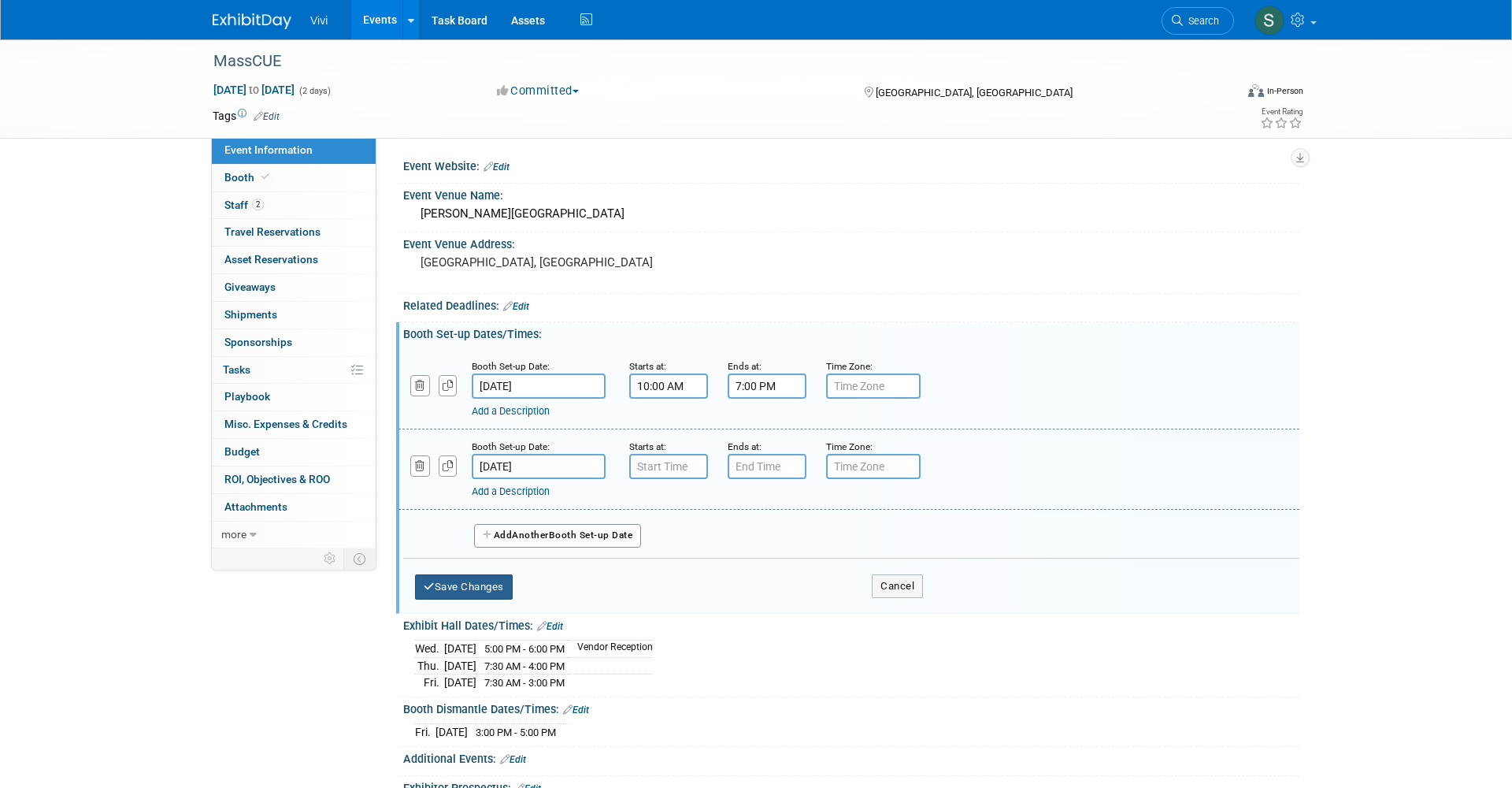
click at [473, 574] on button "Save Changes" at bounding box center [464, 587] width 97 height 25
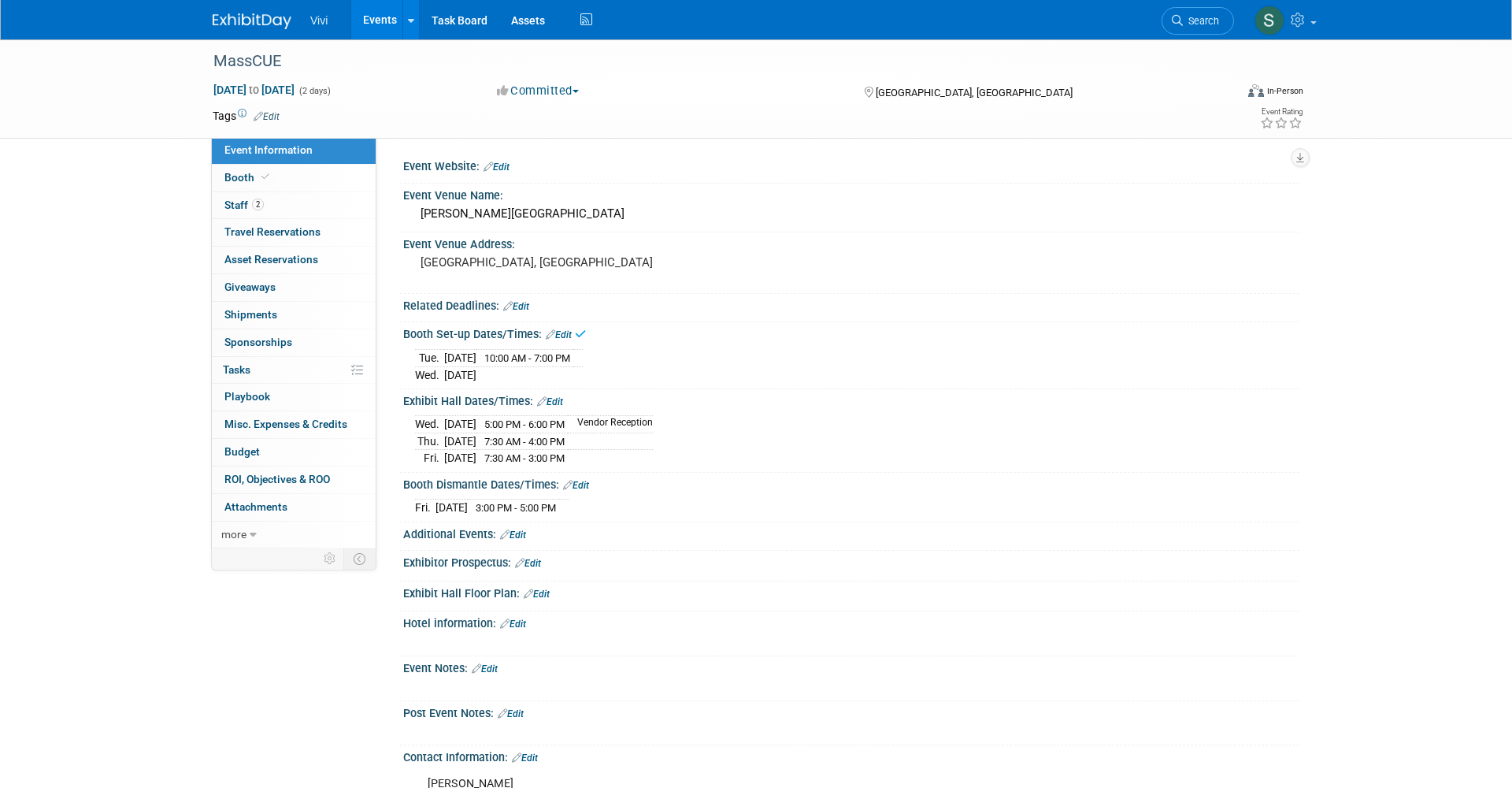
click at [562, 335] on link "Edit" at bounding box center [559, 335] width 26 height 11
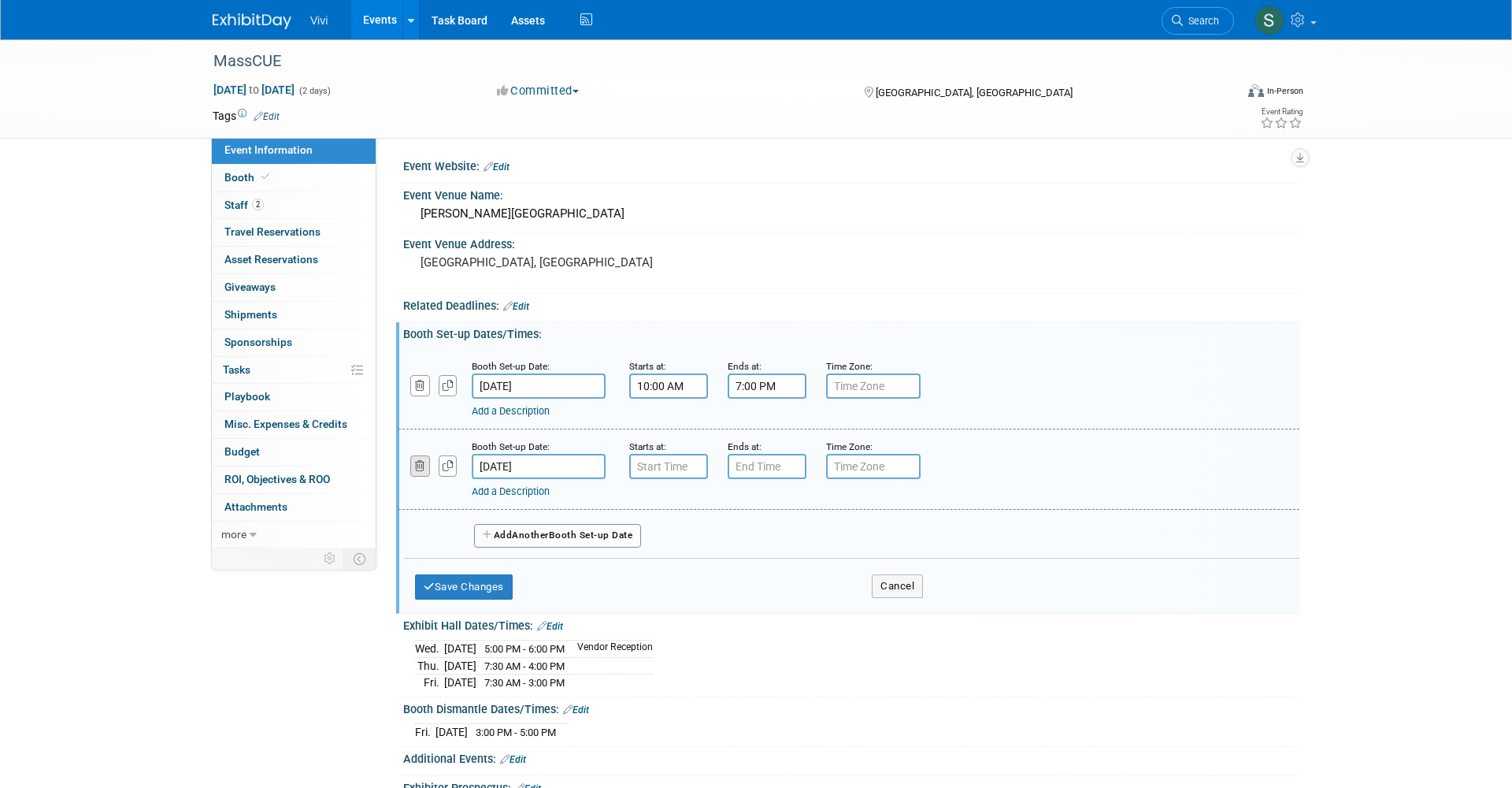
click at [417, 461] on icon "button" at bounding box center [420, 466] width 11 height 11
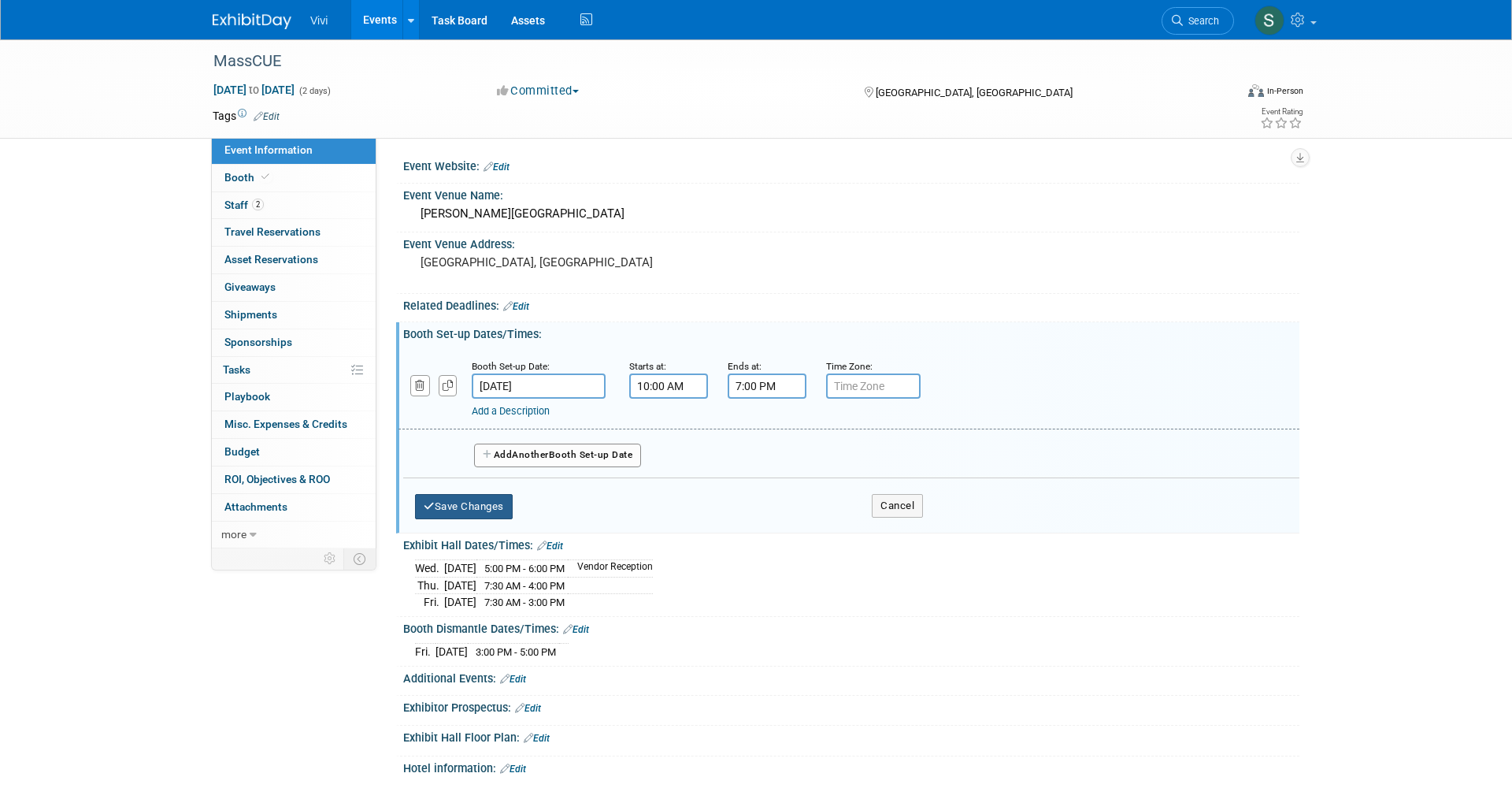
click at [448, 506] on button "Save Changes" at bounding box center [464, 506] width 97 height 25
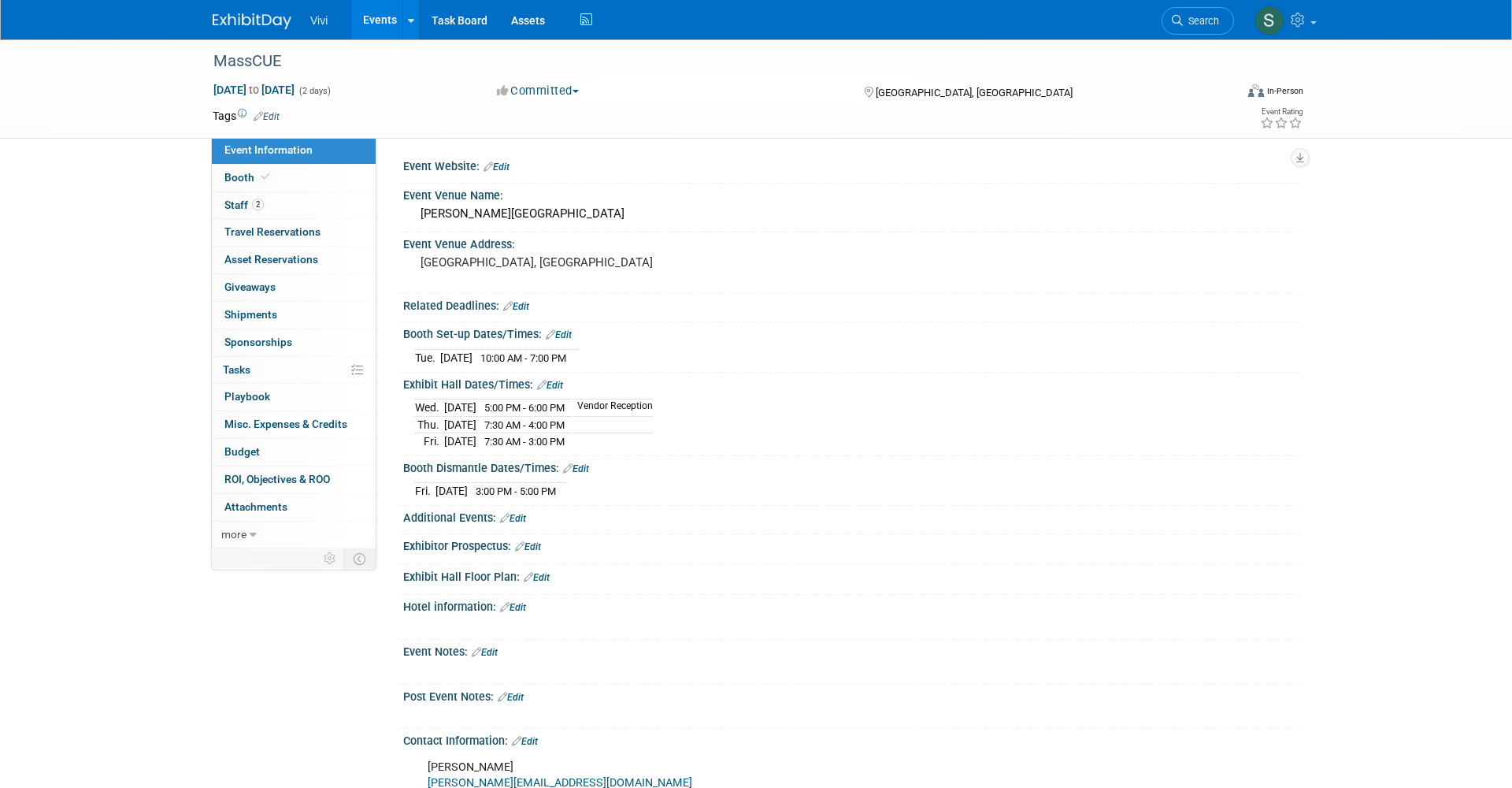
click at [555, 379] on link "Edit" at bounding box center [550, 384] width 26 height 11
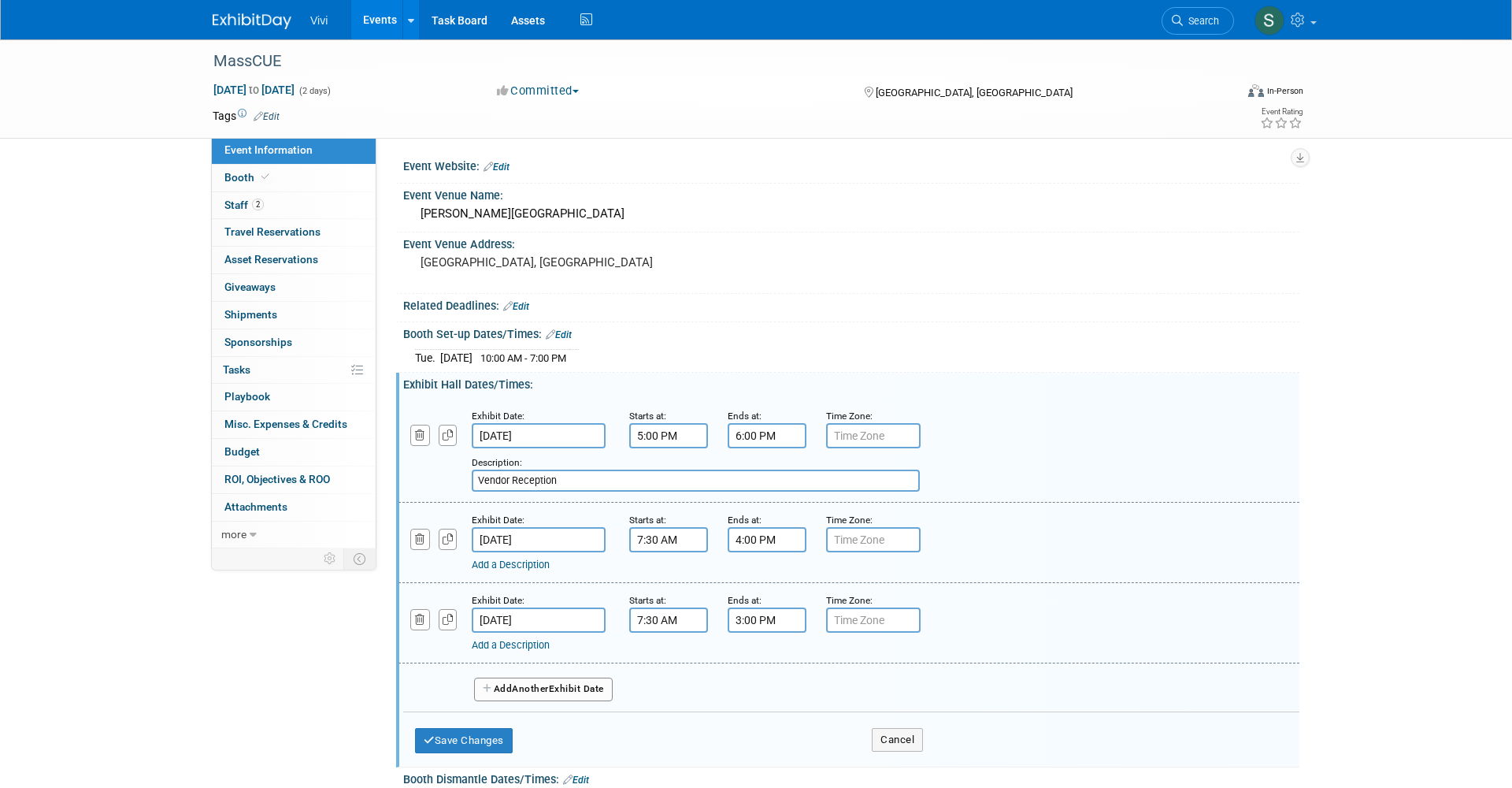
click at [516, 427] on input "[DATE]" at bounding box center [538, 436] width 134 height 25
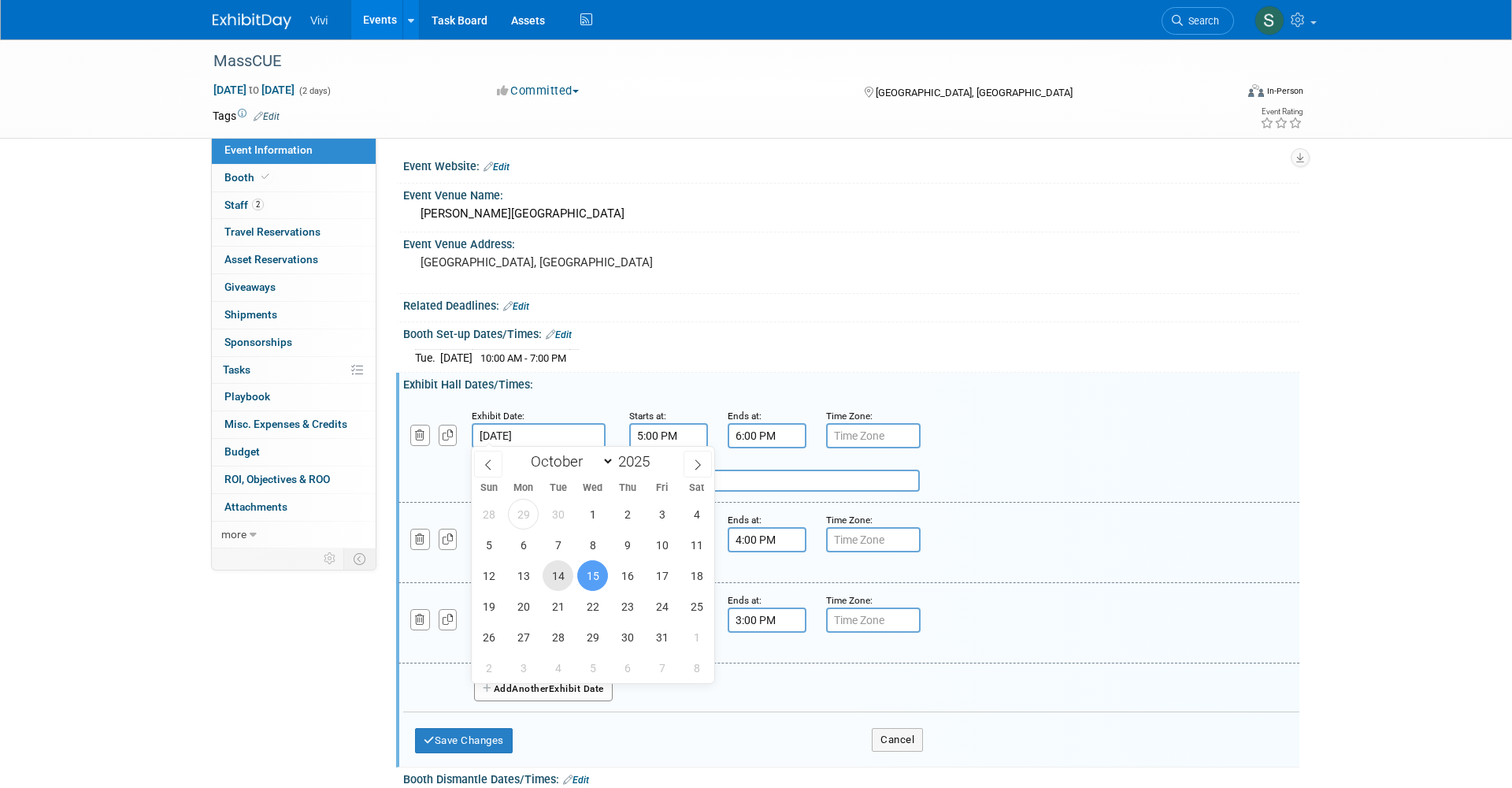
click at [555, 584] on span "14" at bounding box center [559, 575] width 31 height 31
type input "[DATE]"
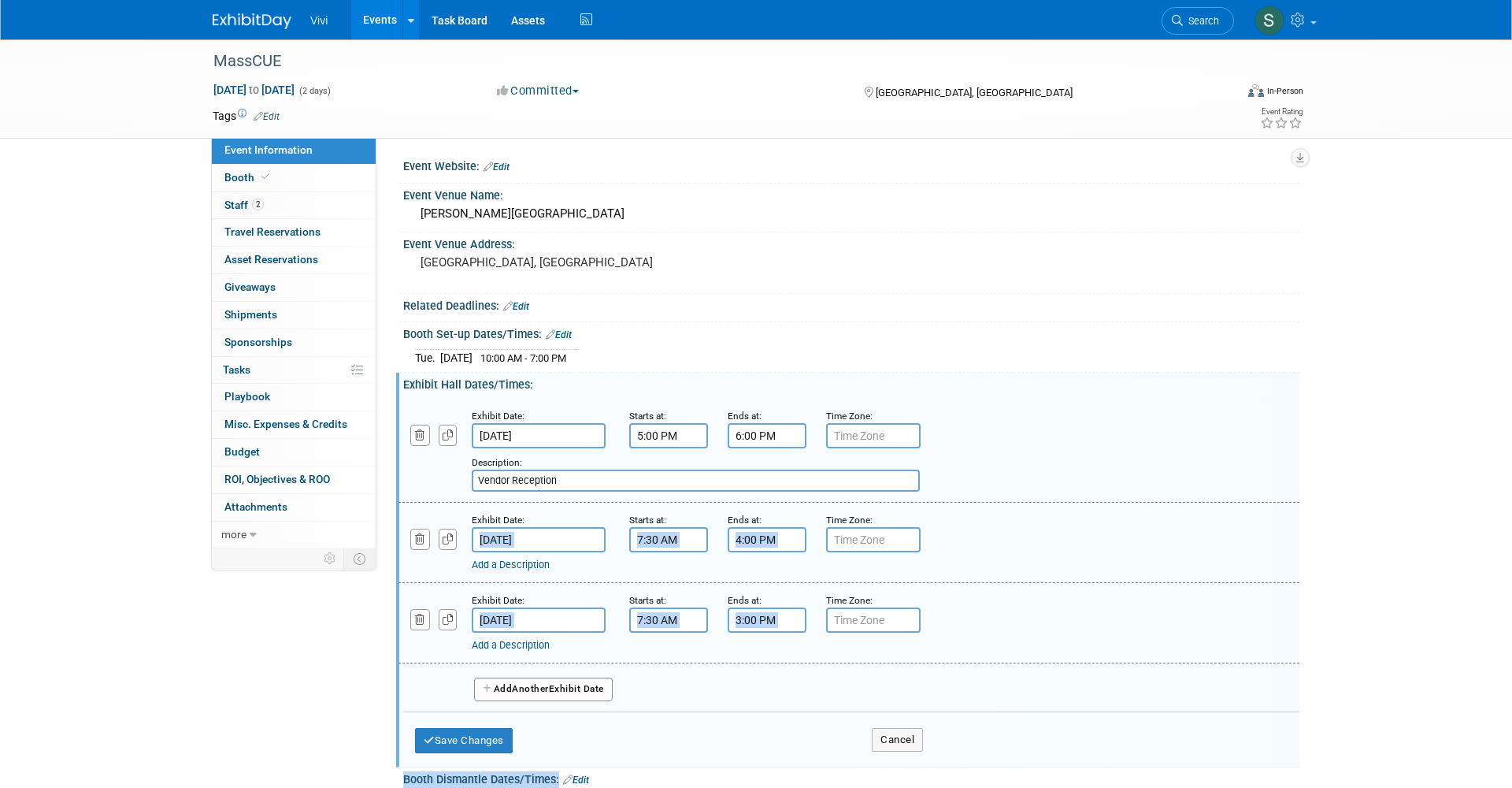
click at [514, 539] on input "[DATE]" at bounding box center [538, 539] width 134 height 25
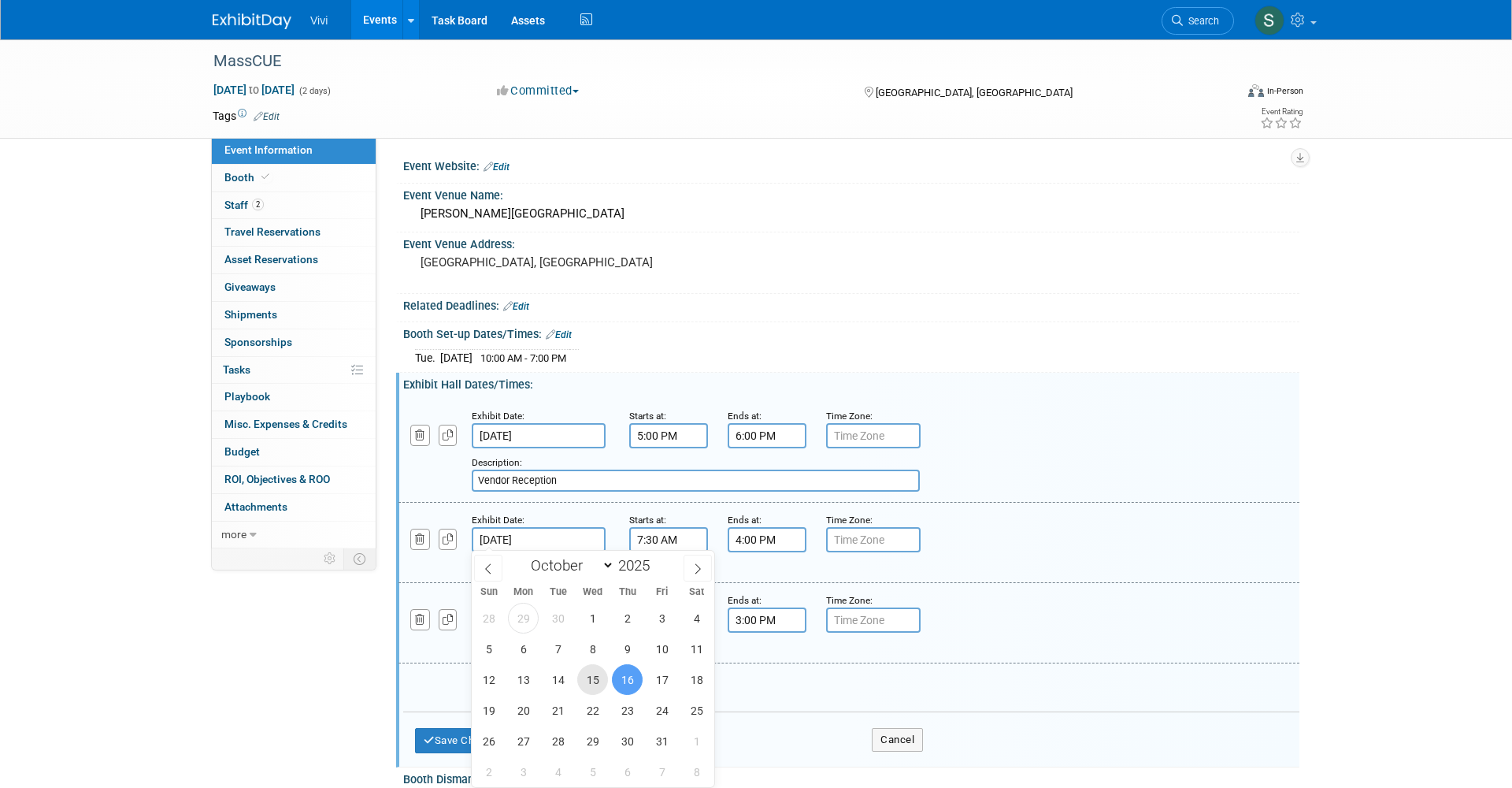
click at [595, 674] on span "15" at bounding box center [593, 680] width 31 height 31
type input "[DATE]"
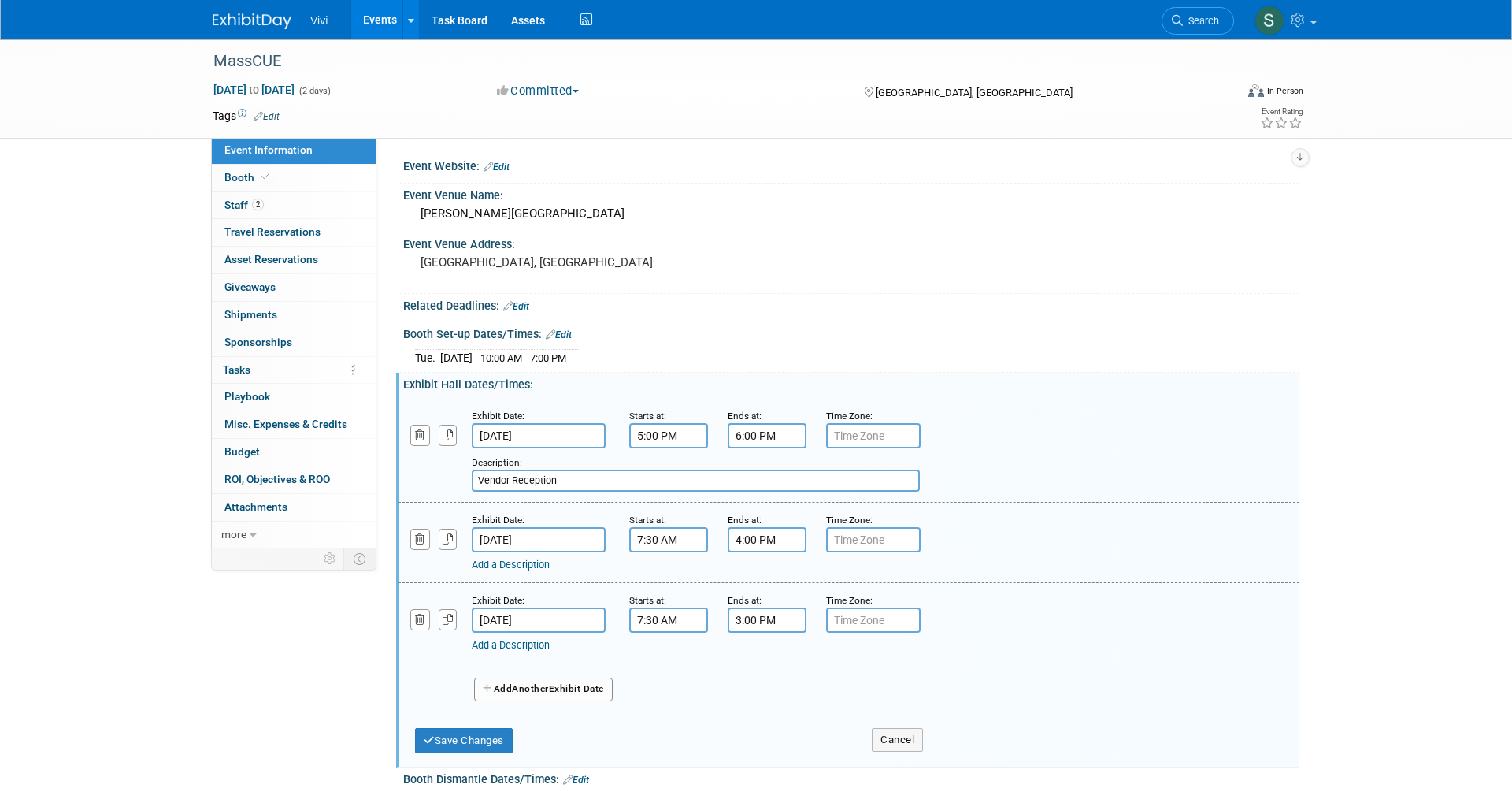
click at [568, 612] on input "[DATE]" at bounding box center [538, 620] width 134 height 25
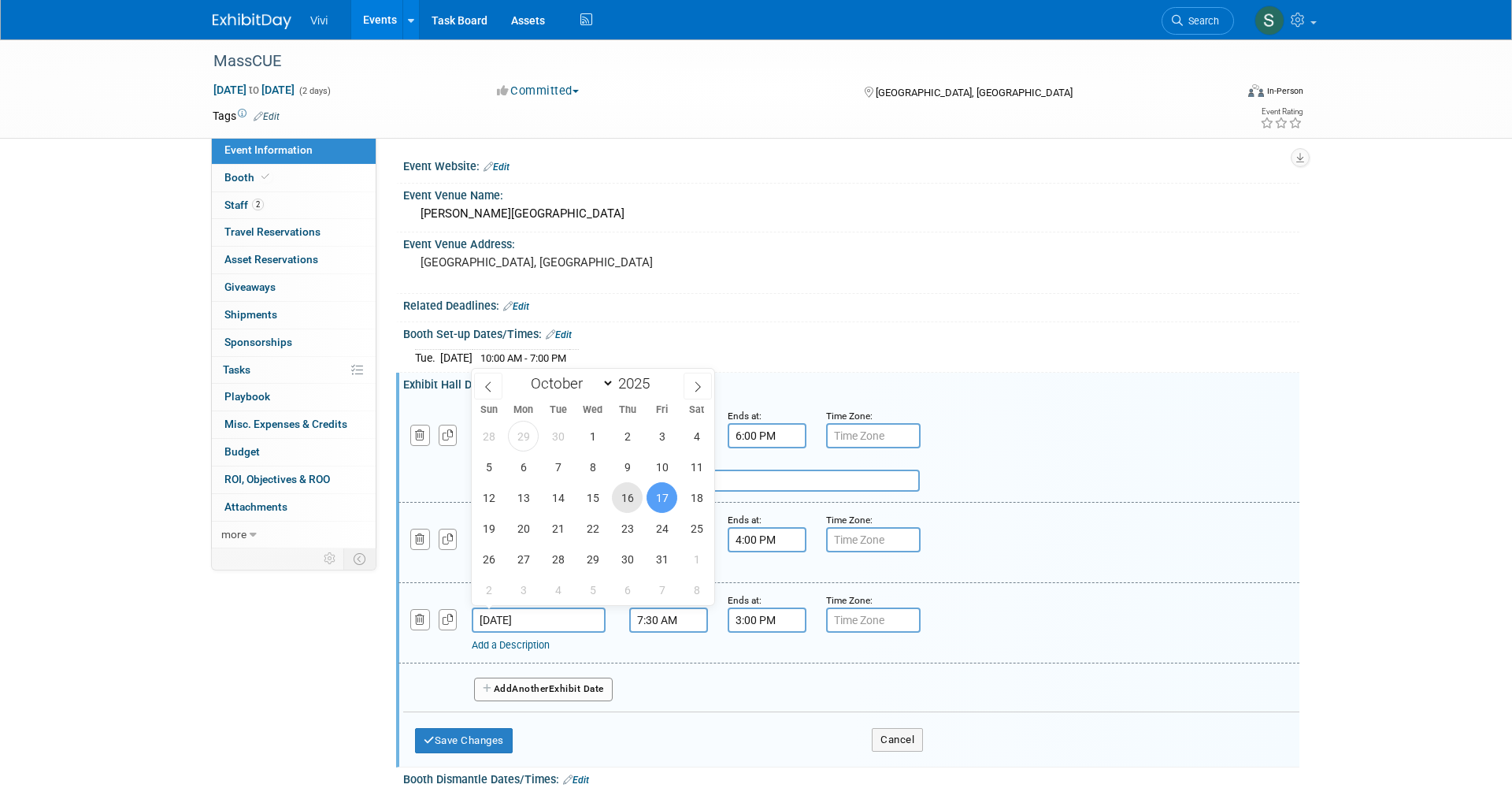
click at [625, 500] on span "16" at bounding box center [628, 497] width 31 height 31
type input "[DATE]"
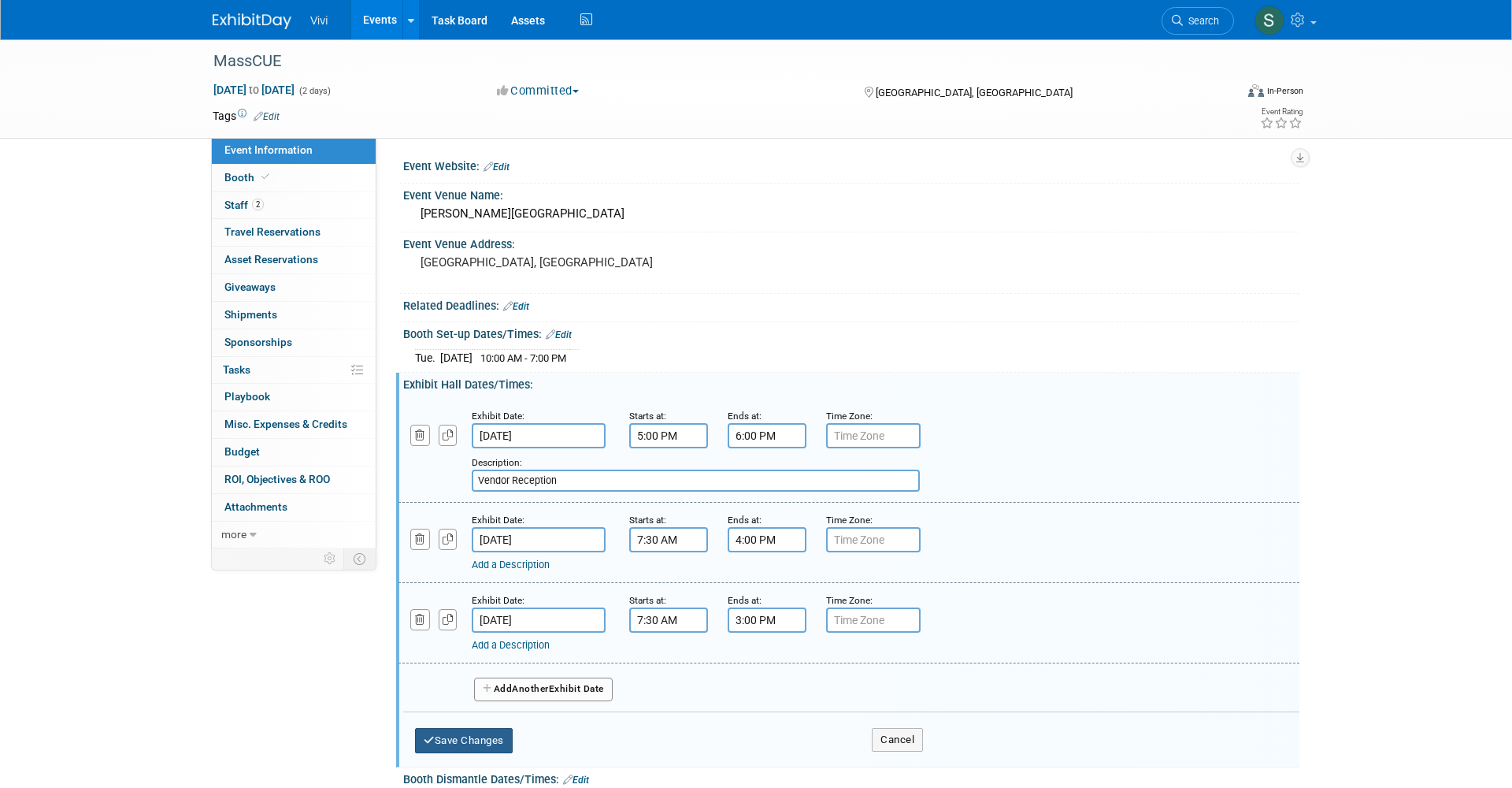
click at [430, 735] on icon "button" at bounding box center [429, 740] width 11 height 11
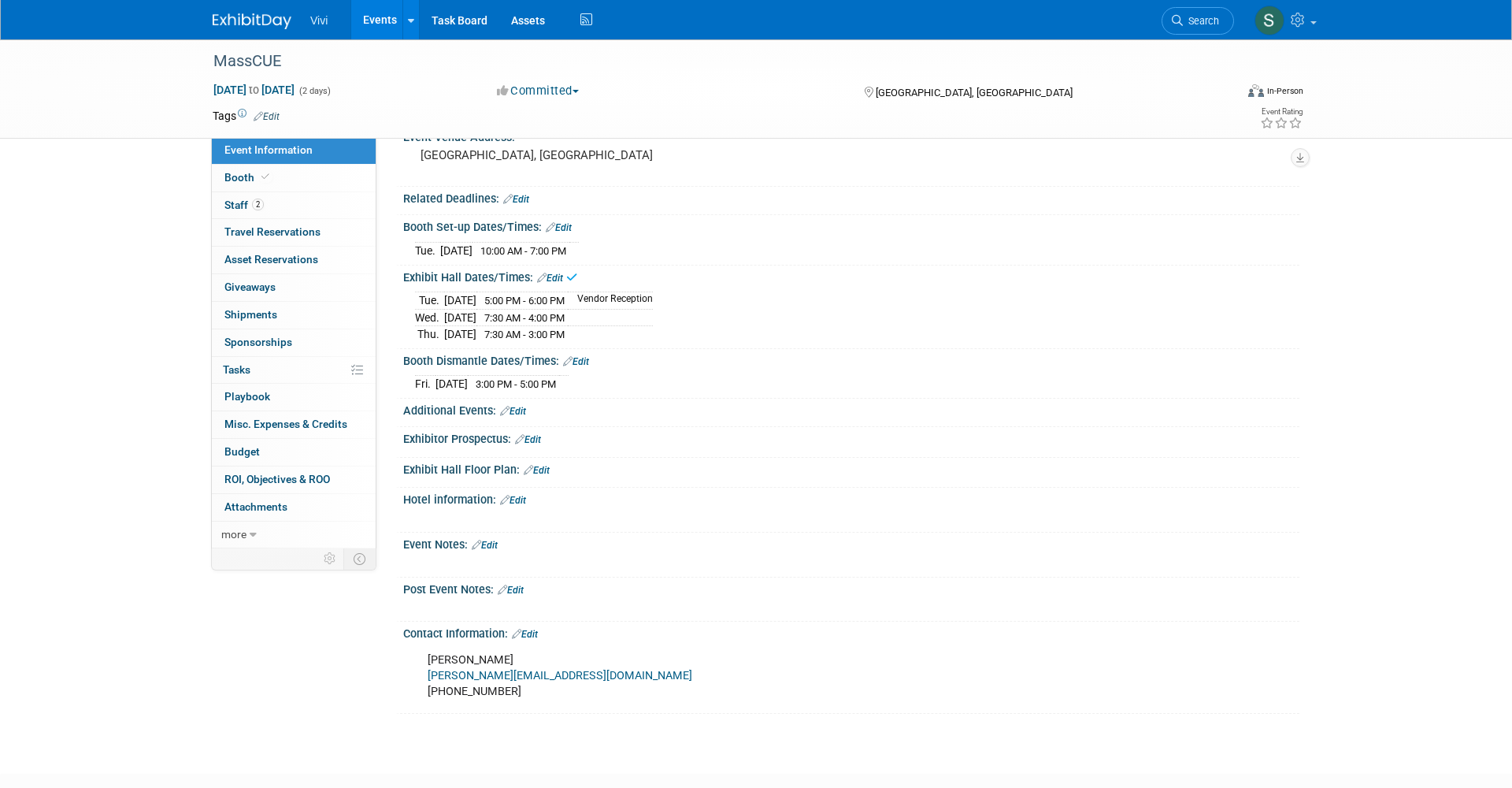
scroll to position [108, 0]
click at [584, 355] on link "Edit" at bounding box center [576, 359] width 26 height 11
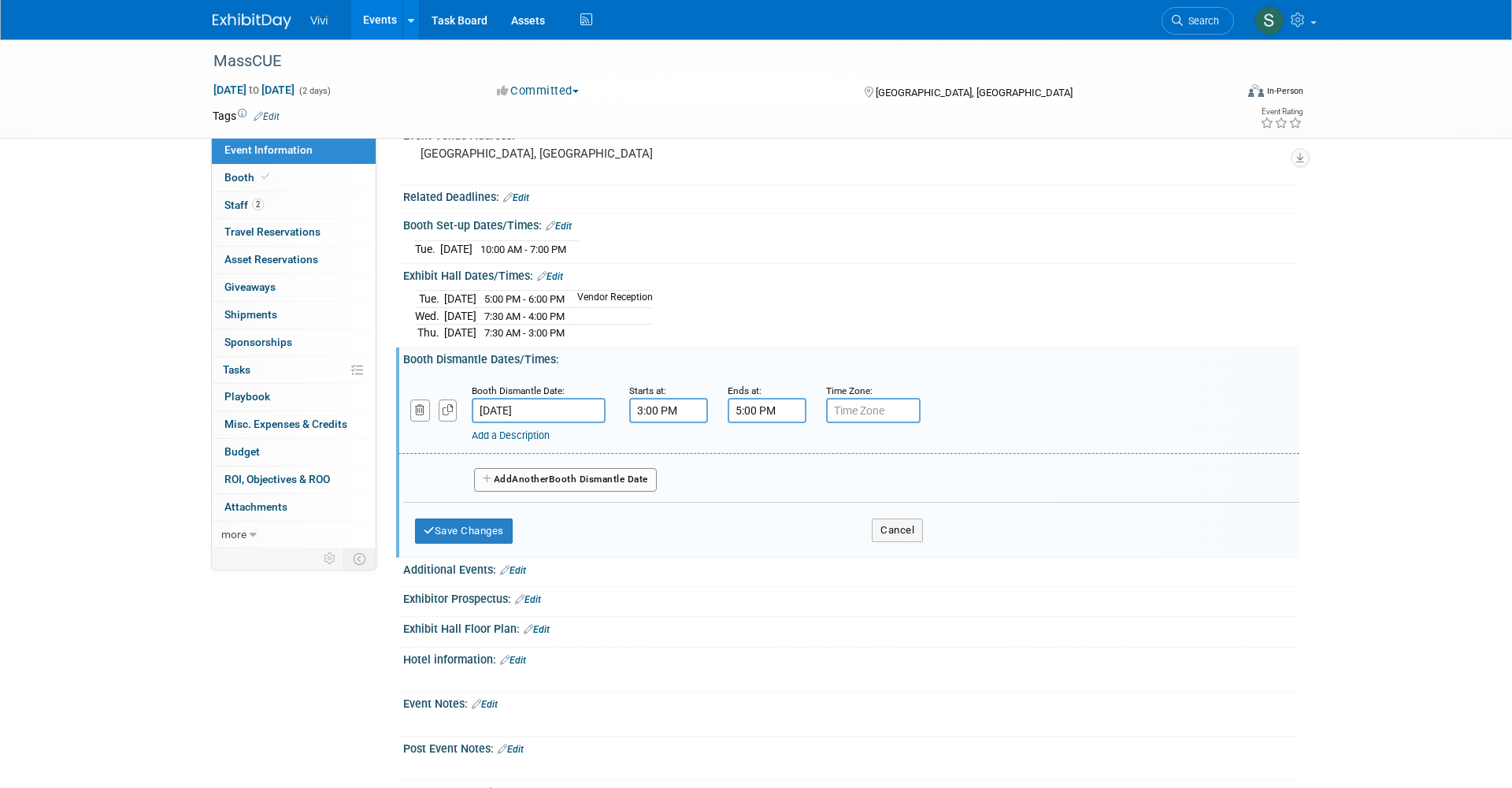
click at [523, 405] on input "[DATE]" at bounding box center [538, 411] width 134 height 25
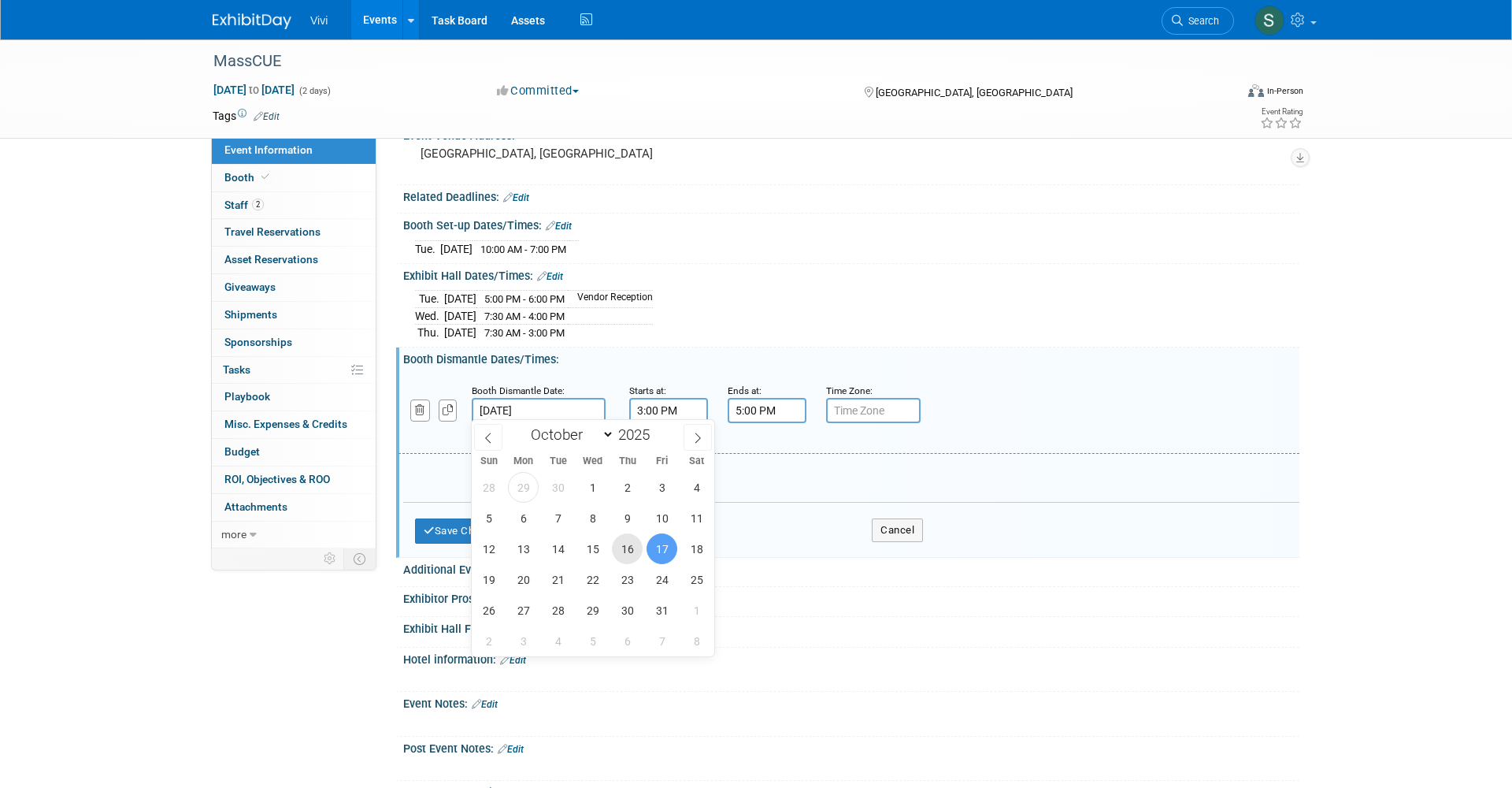
click at [634, 543] on span "16" at bounding box center [628, 549] width 31 height 31
type input "[DATE]"
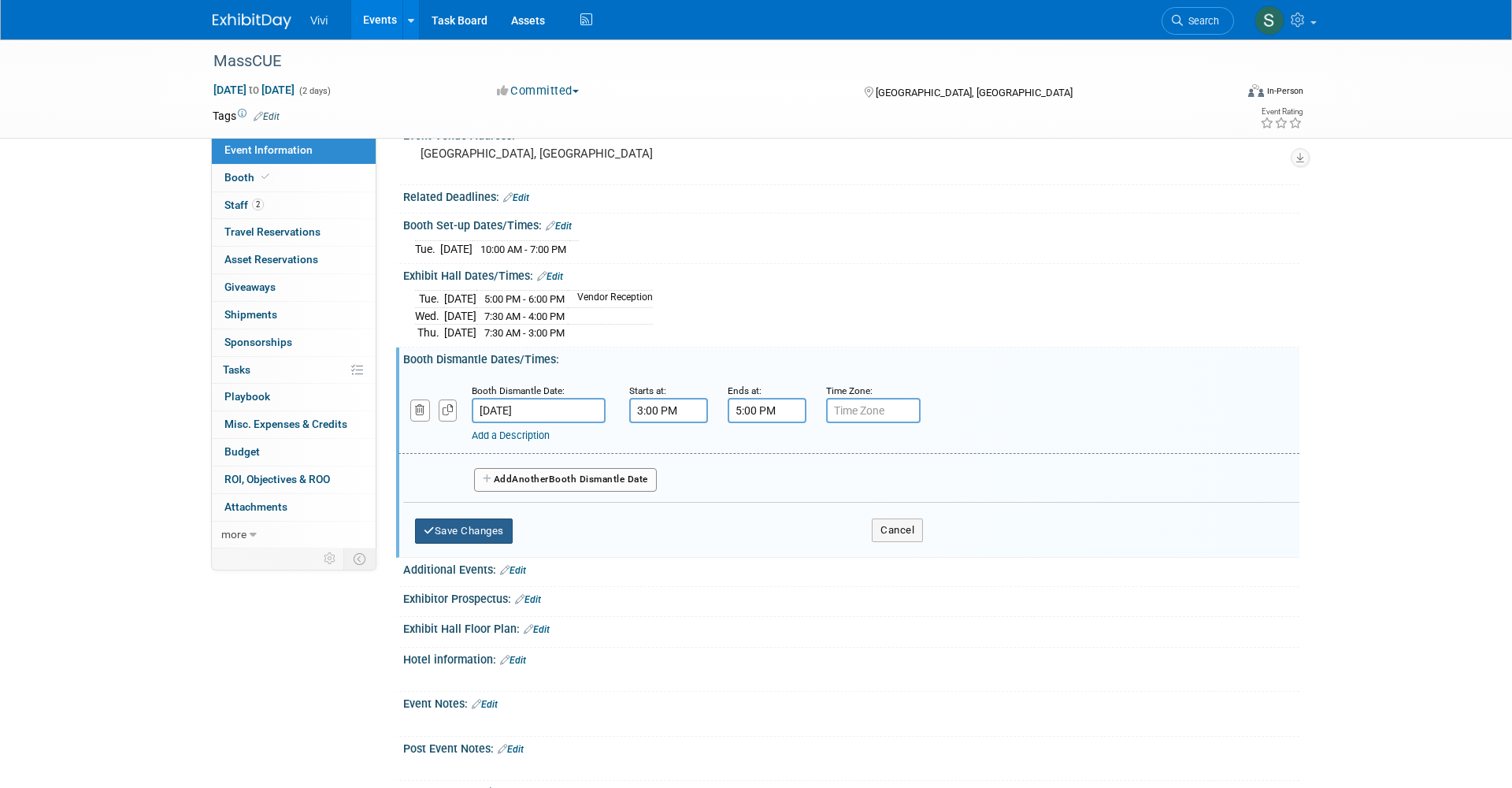
click at [473, 521] on button "Save Changes" at bounding box center [464, 532] width 97 height 25
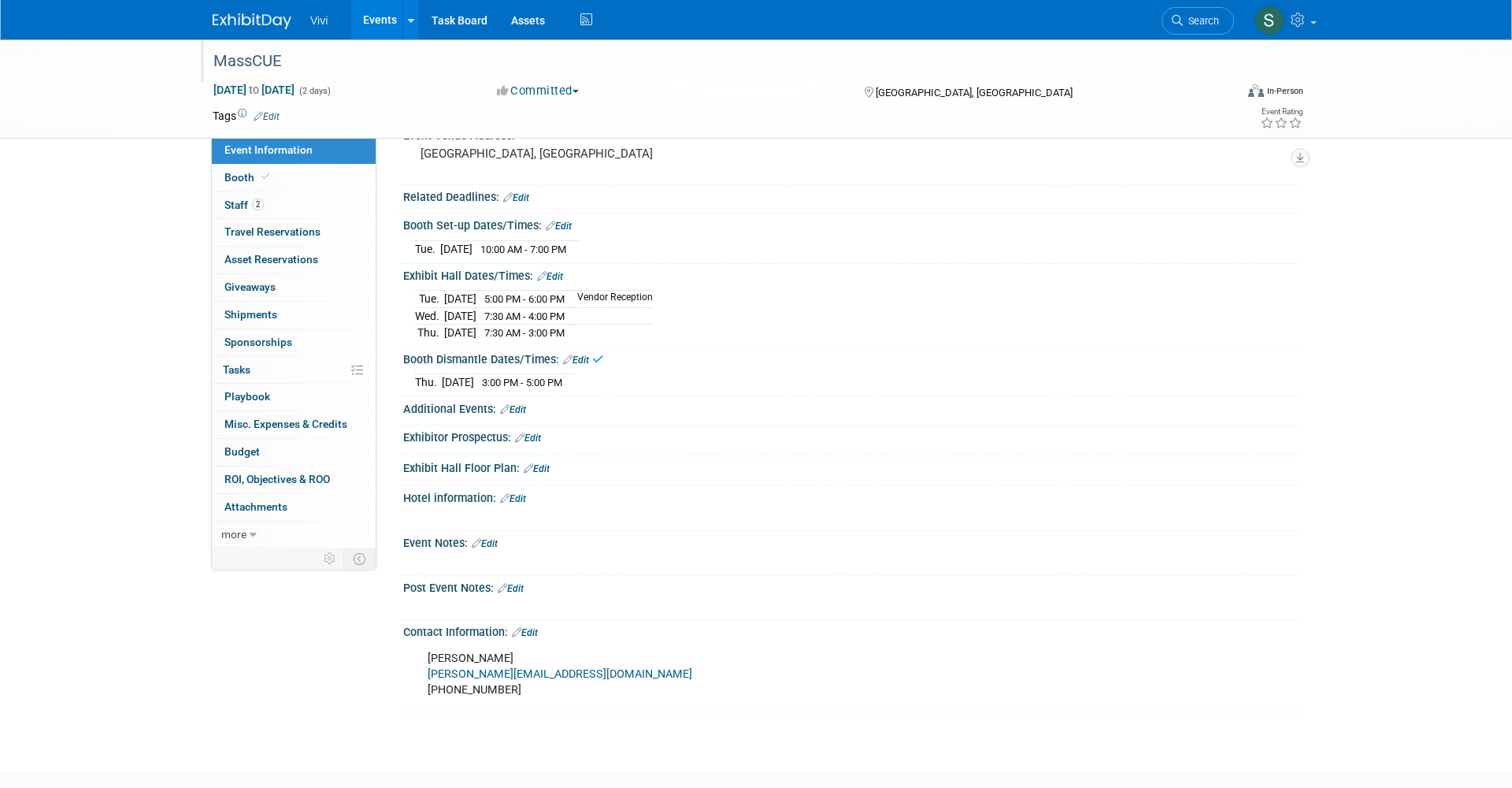
click at [252, 80] on div "MassCUE" at bounding box center [712, 60] width 1022 height 43
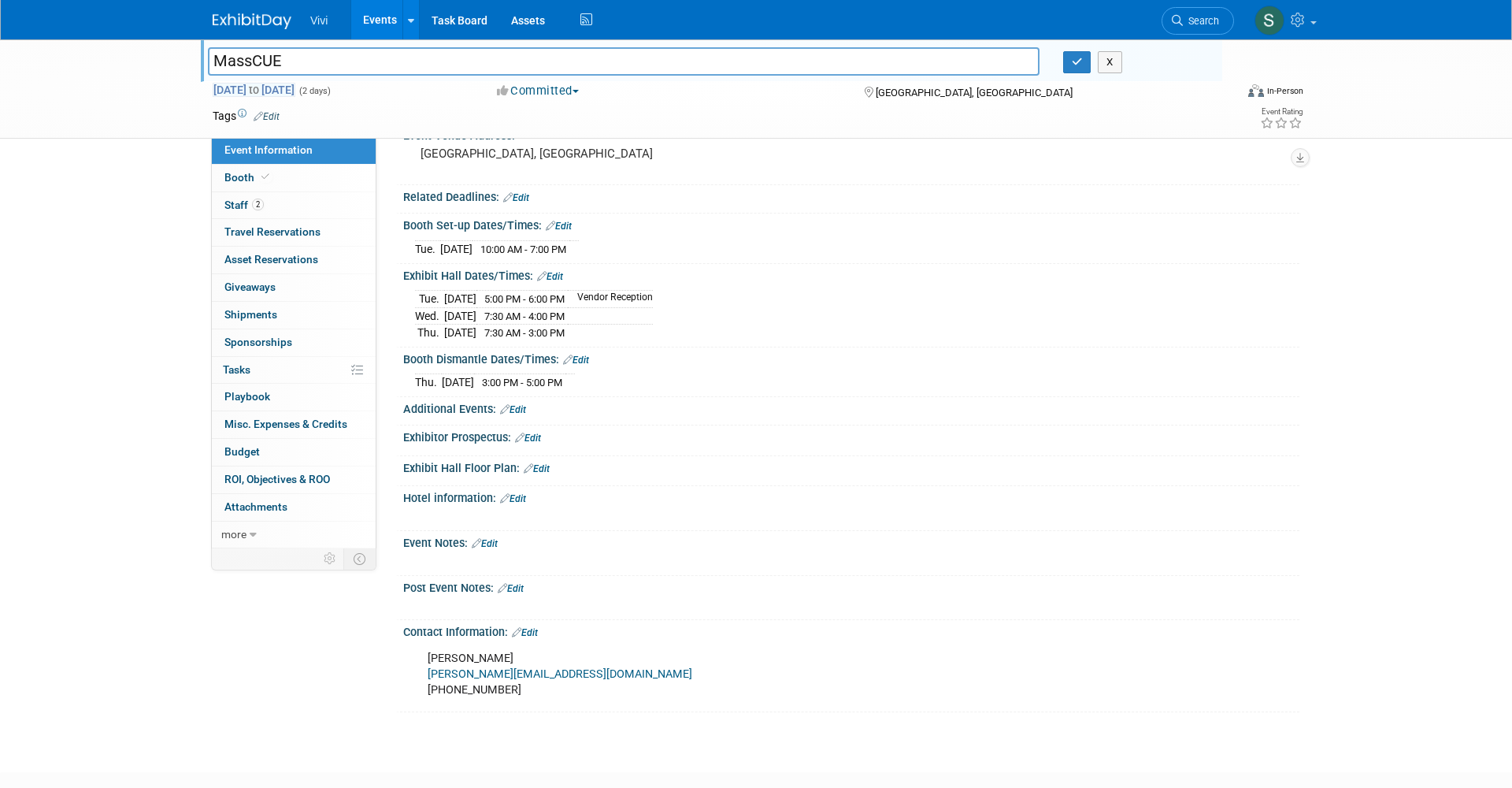
click at [243, 89] on span "[DATE] to [DATE]" at bounding box center [253, 90] width 83 height 15
select select "9"
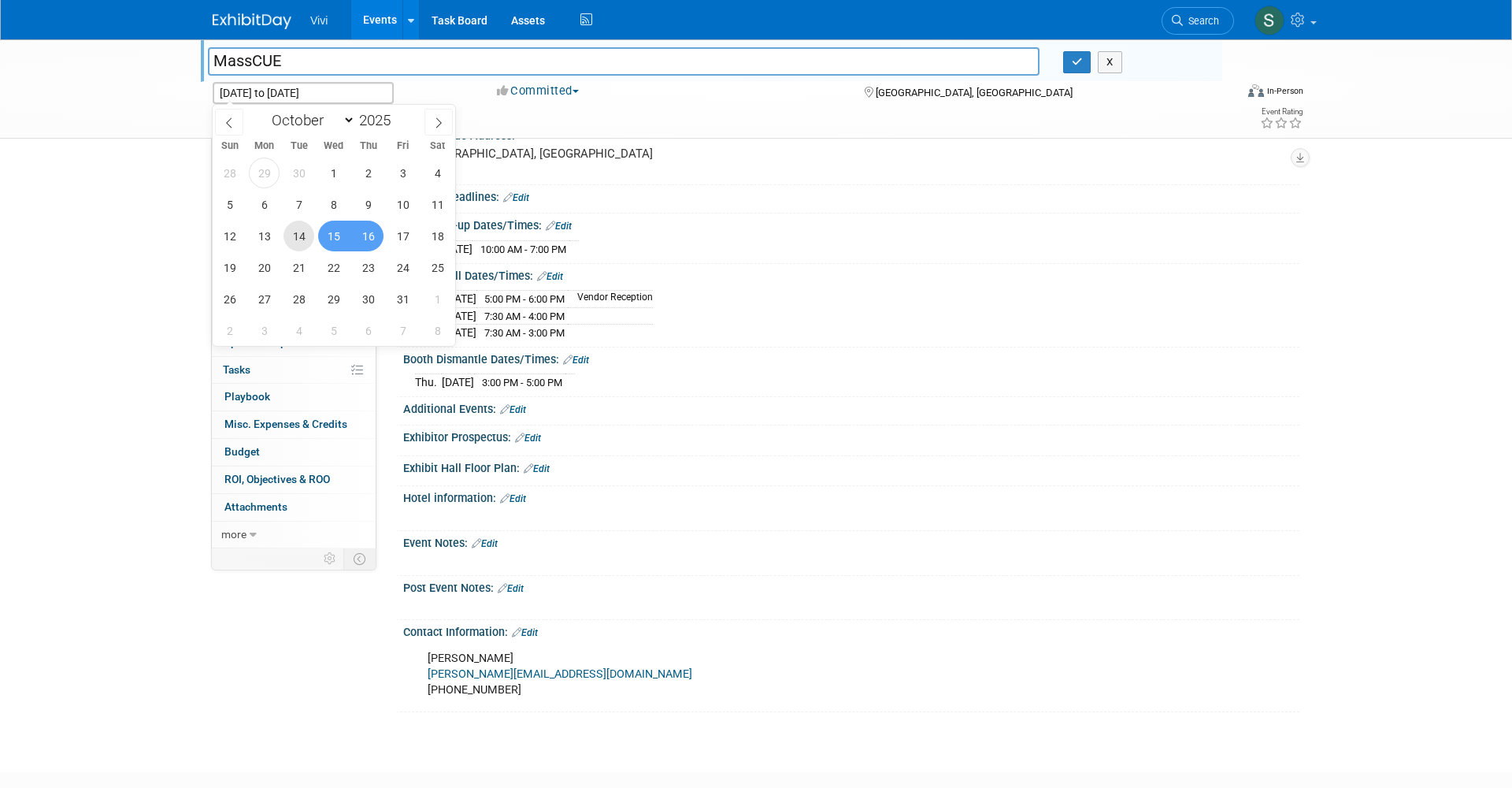
click at [297, 245] on span "14" at bounding box center [299, 236] width 31 height 31
type input "[DATE]"
click at [367, 237] on span "16" at bounding box center [368, 236] width 31 height 31
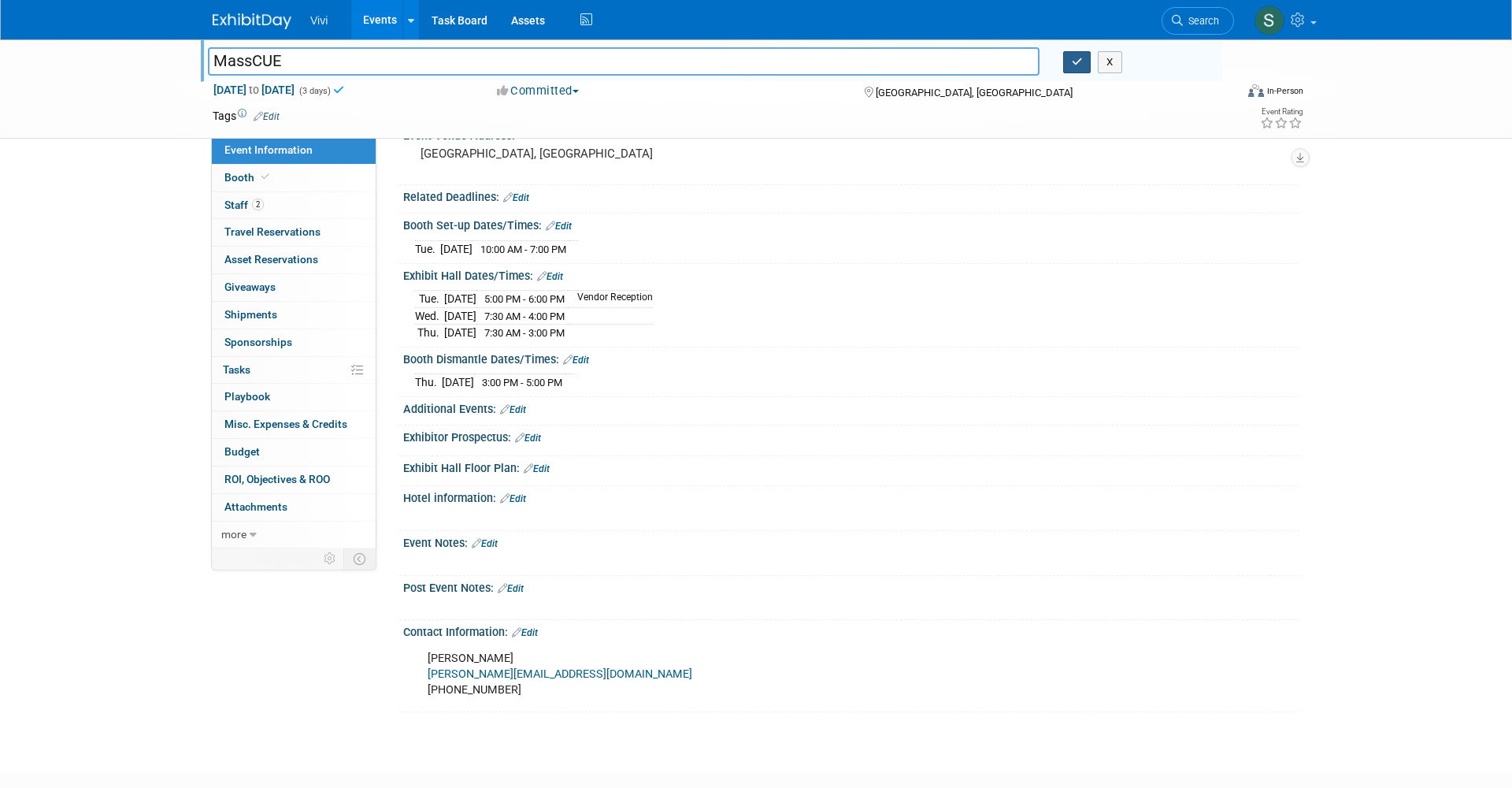
click at [1073, 58] on icon "button" at bounding box center [1076, 61] width 11 height 11
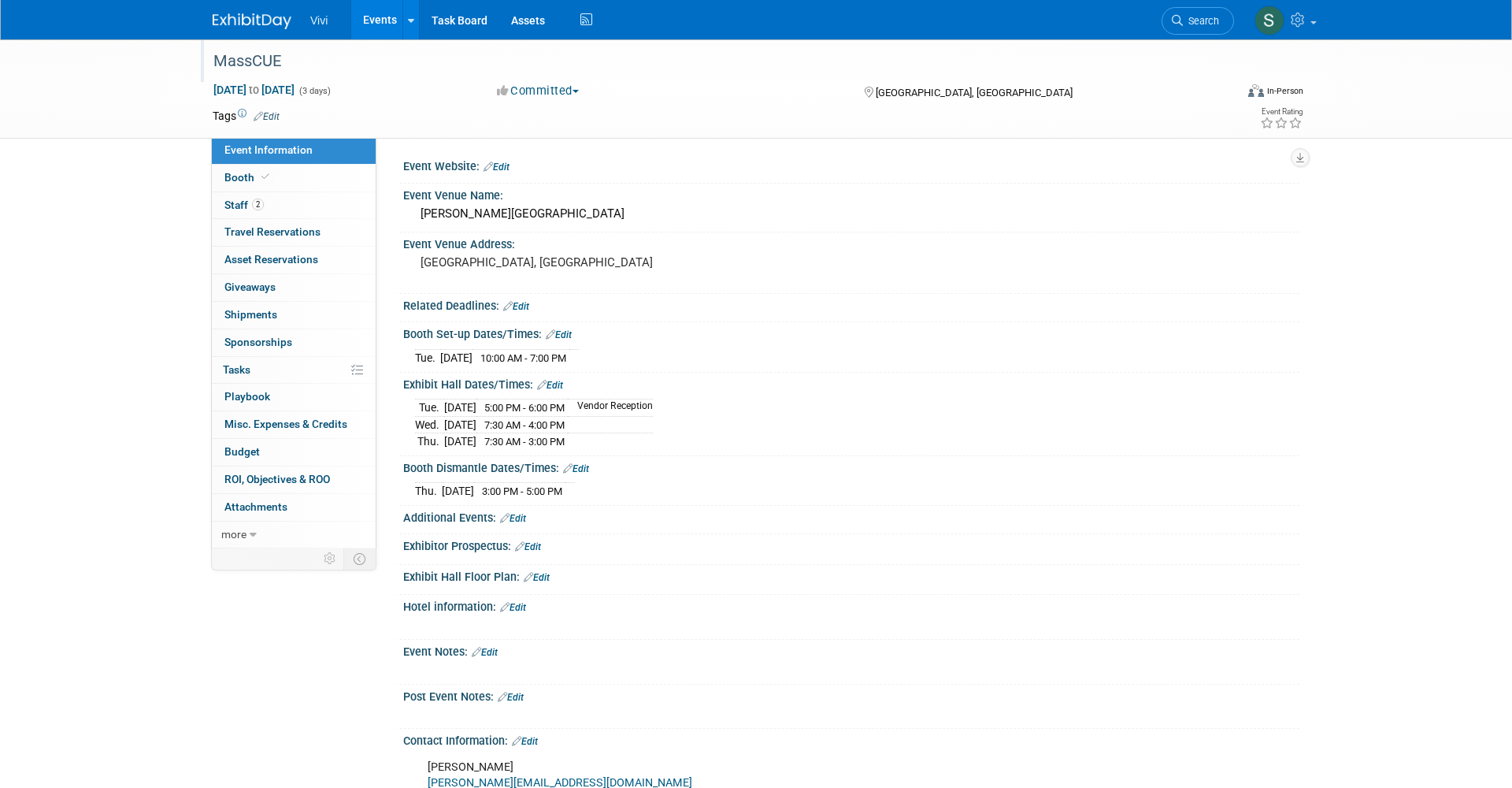
scroll to position [0, 0]
click at [228, 175] on span "Booth" at bounding box center [248, 177] width 48 height 13
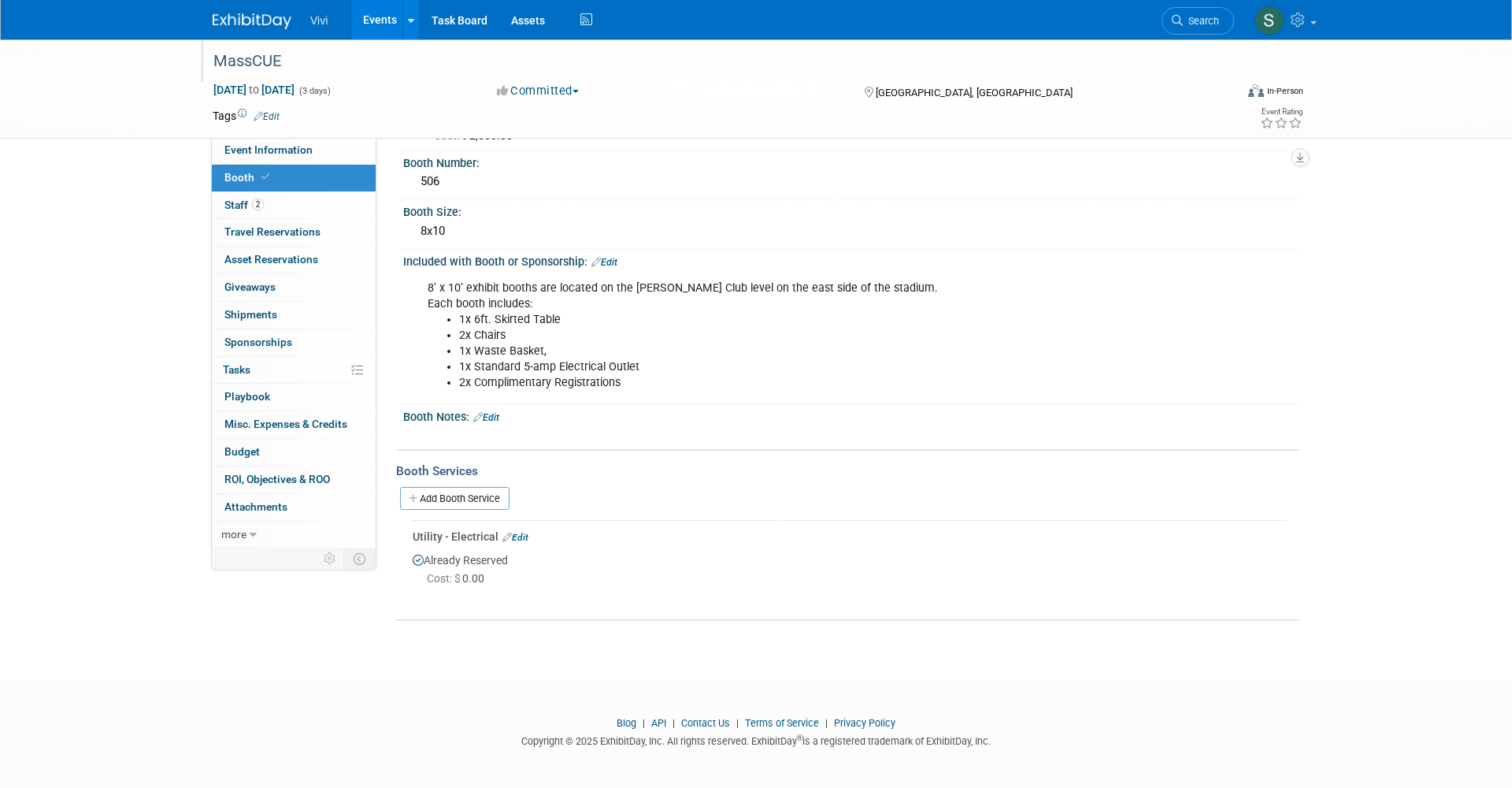
scroll to position [71, 0]
click at [252, 151] on span "Event Information" at bounding box center [268, 149] width 88 height 13
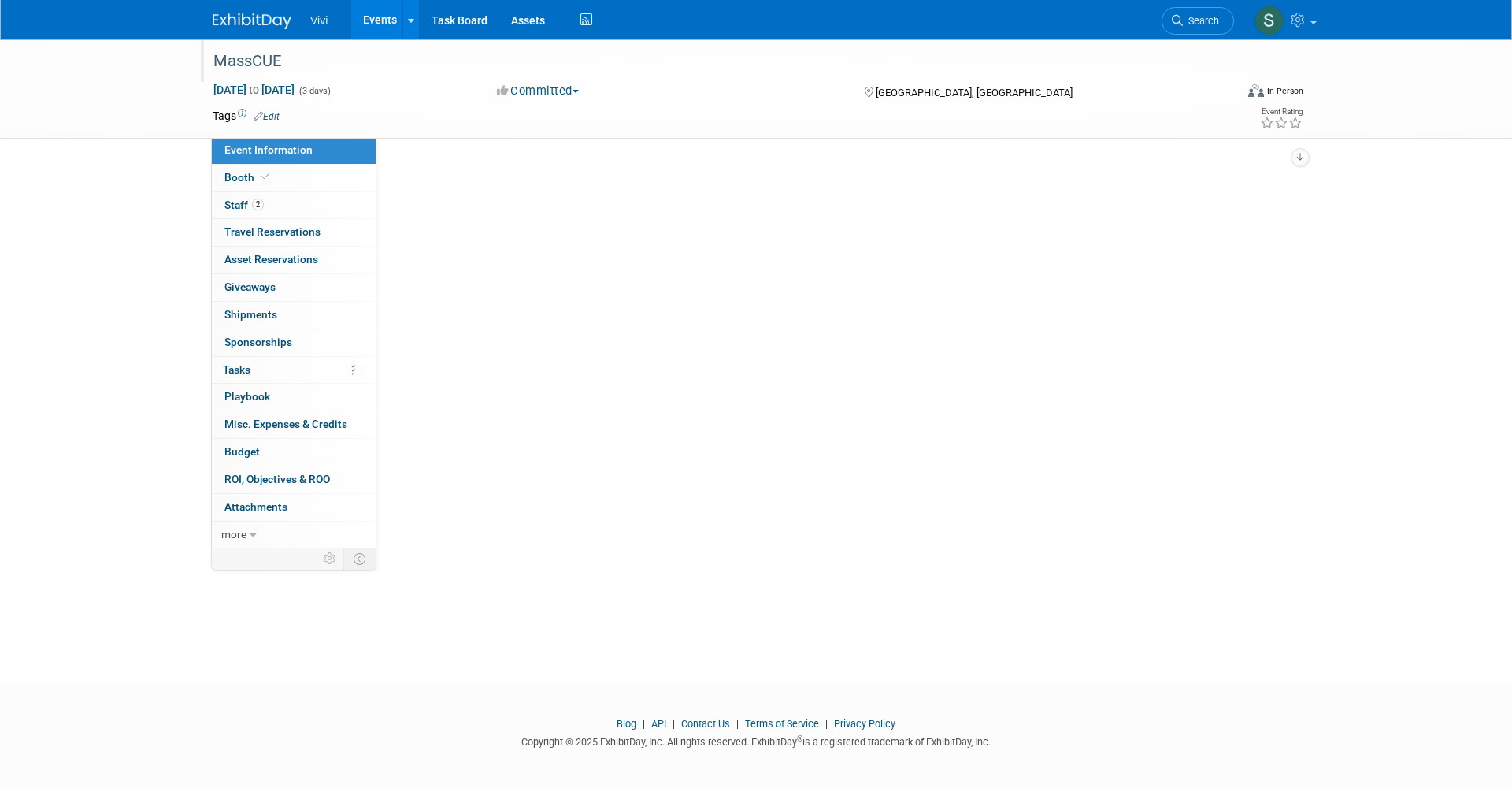
click at [252, 151] on span "Event Information" at bounding box center [268, 149] width 88 height 13
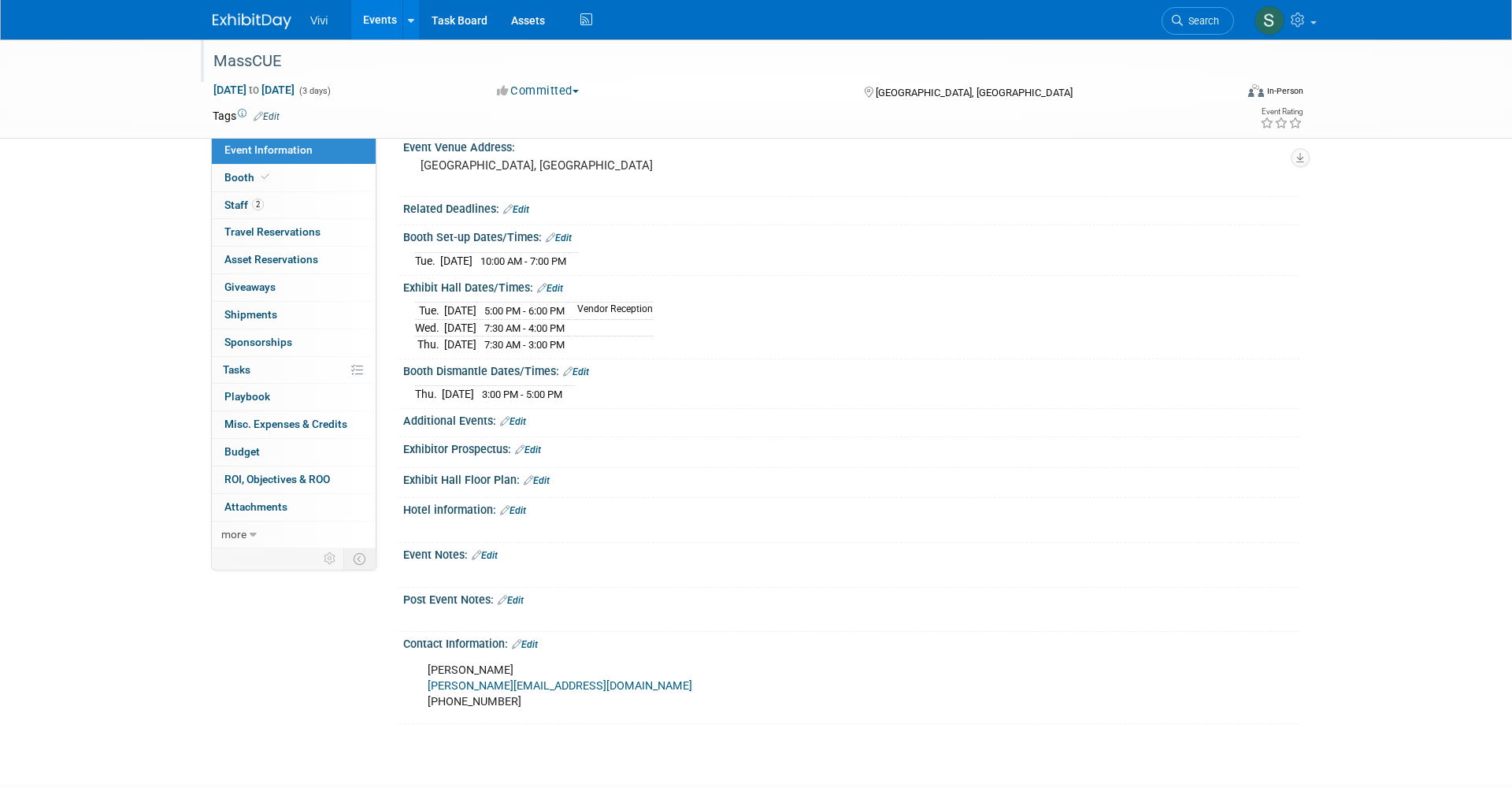
scroll to position [117, 0]
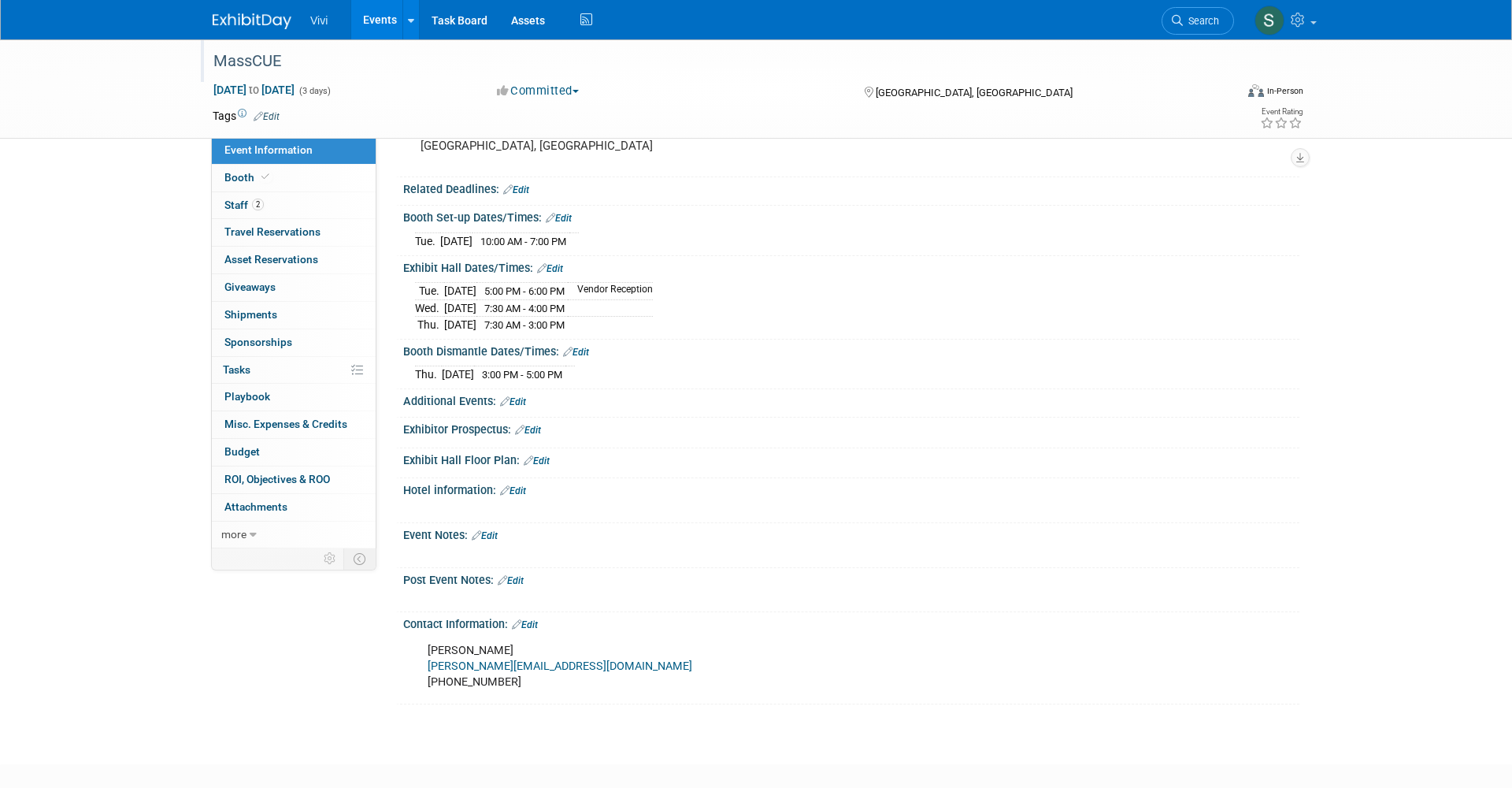
click at [532, 424] on link "Edit" at bounding box center [527, 429] width 26 height 11
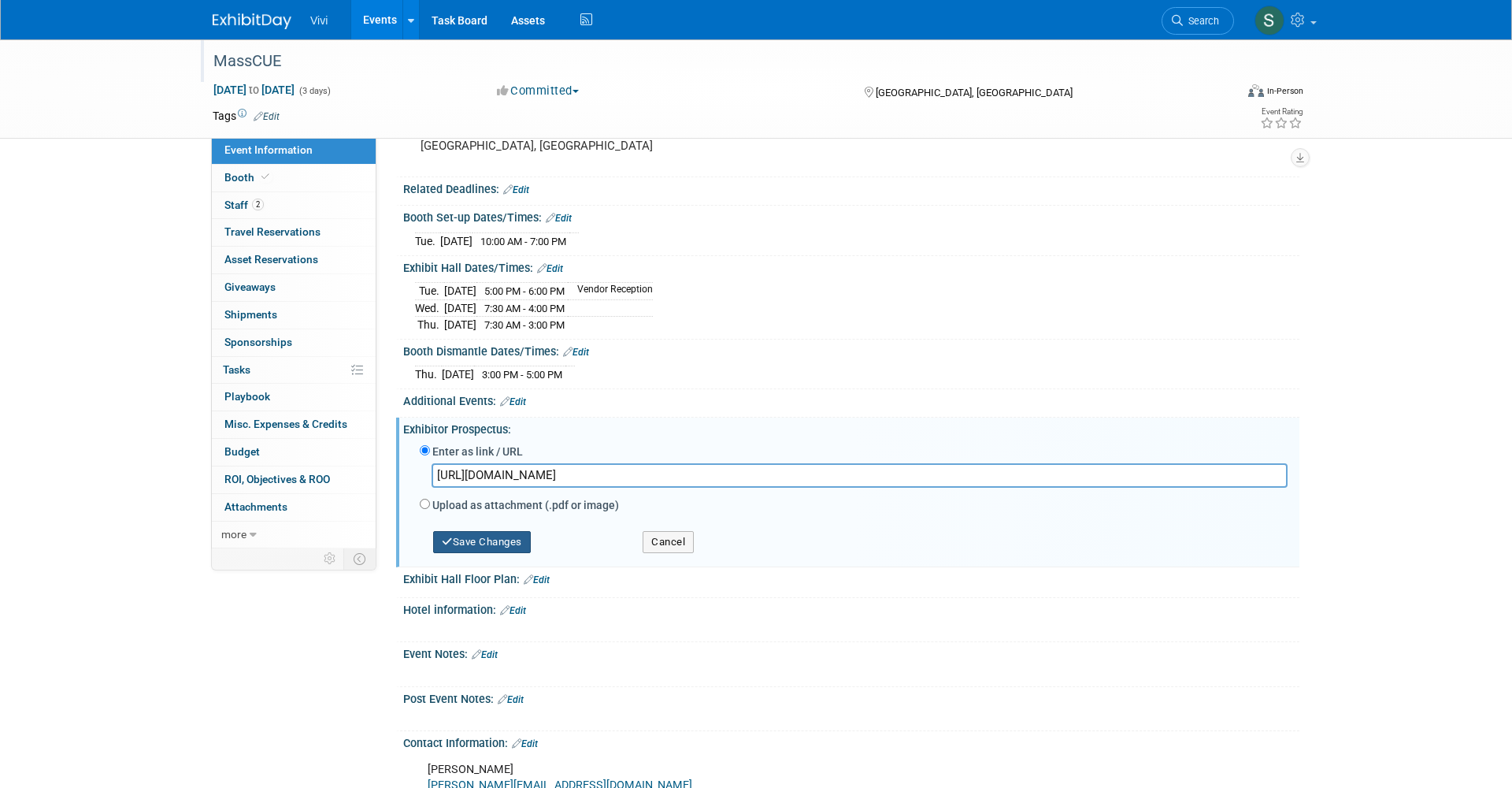
type input "[URL][DOMAIN_NAME]"
click at [466, 533] on button "Save Changes" at bounding box center [482, 541] width 97 height 22
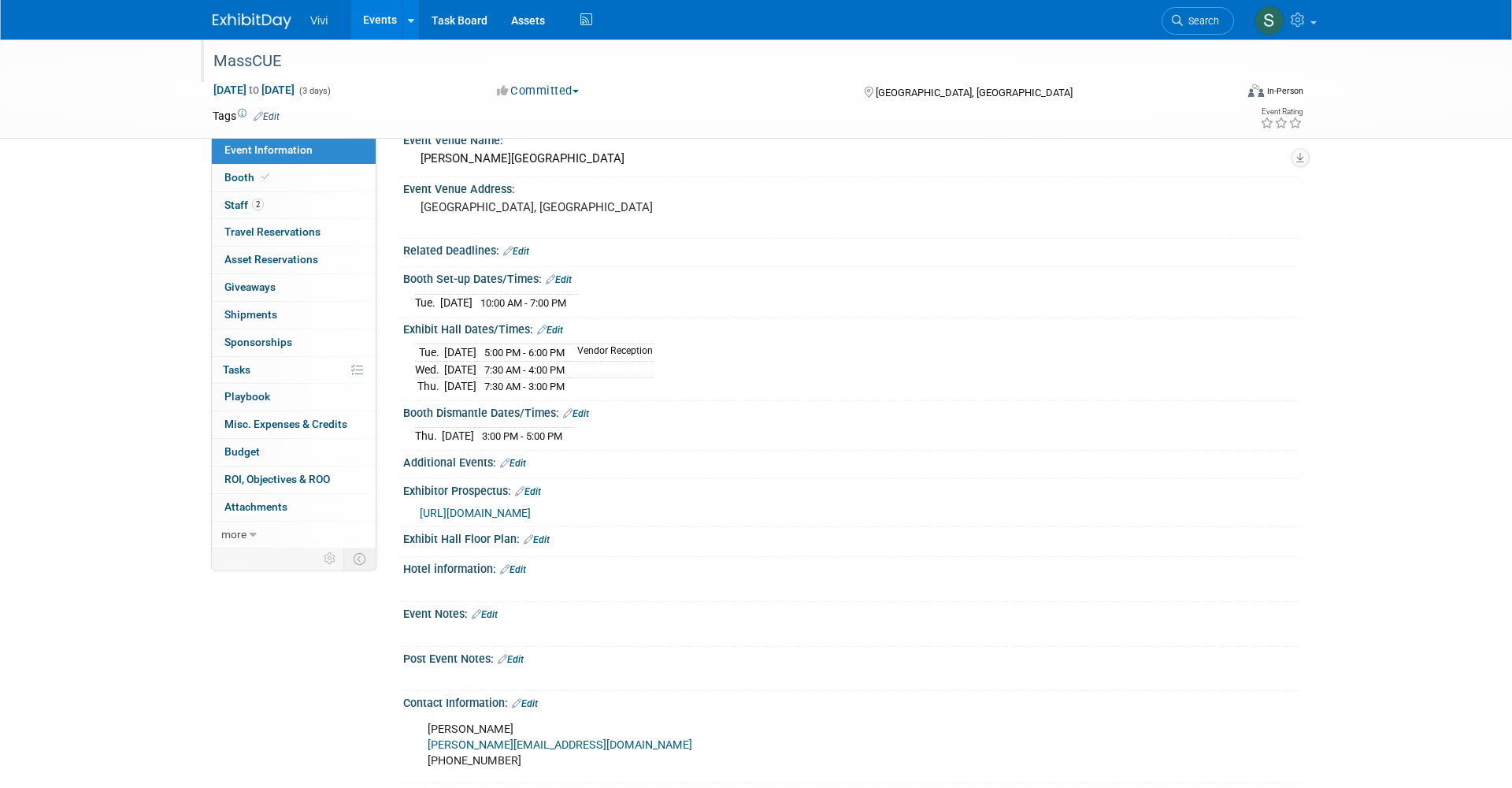
scroll to position [55, 0]
click at [274, 175] on link "Booth" at bounding box center [293, 177] width 164 height 26
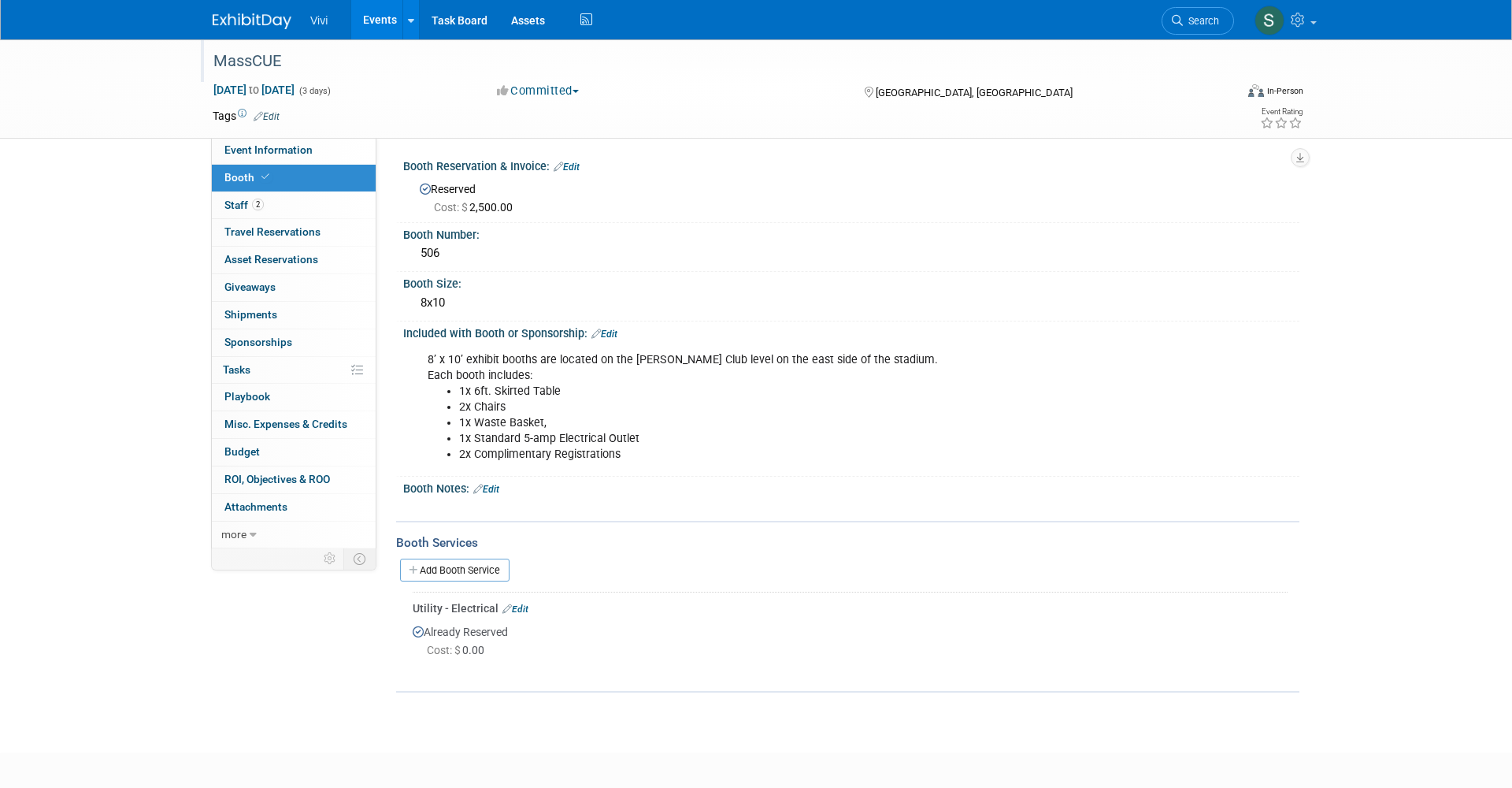
scroll to position [0, 0]
click at [223, 202] on link "2 Staff 2" at bounding box center [293, 205] width 164 height 26
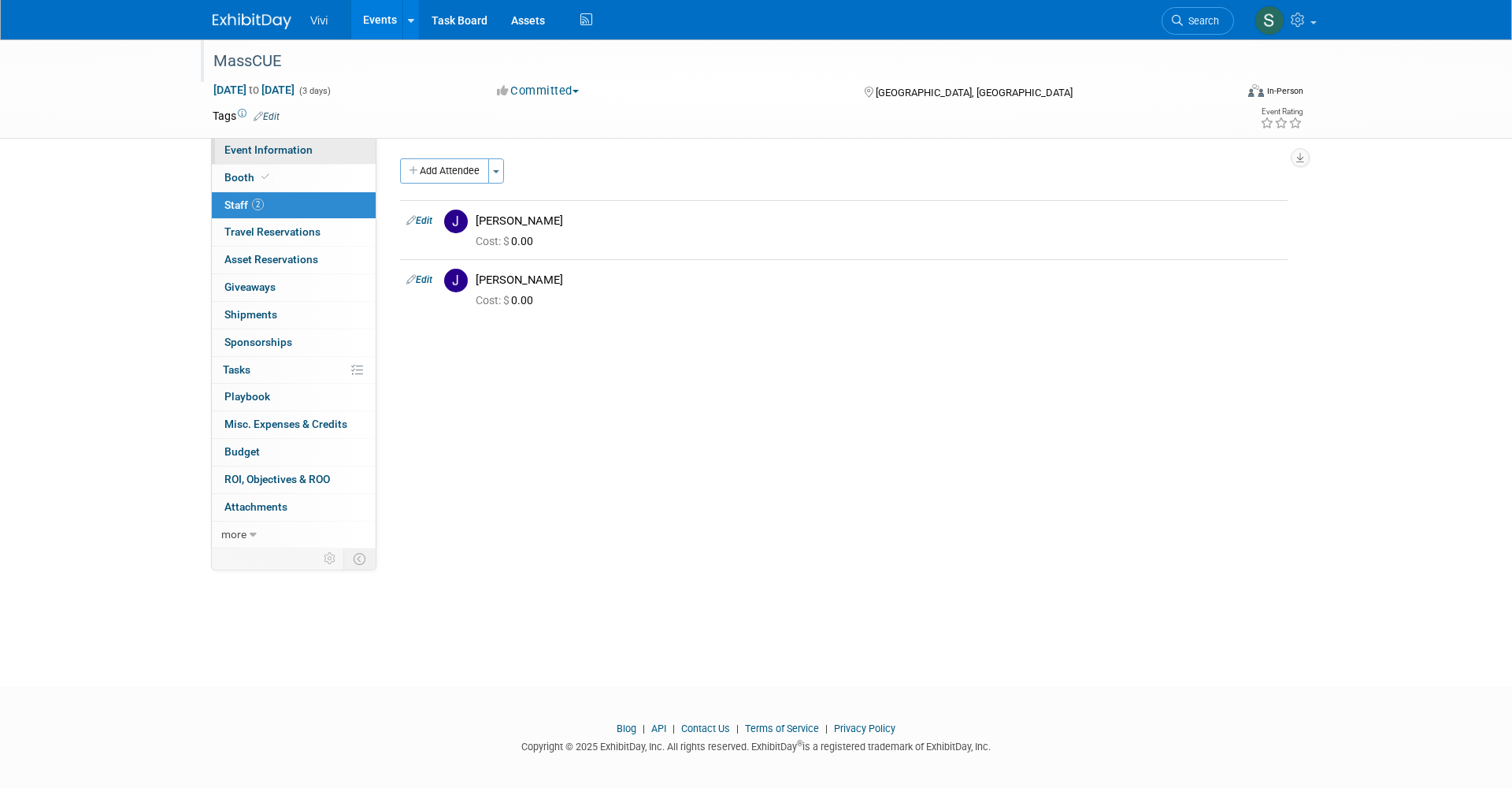
click at [236, 151] on span "Event Information" at bounding box center [268, 149] width 88 height 13
